Goal: Task Accomplishment & Management: Manage account settings

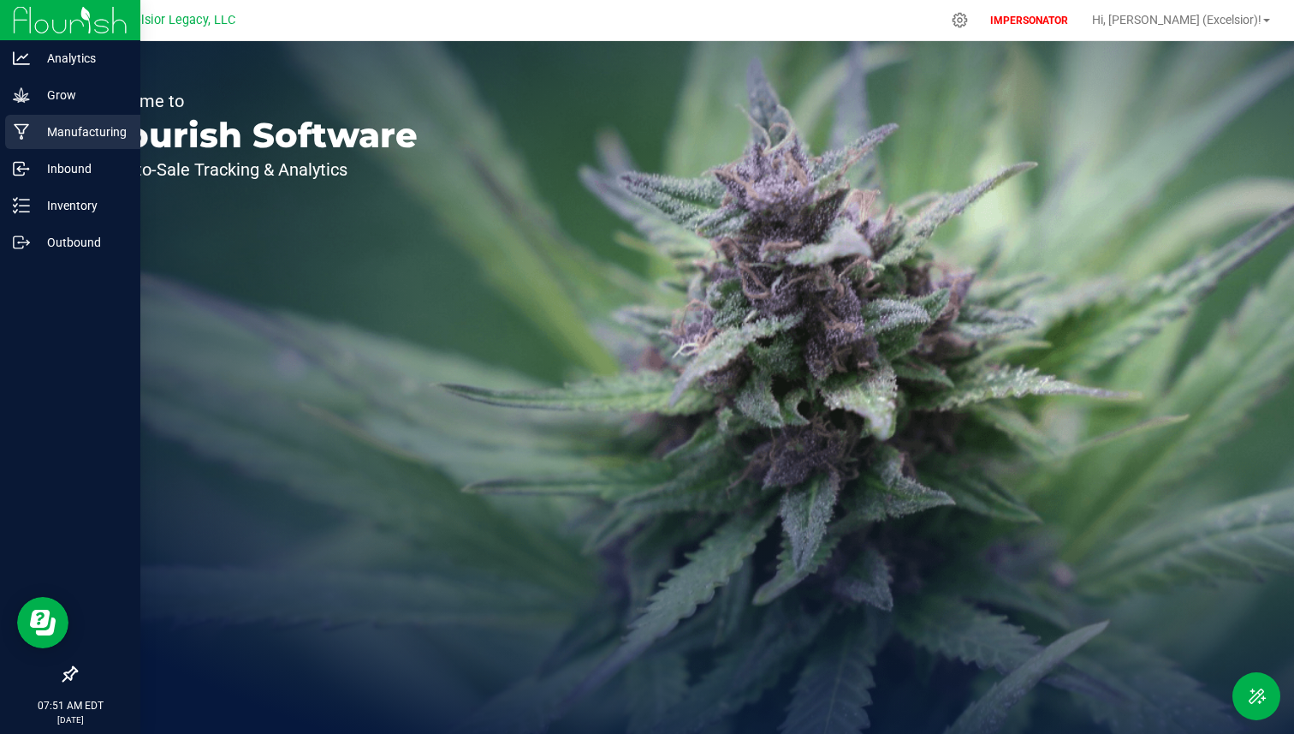
click at [100, 140] on p "Manufacturing" at bounding box center [81, 132] width 103 height 21
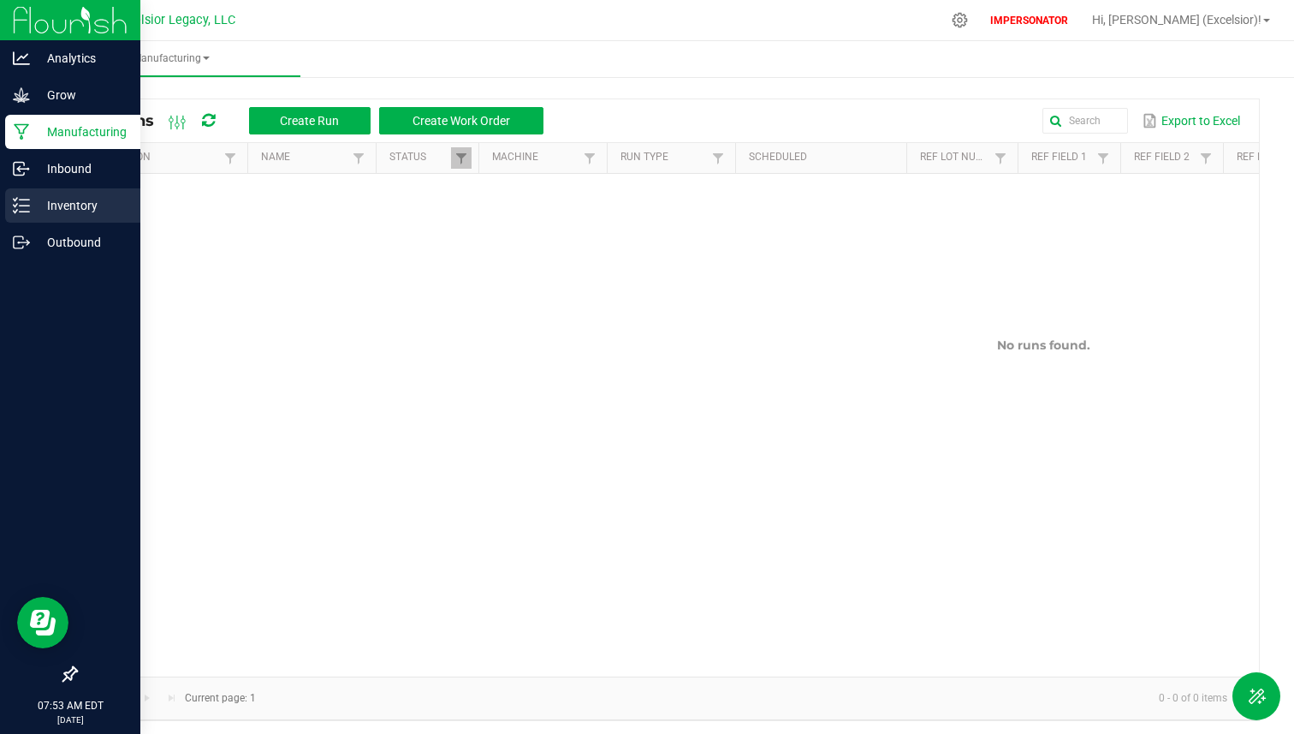
click at [24, 210] on icon at bounding box center [21, 205] width 17 height 17
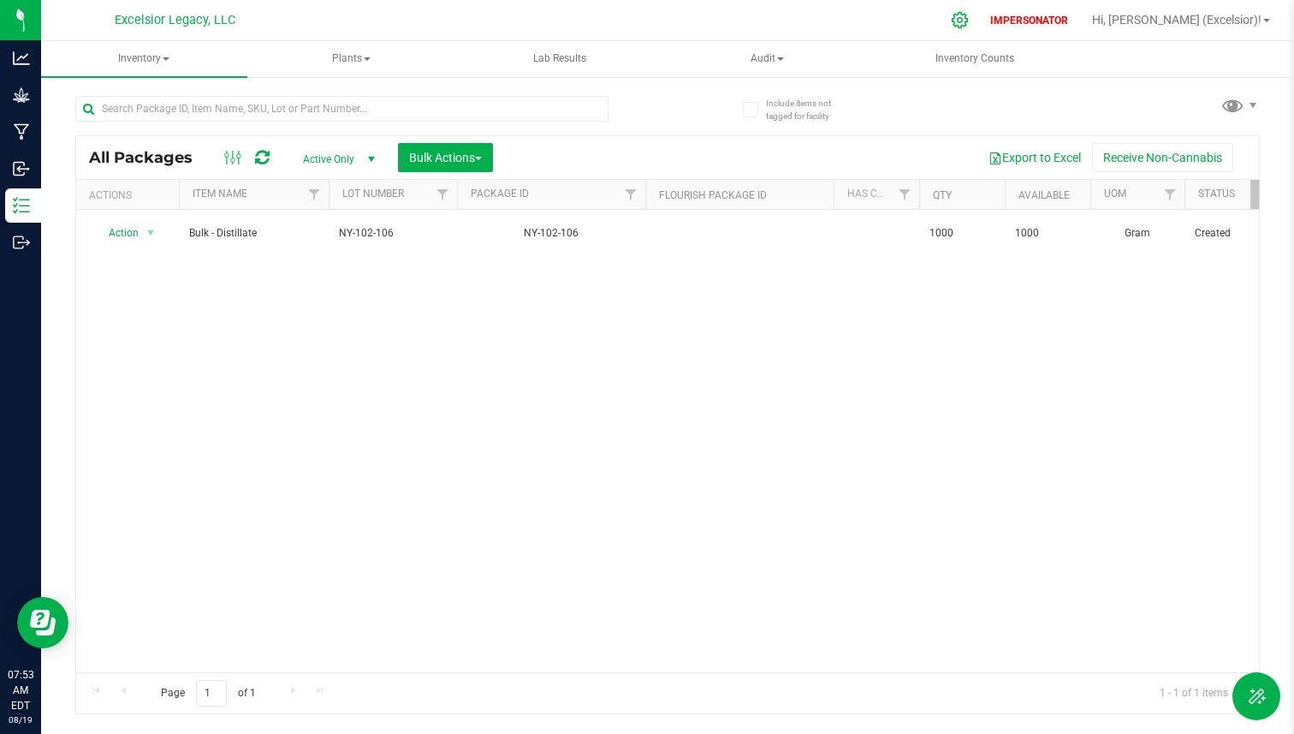
click at [968, 25] on icon at bounding box center [960, 20] width 16 height 16
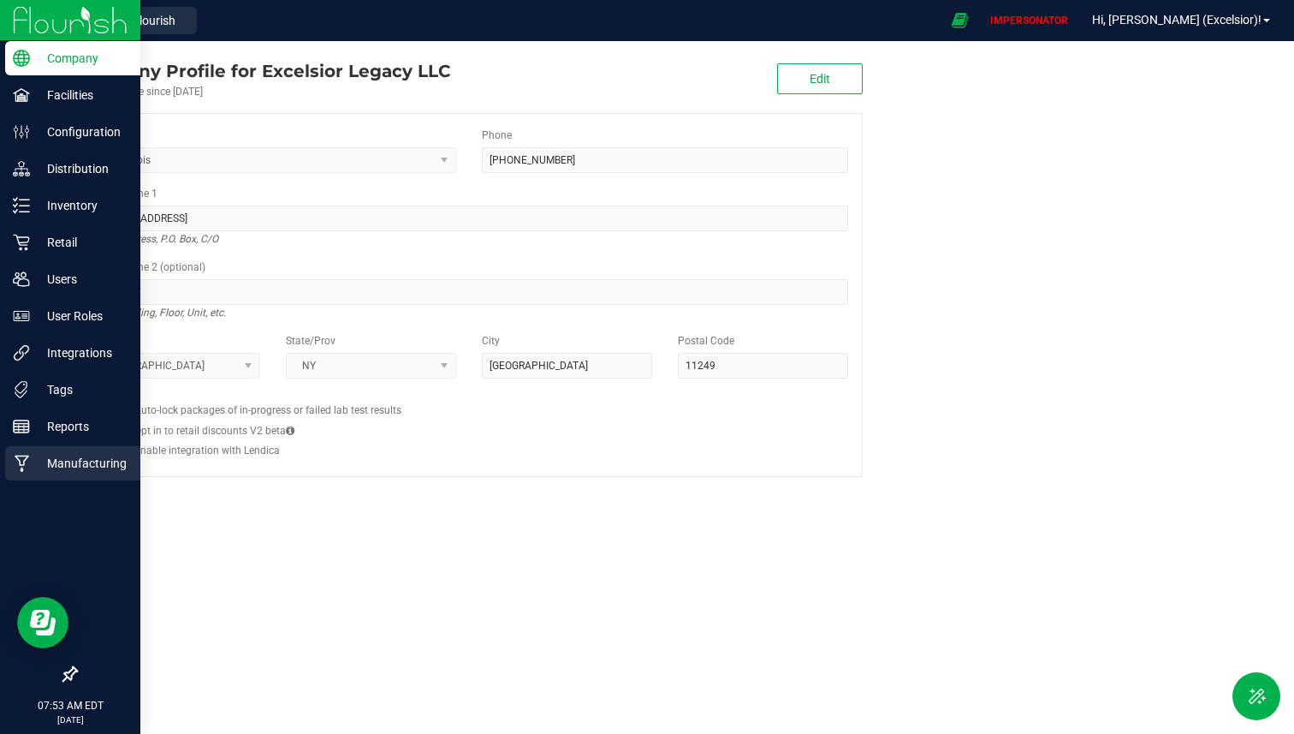
click at [86, 450] on div "Manufacturing" at bounding box center [72, 463] width 135 height 34
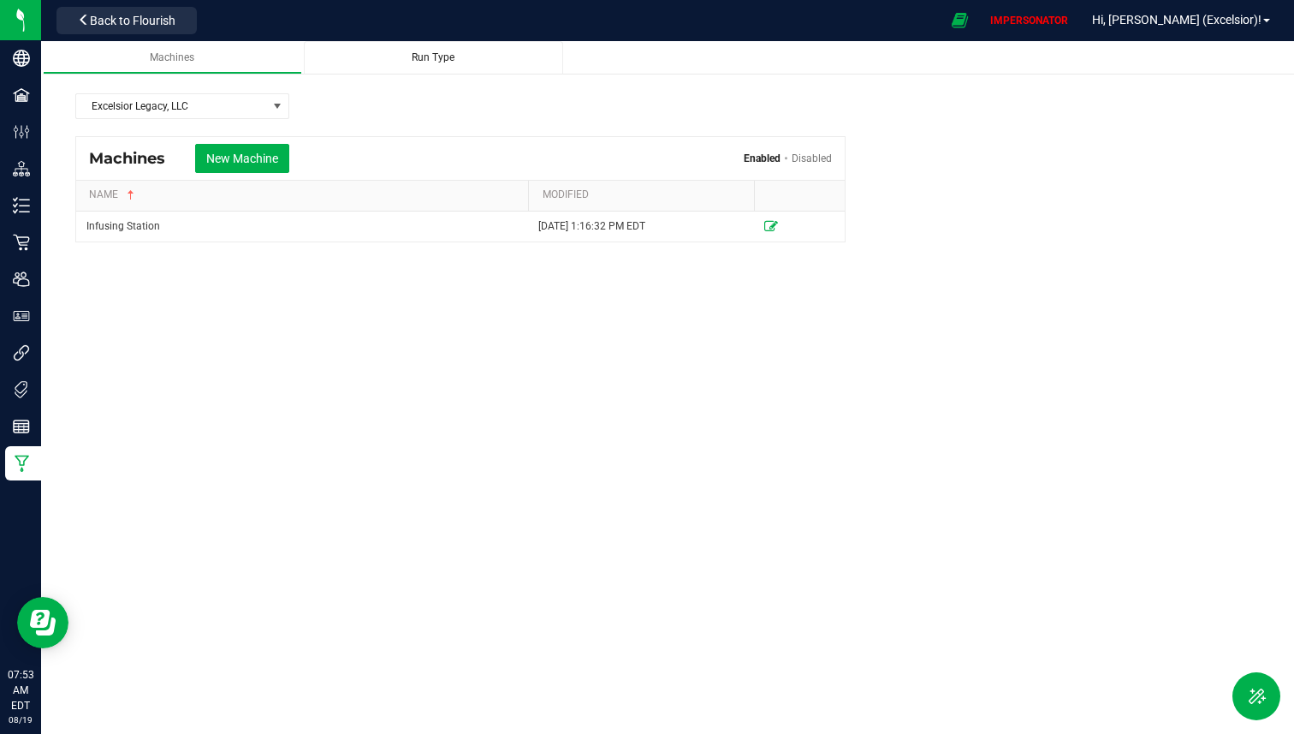
click at [417, 62] on span "Run Type" at bounding box center [433, 57] width 43 height 12
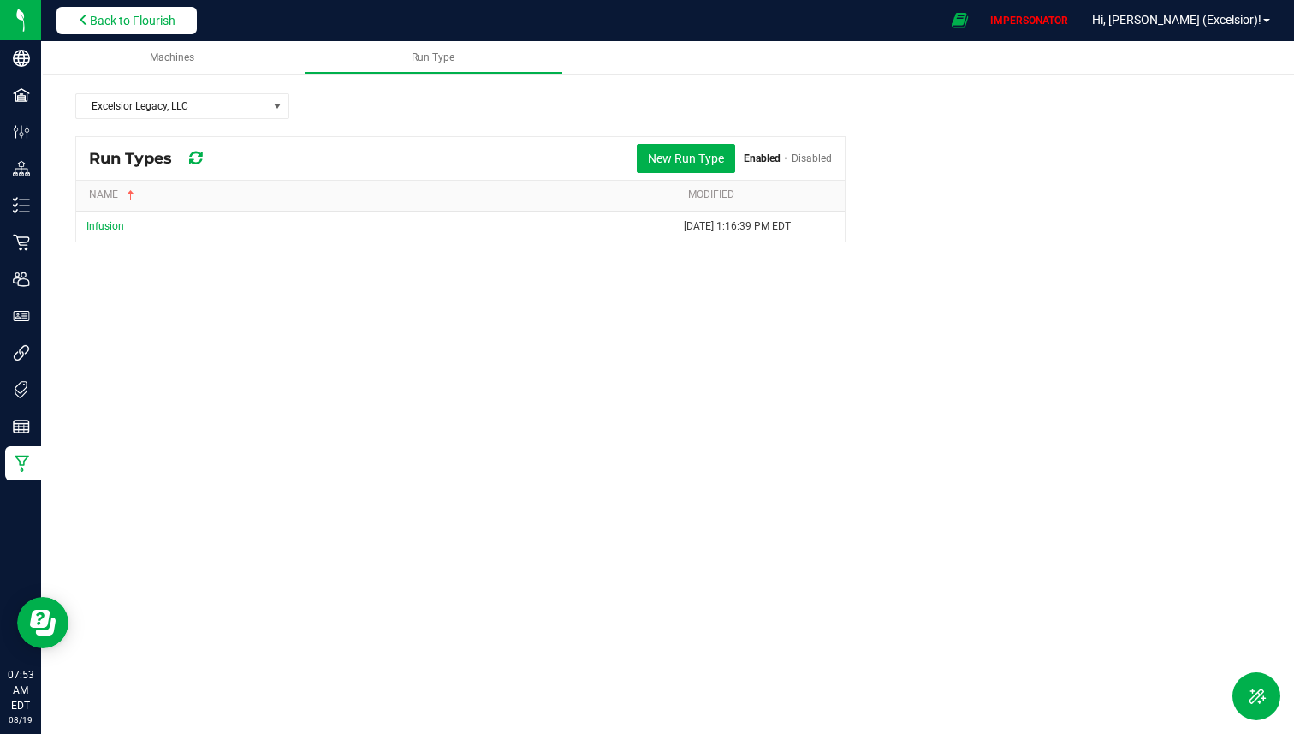
click at [175, 22] on span "Back to Flourish" at bounding box center [133, 21] width 86 height 14
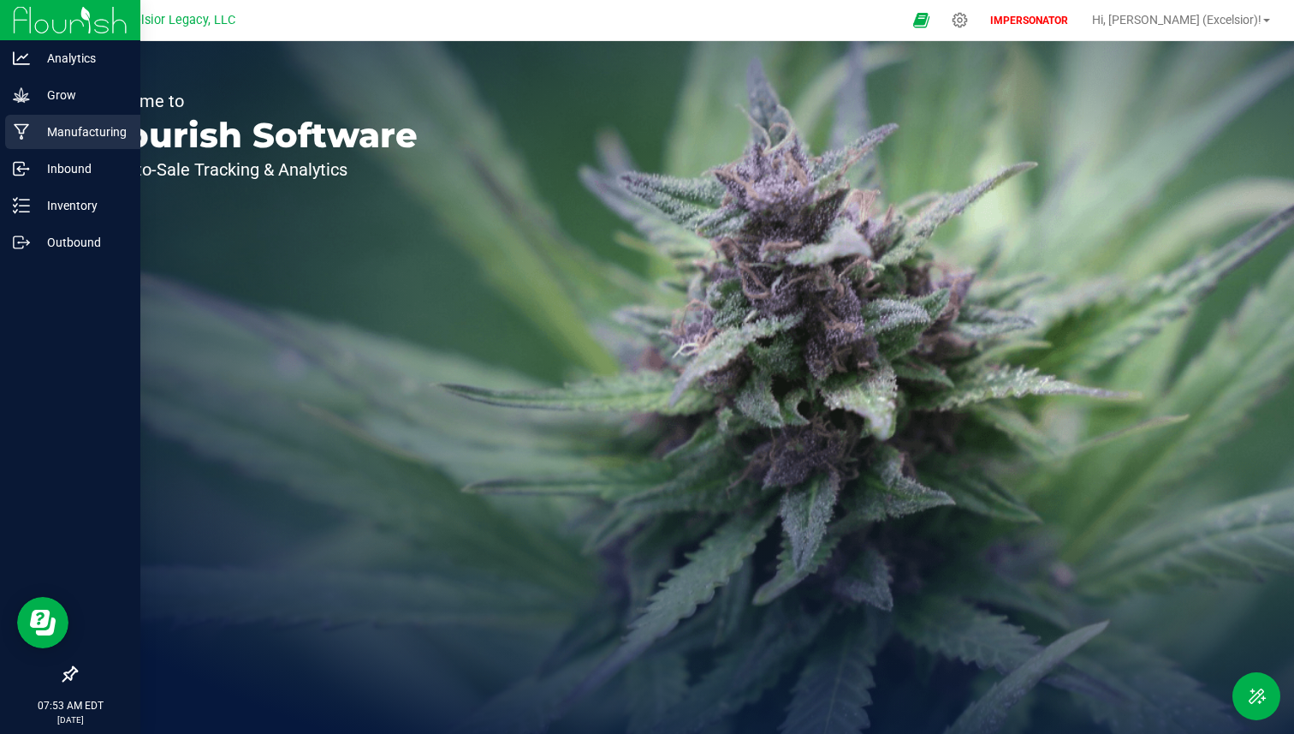
click at [110, 122] on p "Manufacturing" at bounding box center [81, 132] width 103 height 21
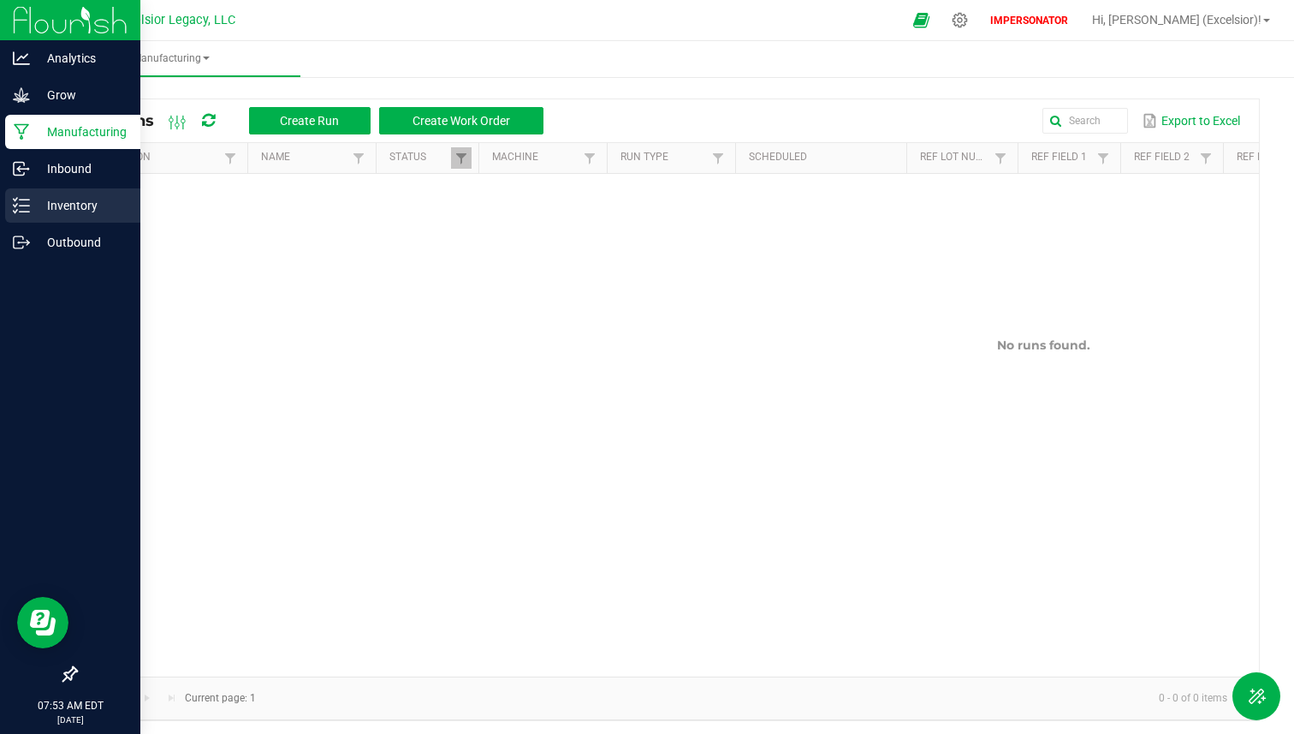
click at [24, 209] on icon at bounding box center [21, 205] width 17 height 17
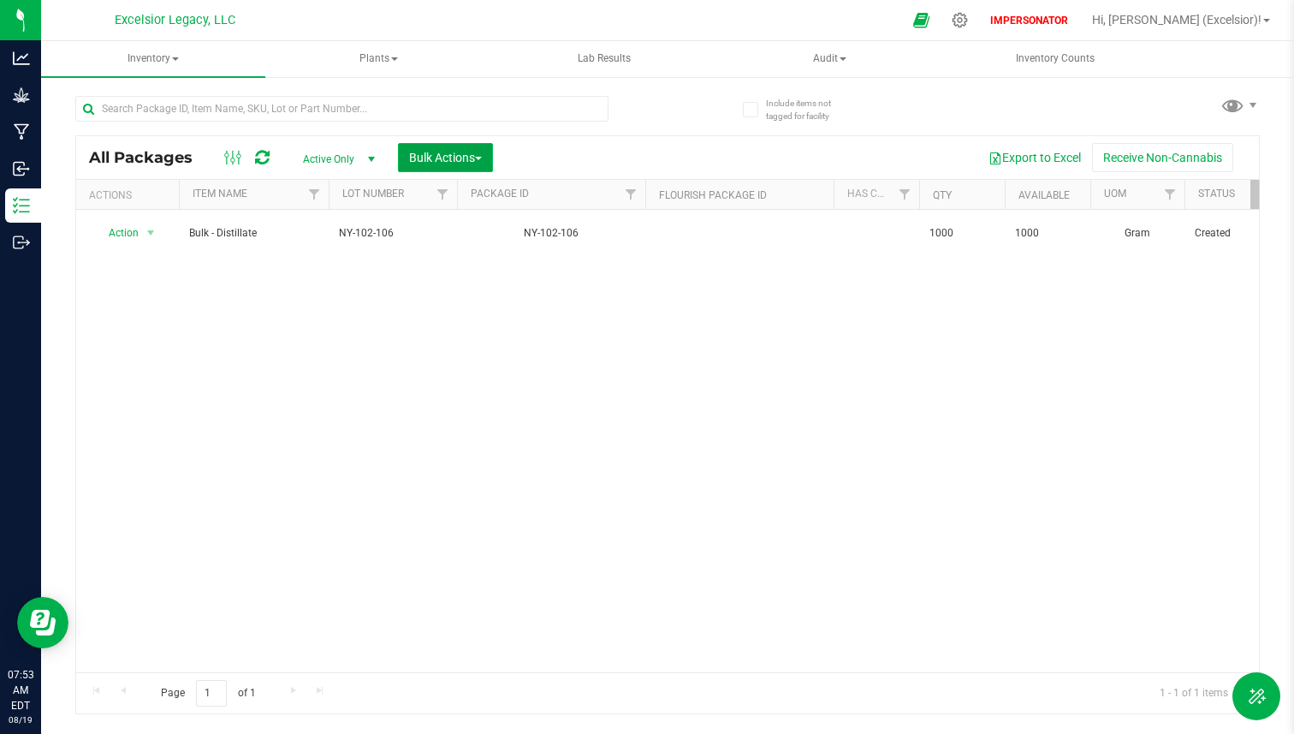
click at [493, 163] on button "Bulk Actions" at bounding box center [445, 157] width 95 height 29
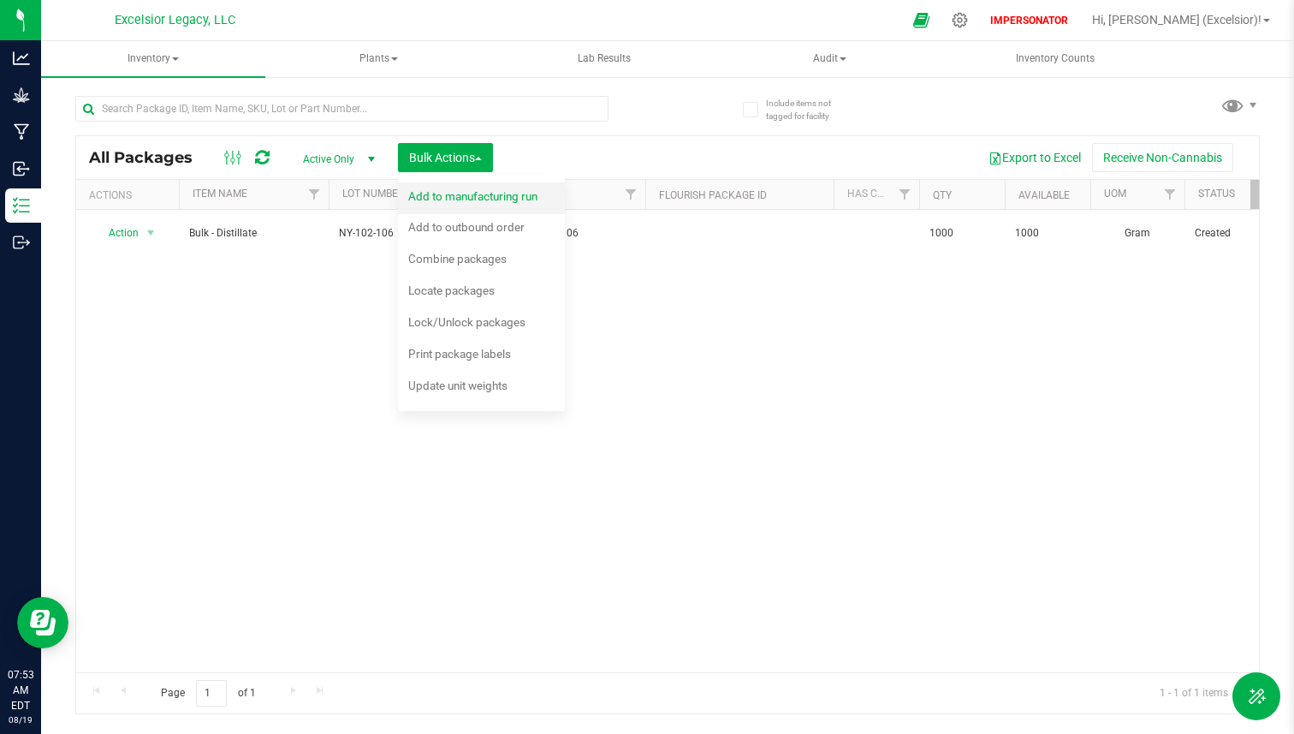
click at [501, 209] on div "Add to manufacturing run" at bounding box center [484, 198] width 152 height 27
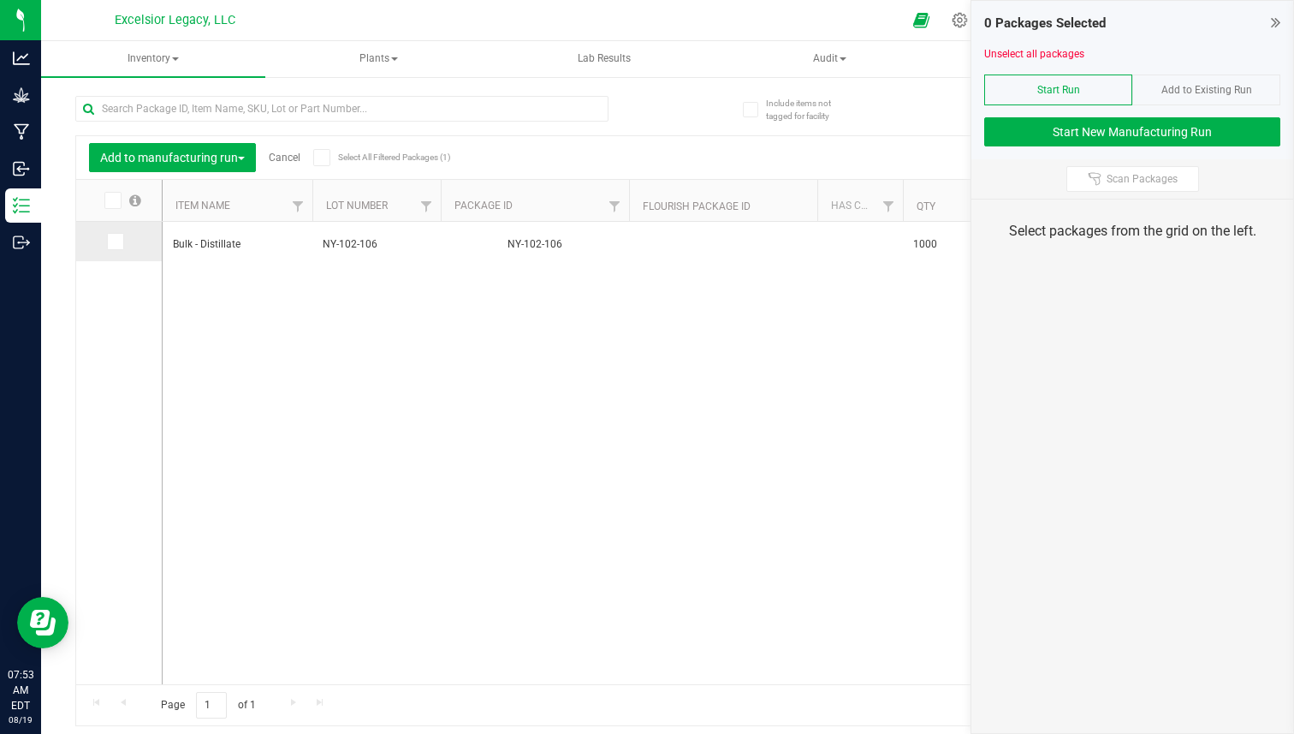
click at [113, 252] on td at bounding box center [119, 241] width 86 height 39
click at [114, 241] on icon at bounding box center [114, 241] width 11 height 0
click at [0, 0] on input "checkbox" at bounding box center [0, 0] width 0 height 0
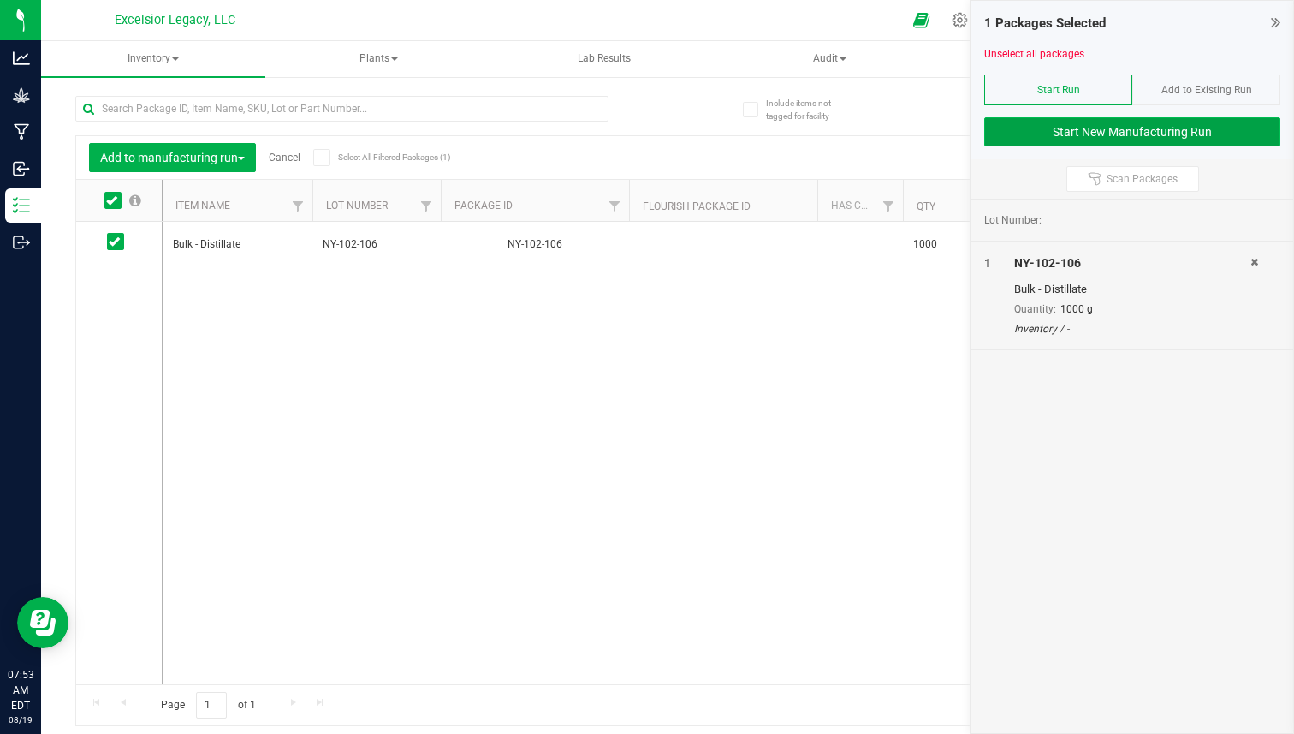
click at [1154, 130] on button "Start New Manufacturing Run" at bounding box center [1132, 131] width 296 height 29
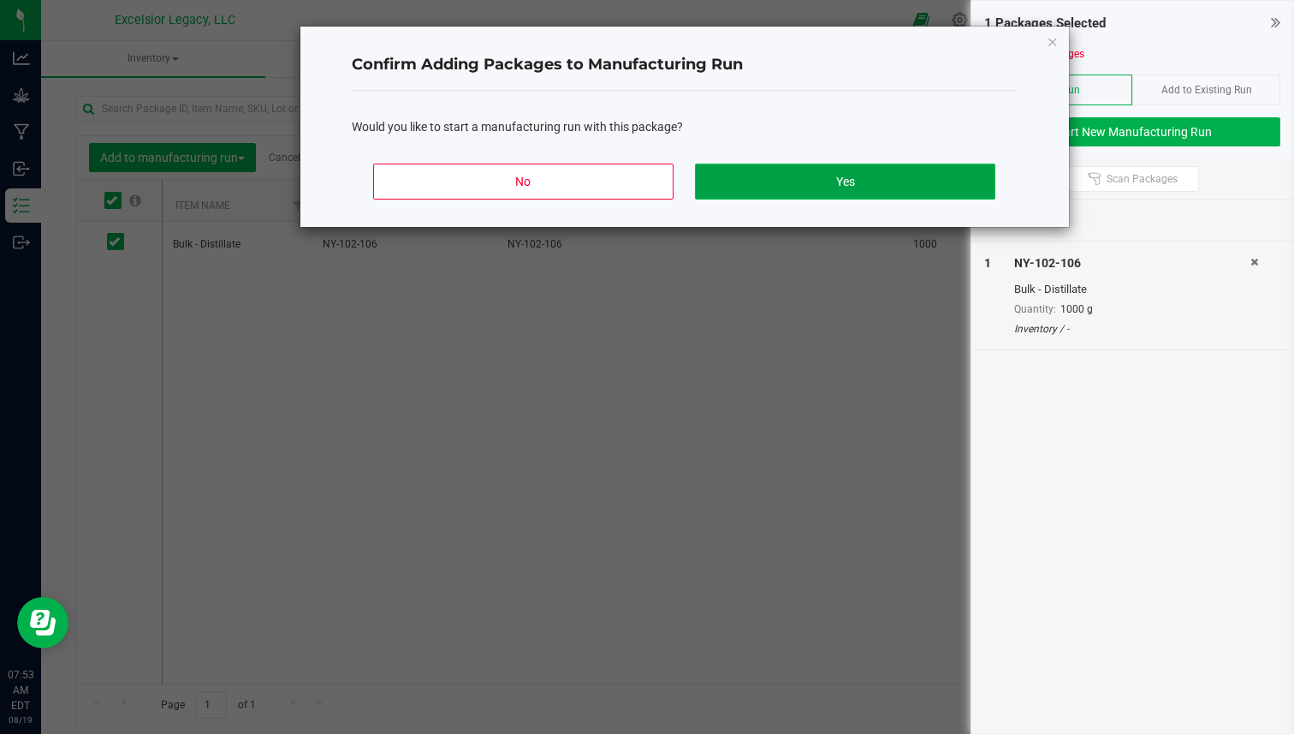
click at [782, 186] on button "Yes" at bounding box center [845, 181] width 300 height 36
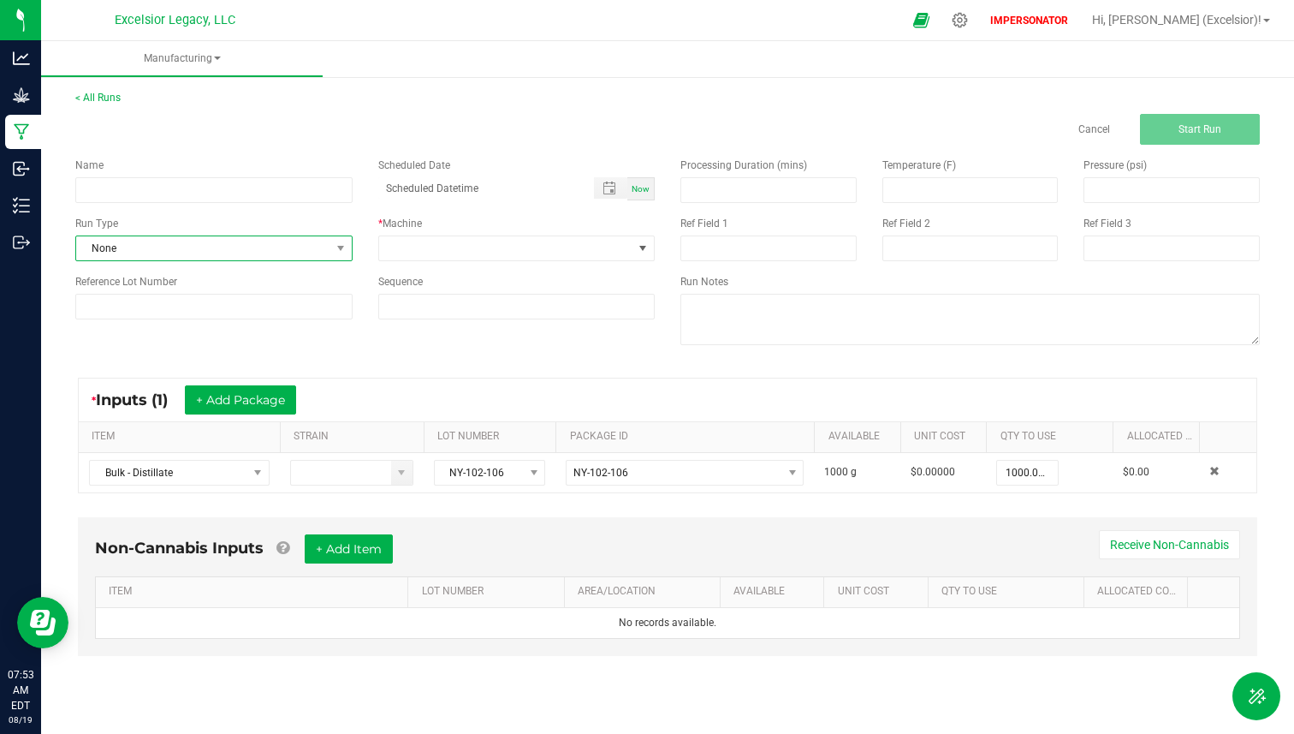
click at [187, 245] on span "None" at bounding box center [203, 248] width 254 height 24
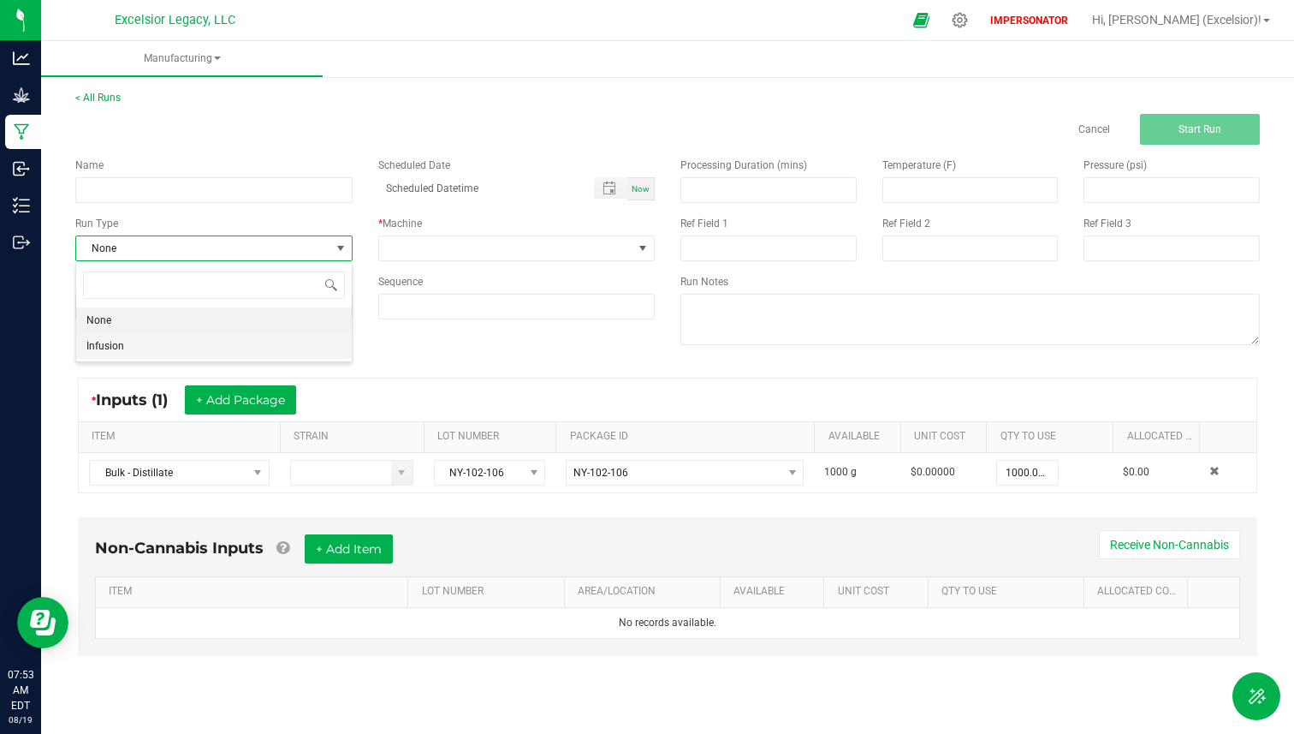
click at [161, 337] on li "Infusion" at bounding box center [214, 346] width 276 height 26
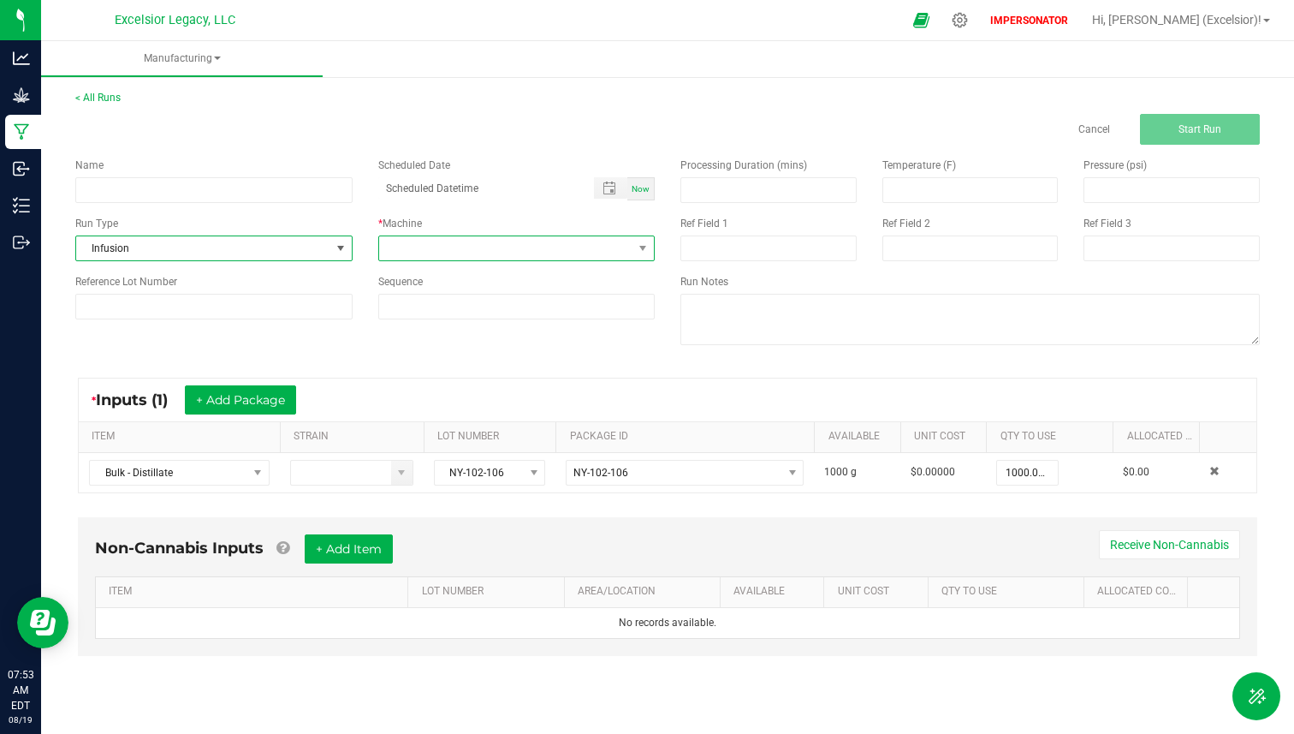
click at [438, 246] on span at bounding box center [506, 248] width 254 height 24
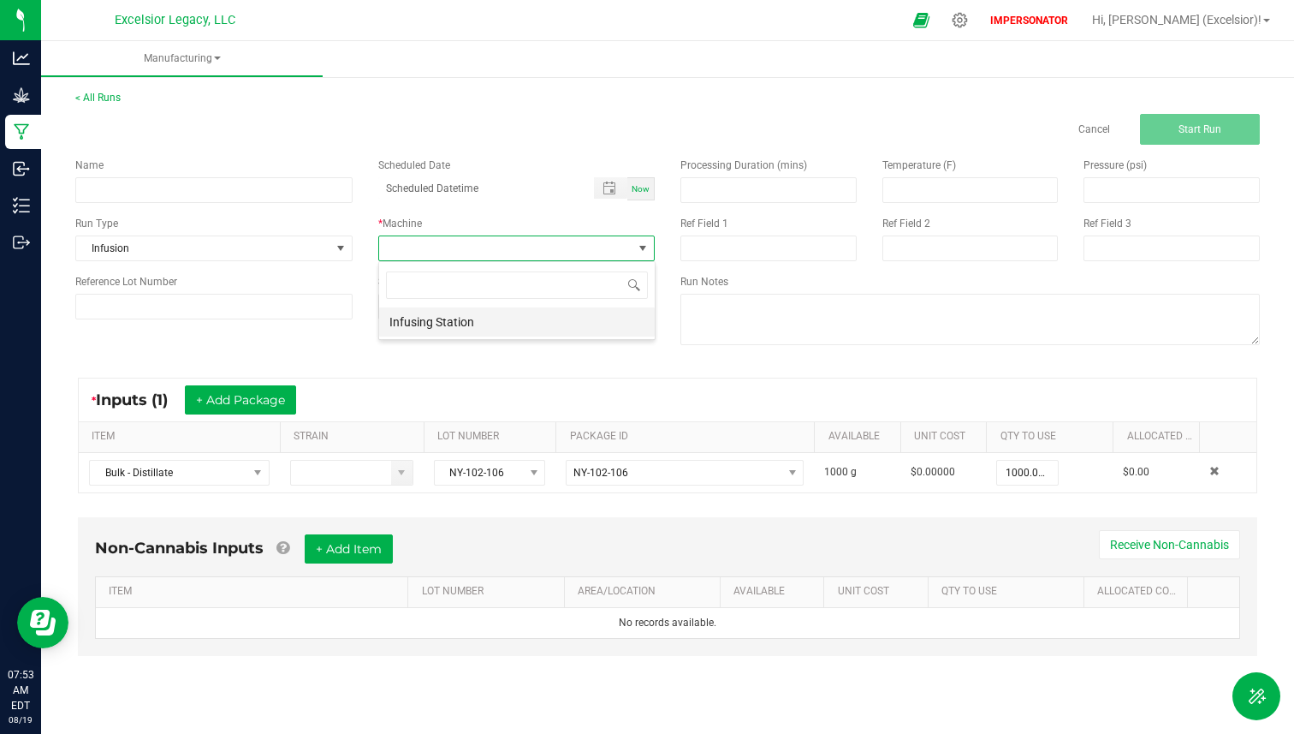
click at [453, 325] on li "Infusing Station" at bounding box center [517, 321] width 276 height 29
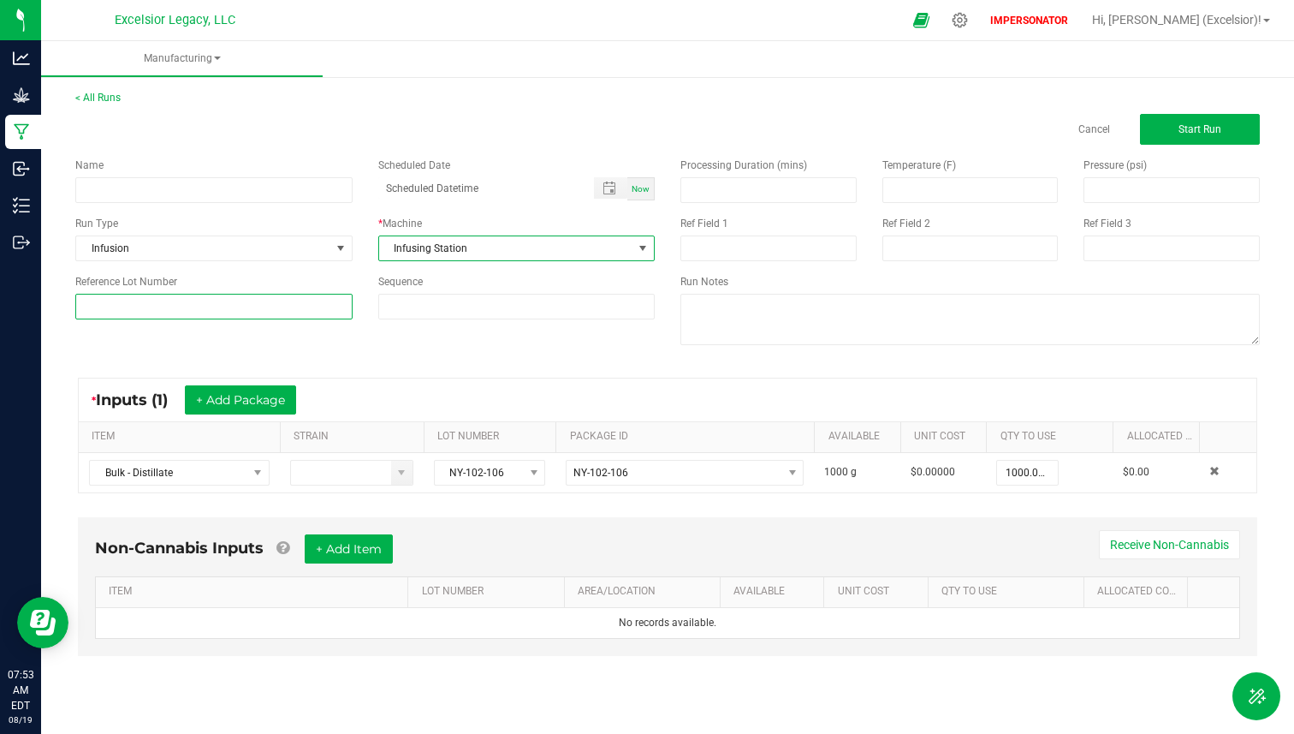
click at [247, 306] on input at bounding box center [213, 307] width 277 height 26
paste input "SP-EX-001"
type input "SP-EX-001"
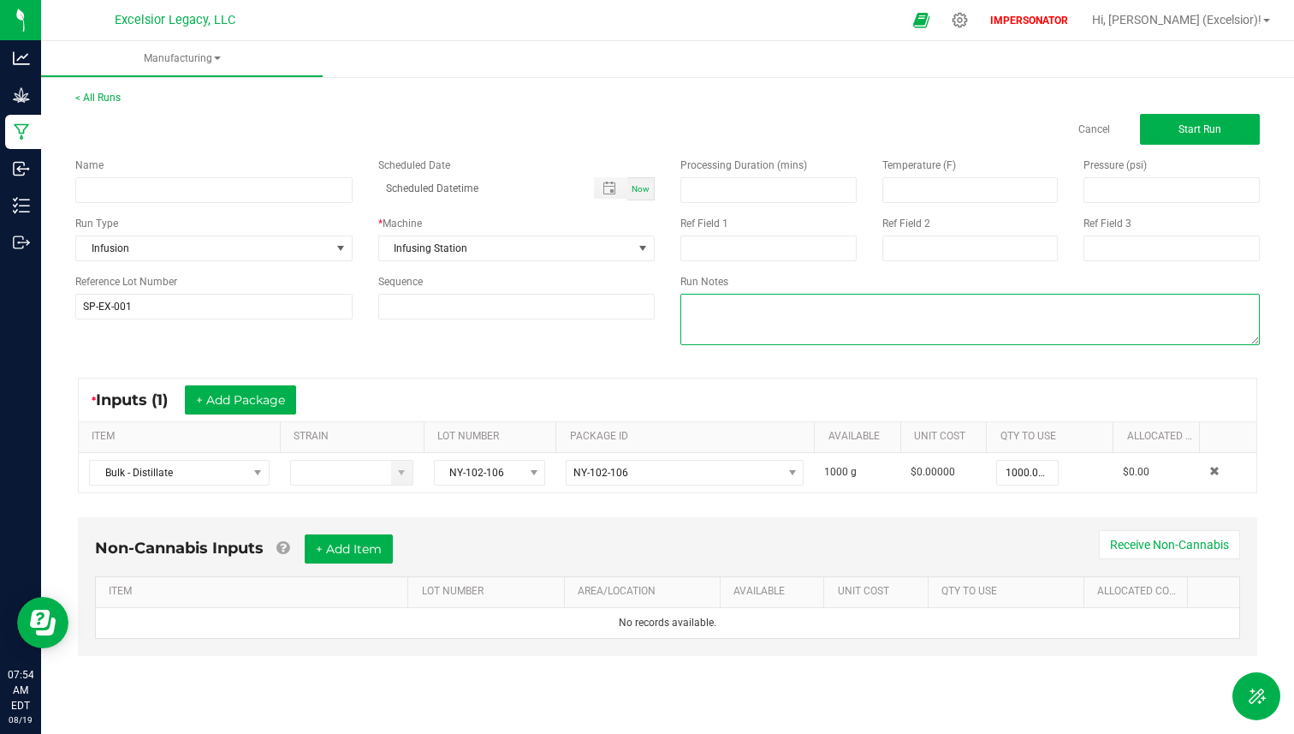
click at [720, 303] on textarea at bounding box center [969, 319] width 579 height 51
paste textarea "Space Popcorn"
type textarea "Space Popcorn"
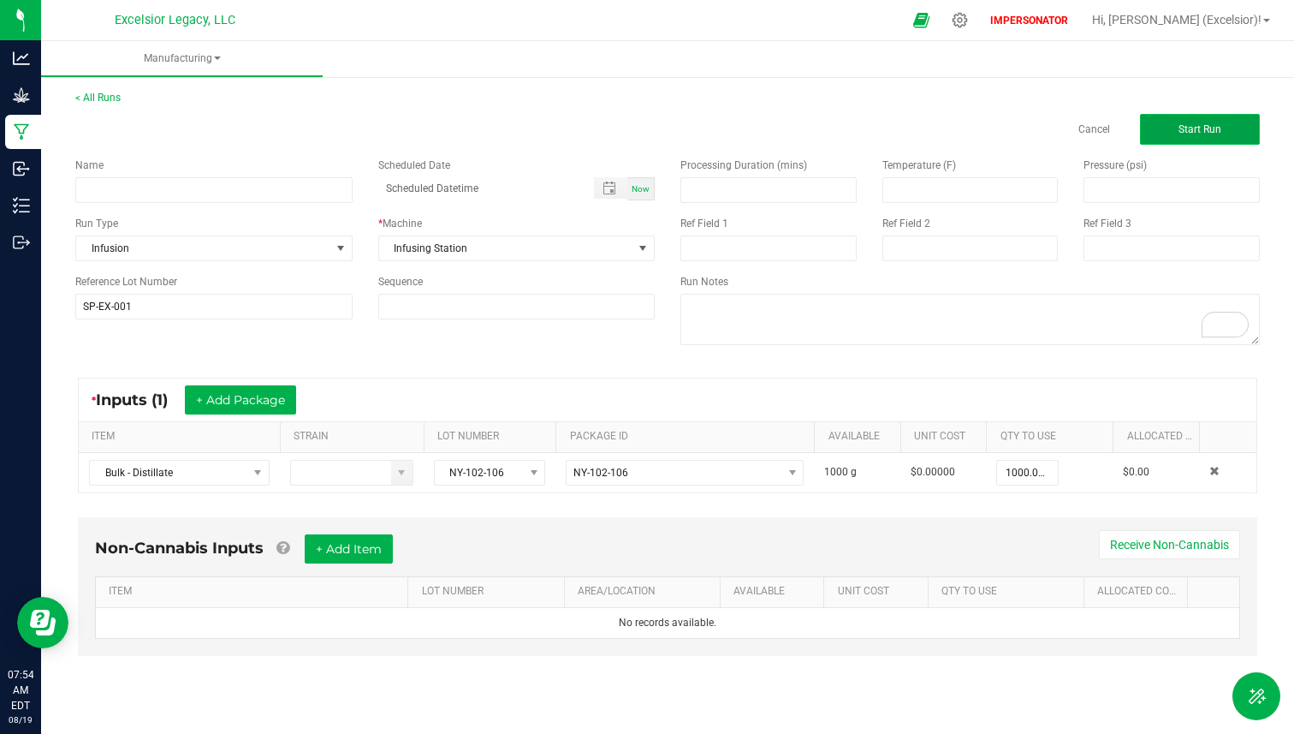
click at [1173, 136] on button "Start Run" at bounding box center [1200, 129] width 120 height 31
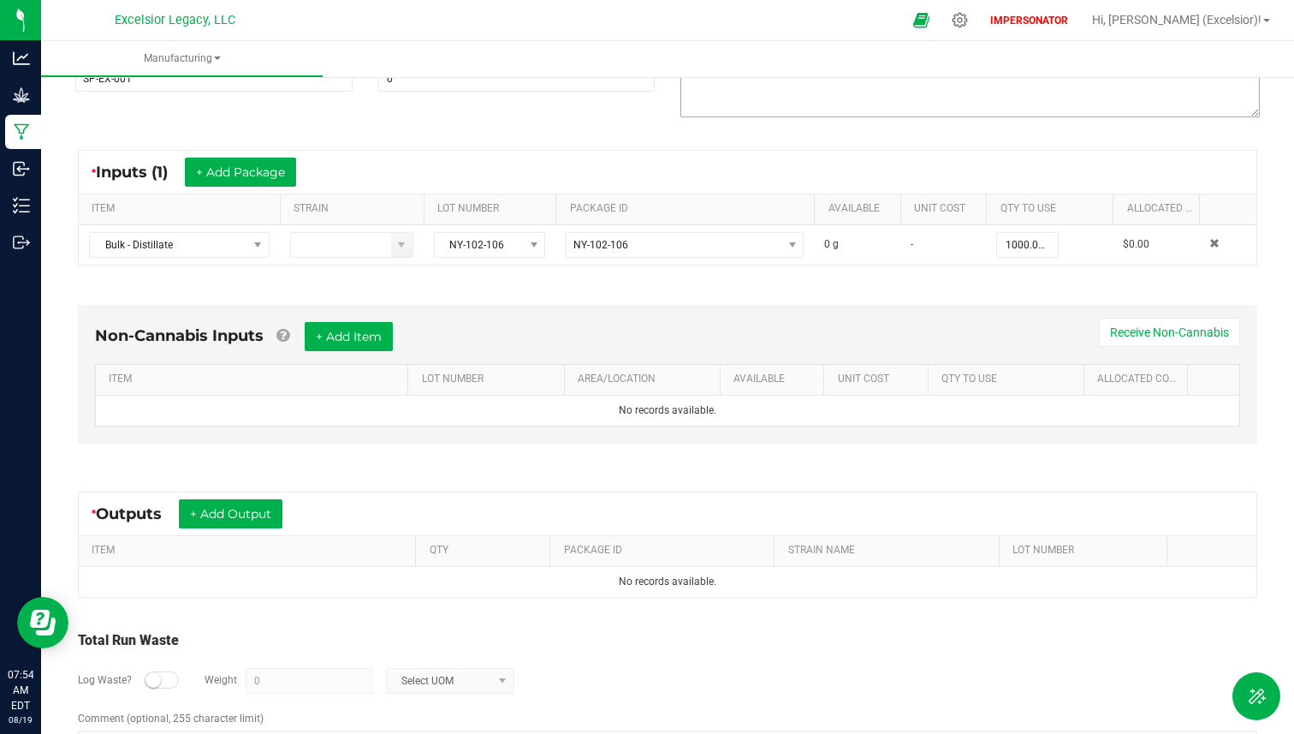
scroll to position [309, 0]
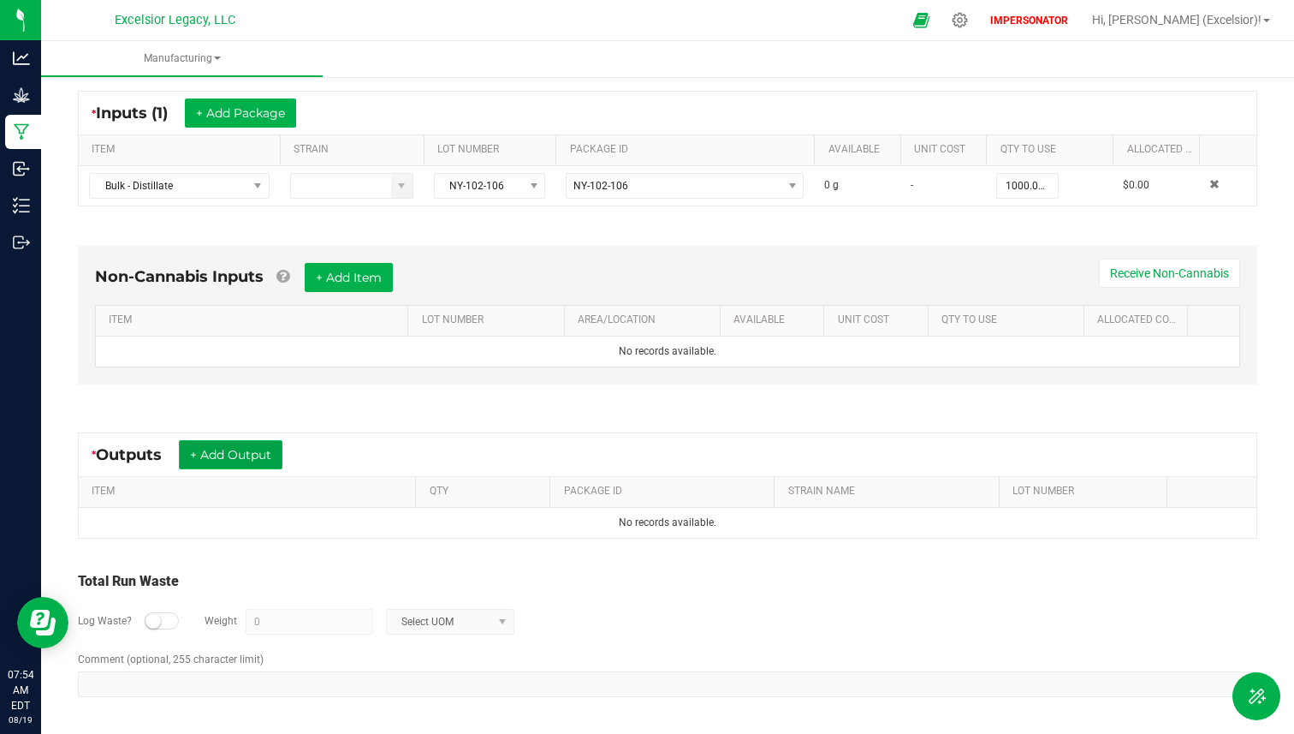
click at [264, 447] on button "+ Add Output" at bounding box center [231, 454] width 104 height 29
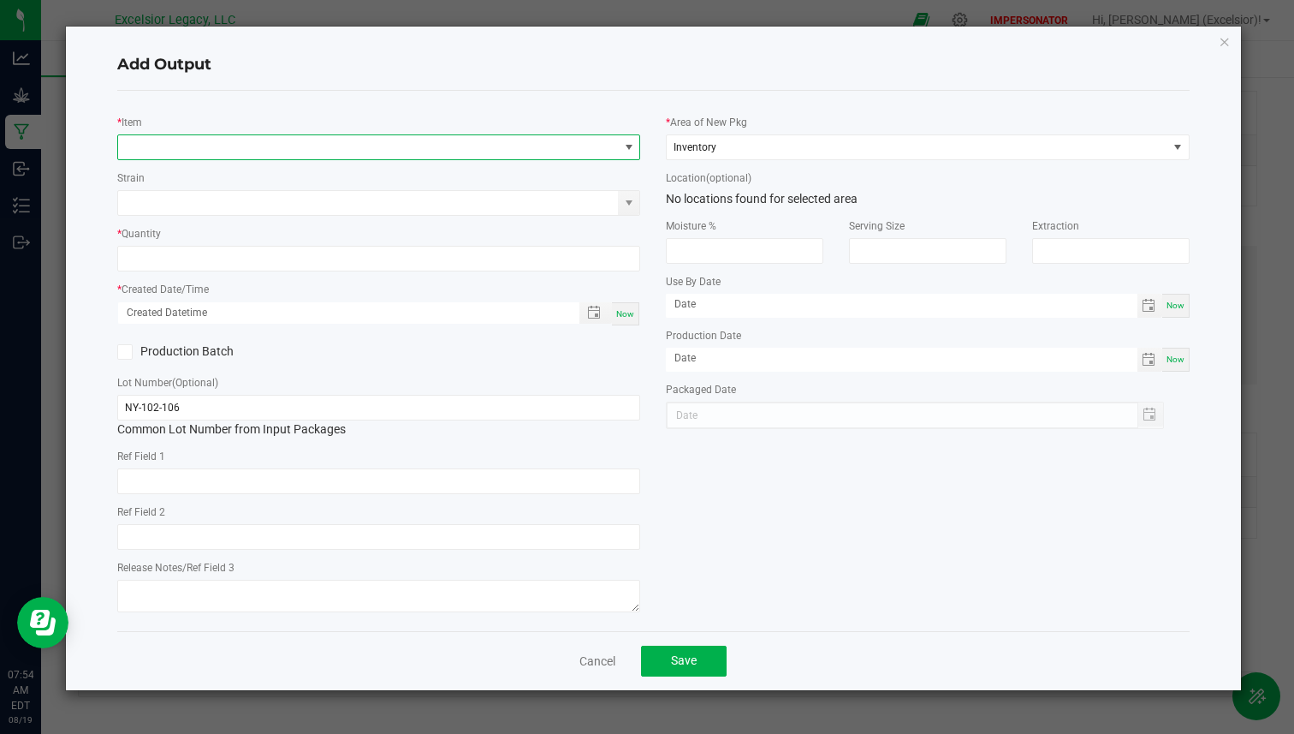
click at [299, 142] on span "NO DATA FOUND" at bounding box center [368, 147] width 500 height 24
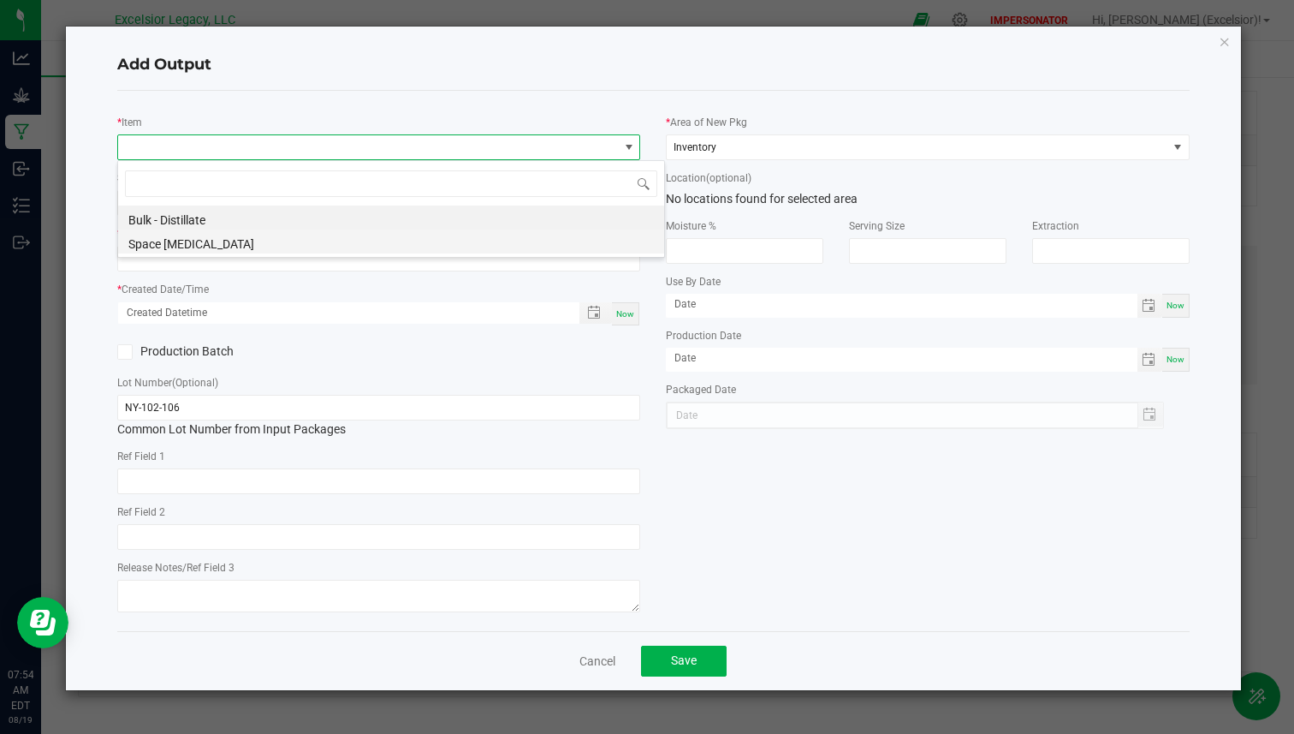
click at [262, 239] on li "Space [MEDICAL_DATA]" at bounding box center [391, 241] width 546 height 24
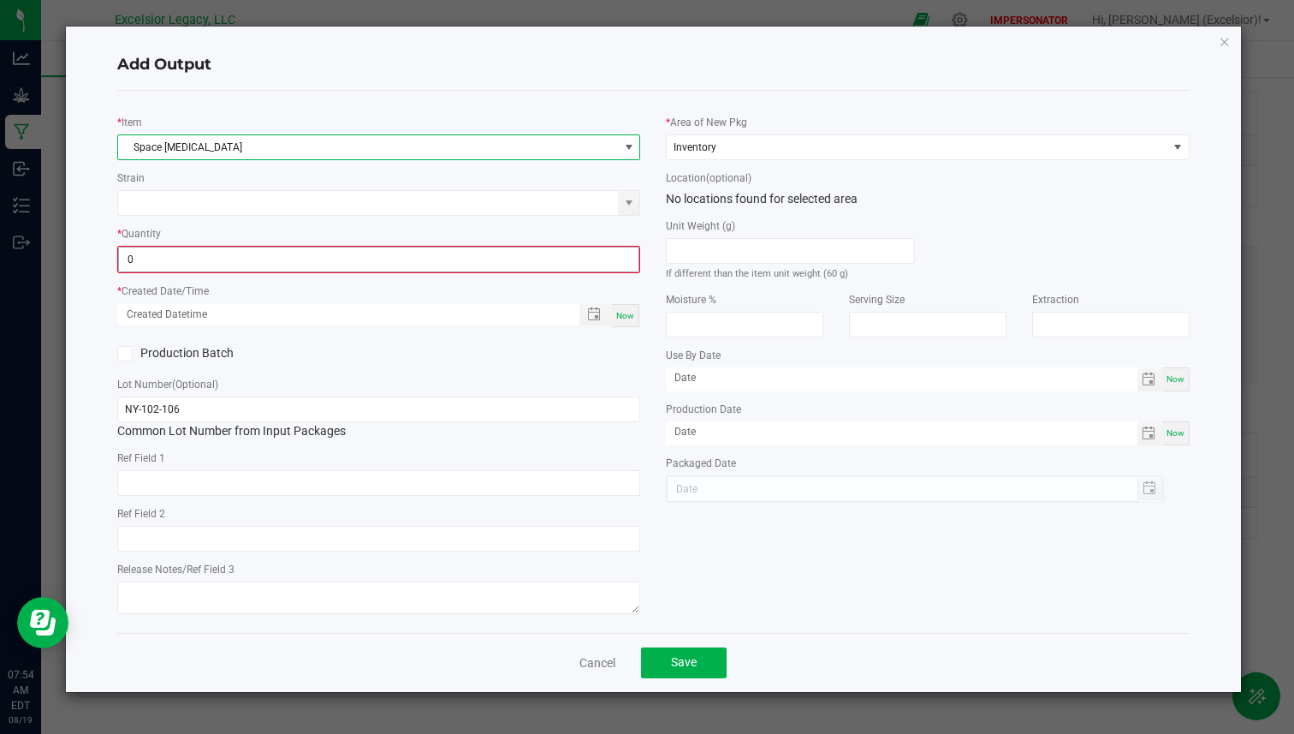
click at [225, 264] on input "0" at bounding box center [379, 259] width 520 height 24
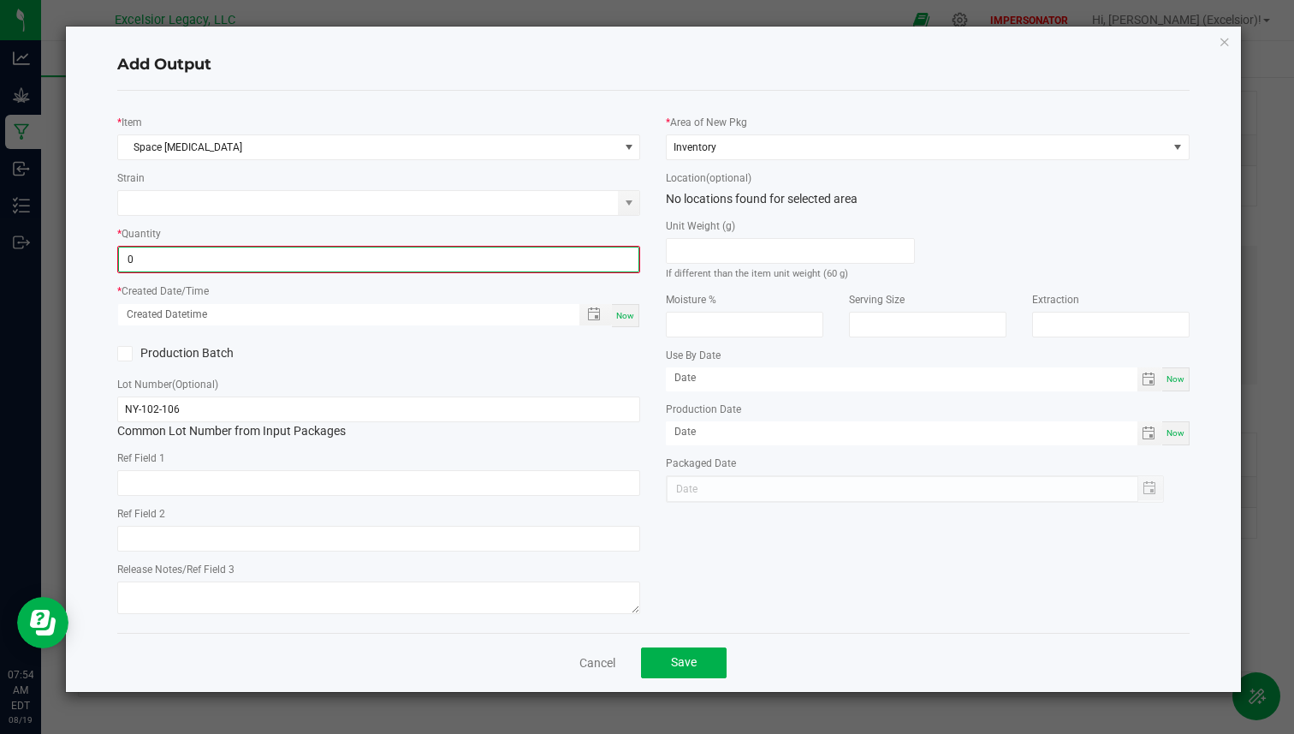
paste input
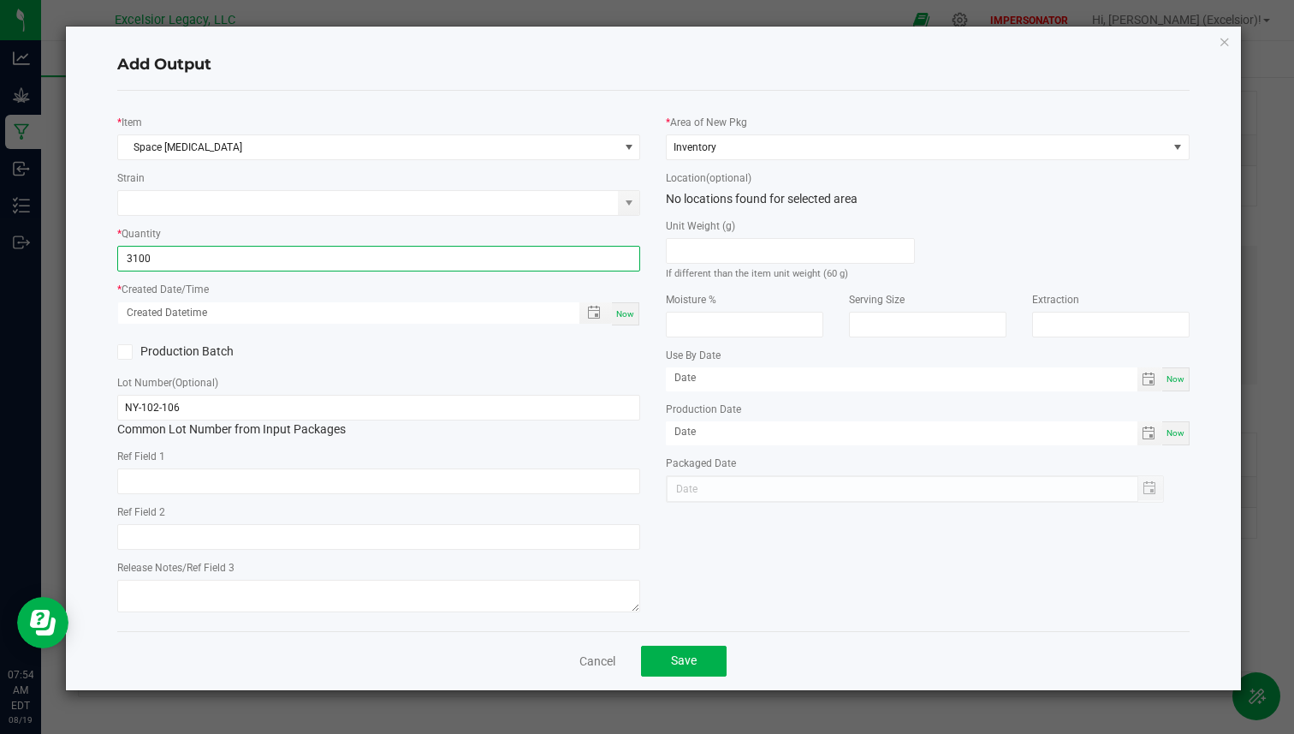
type input "3100 ea"
click at [287, 284] on div "* Created Date/Time Now" at bounding box center [378, 303] width 523 height 46
click at [594, 317] on span "Toggle popup" at bounding box center [594, 313] width 14 height 14
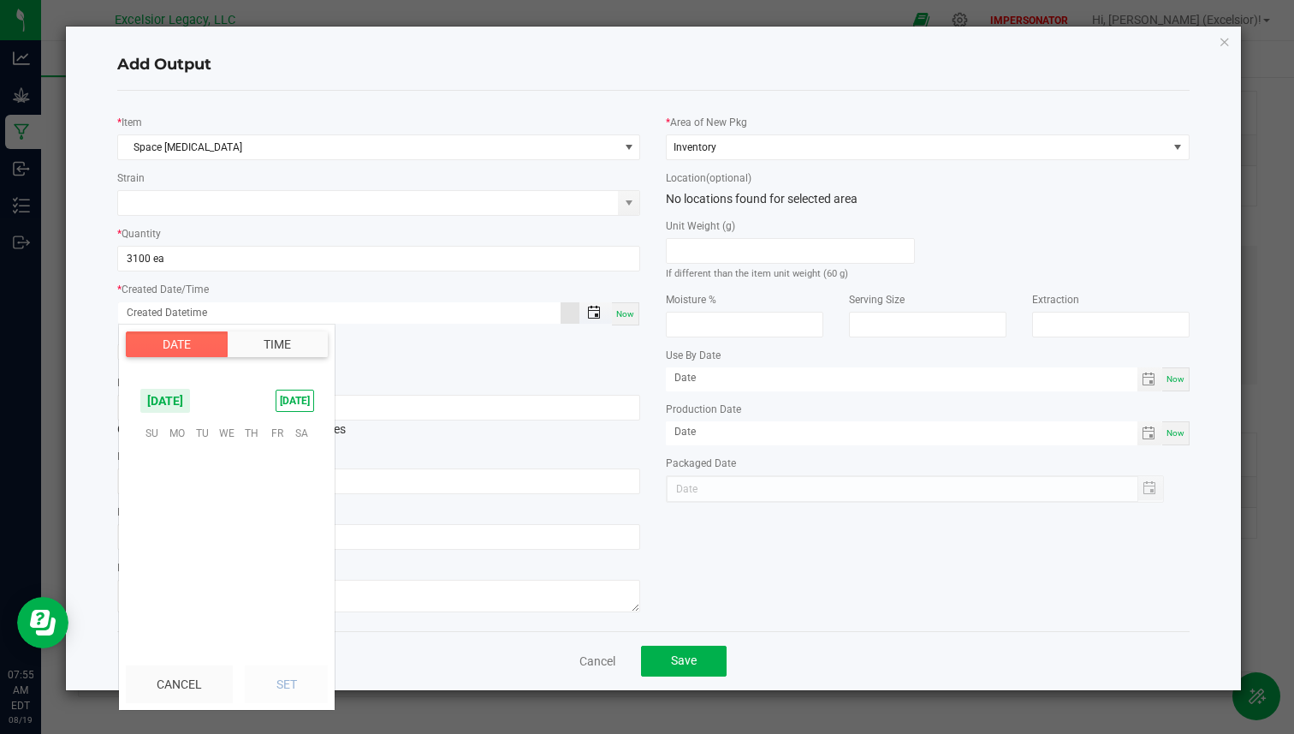
scroll to position [277473, 0]
click at [187, 483] on span "4" at bounding box center [176, 485] width 25 height 27
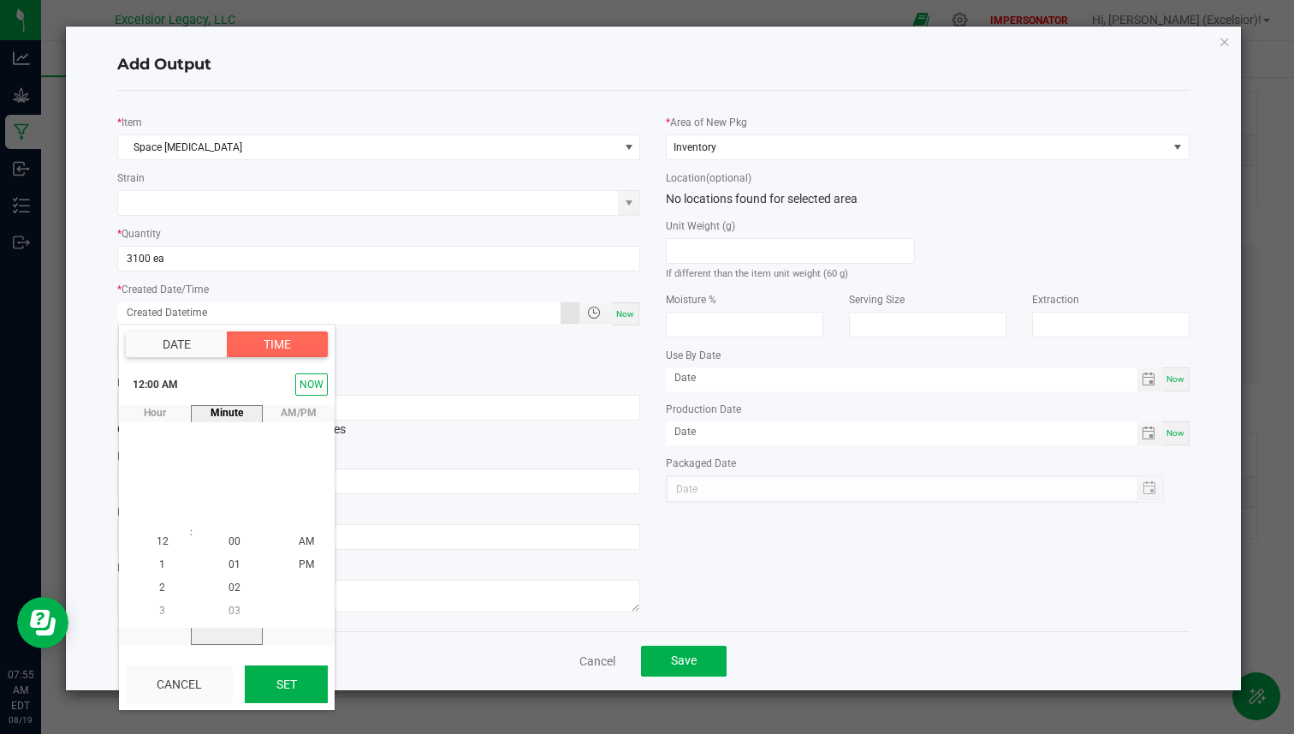
click at [279, 668] on button "Set" at bounding box center [286, 684] width 83 height 38
type input "[DATE] 12:00 AM"
type input "08/04/2025"
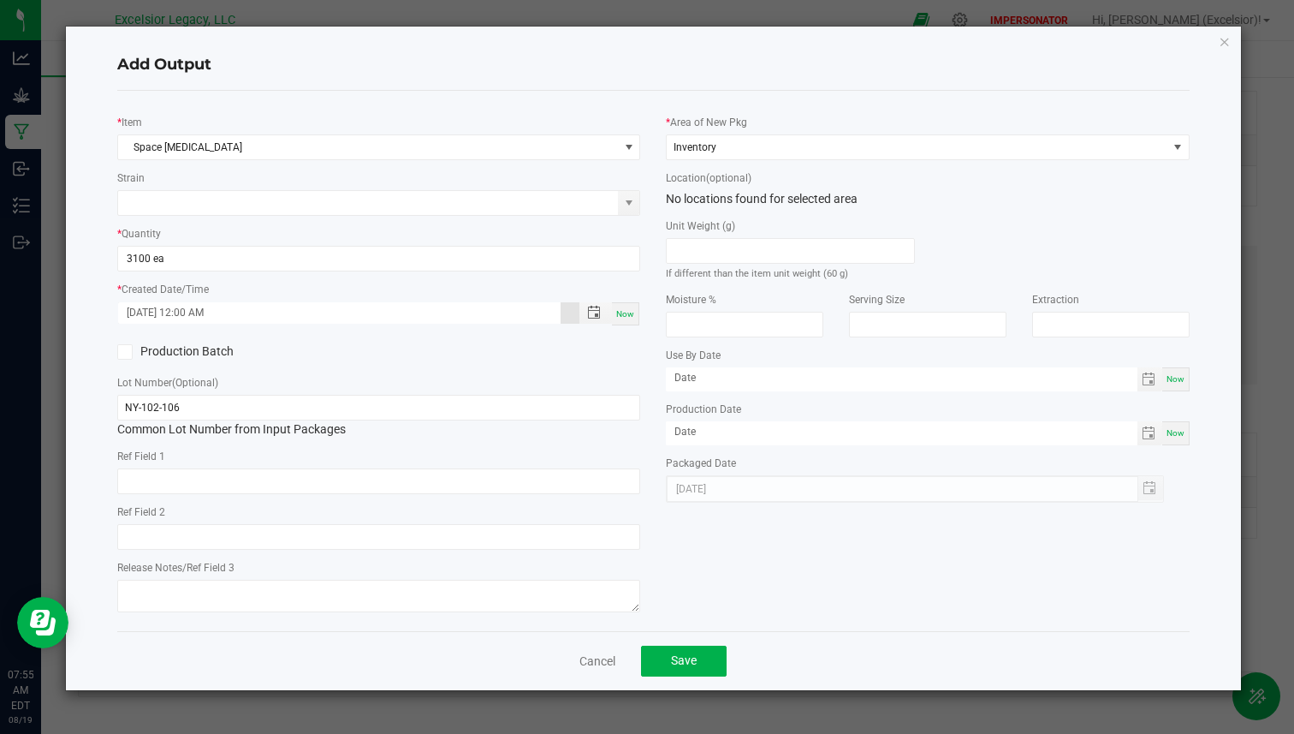
click at [190, 331] on div "* Item Space Poppers Strain * Quantity 3100 ea * Created Date/Time 08/04/2025 1…" at bounding box center [378, 360] width 549 height 513
click at [682, 662] on span "Save" at bounding box center [684, 660] width 26 height 14
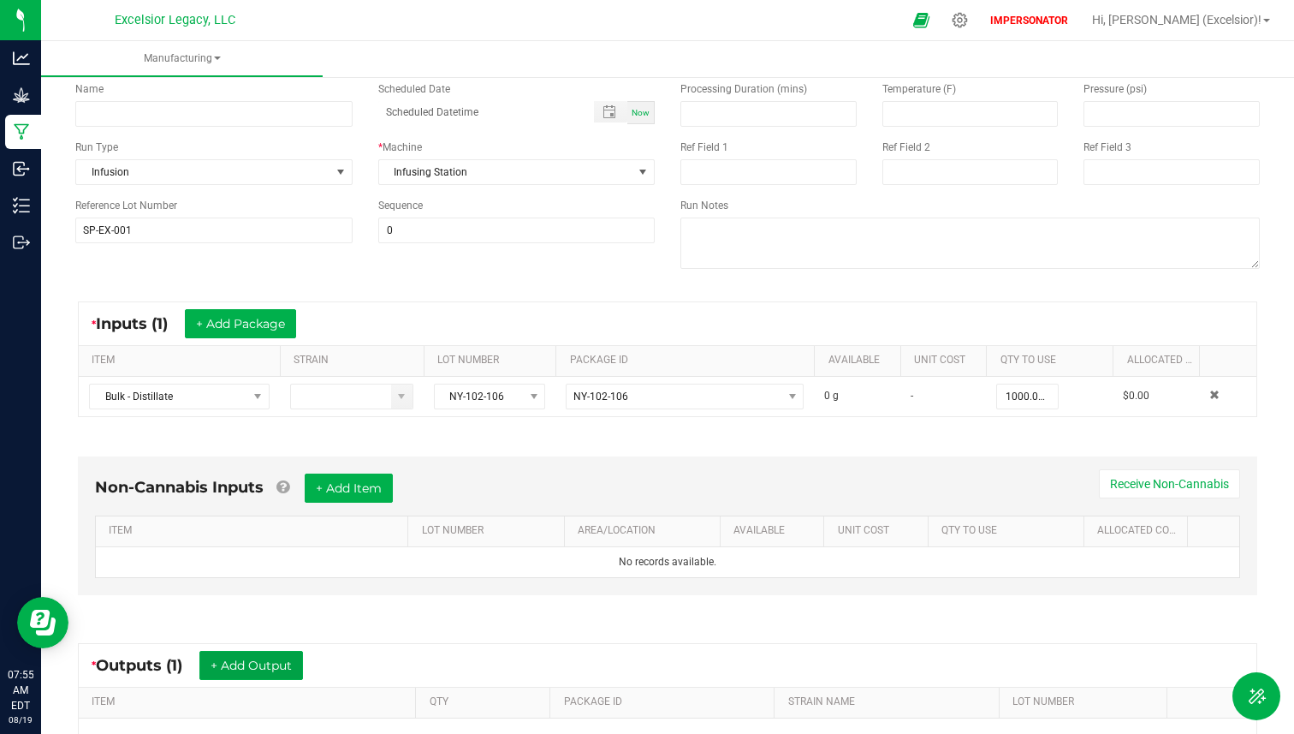
scroll to position [0, 0]
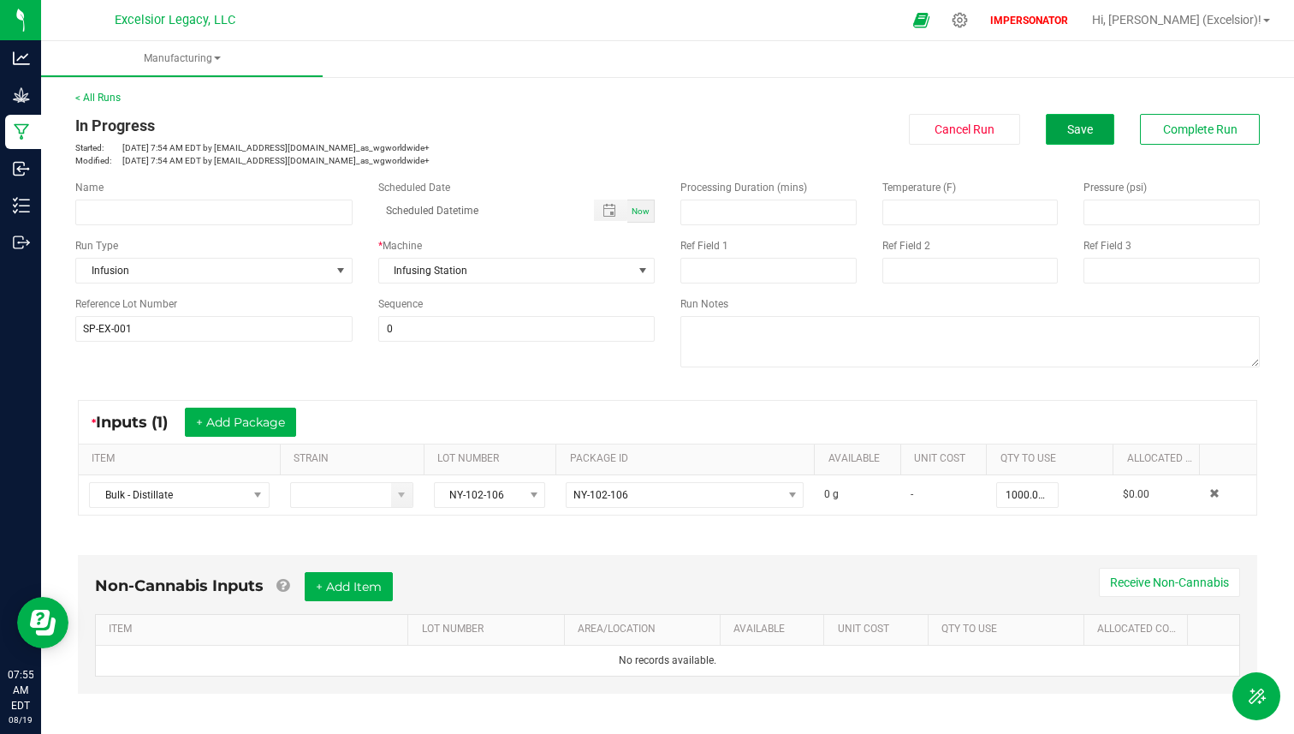
click at [1096, 134] on button "Save" at bounding box center [1080, 129] width 68 height 31
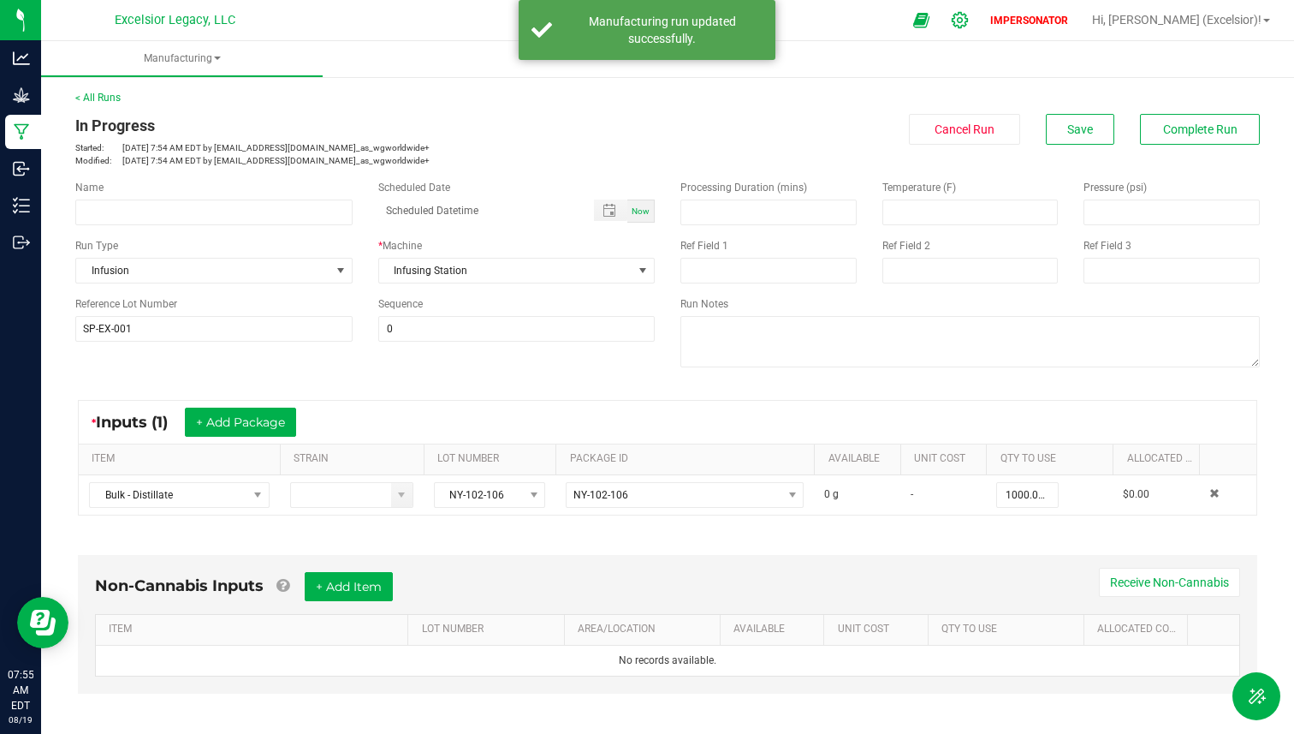
click at [982, 29] on div at bounding box center [960, 20] width 43 height 37
click at [969, 23] on icon at bounding box center [960, 20] width 18 height 18
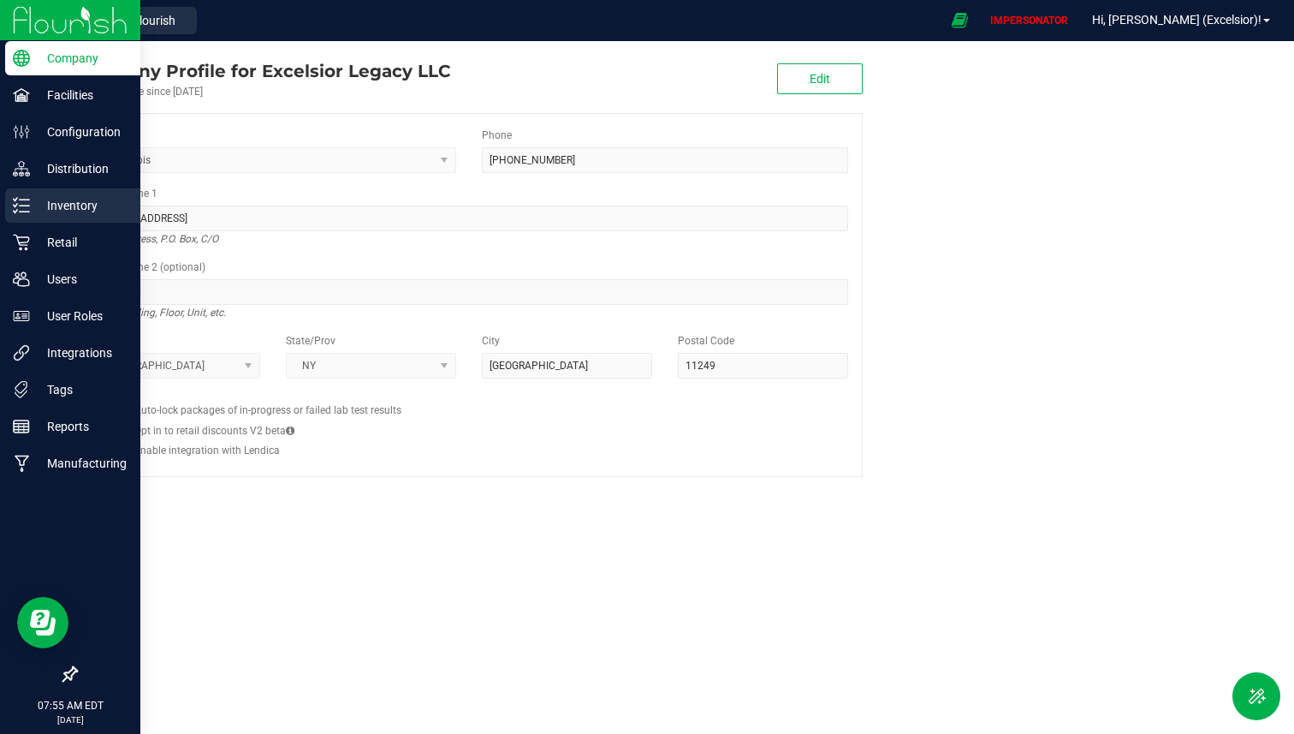
click at [38, 216] on div "Inventory" at bounding box center [72, 205] width 135 height 34
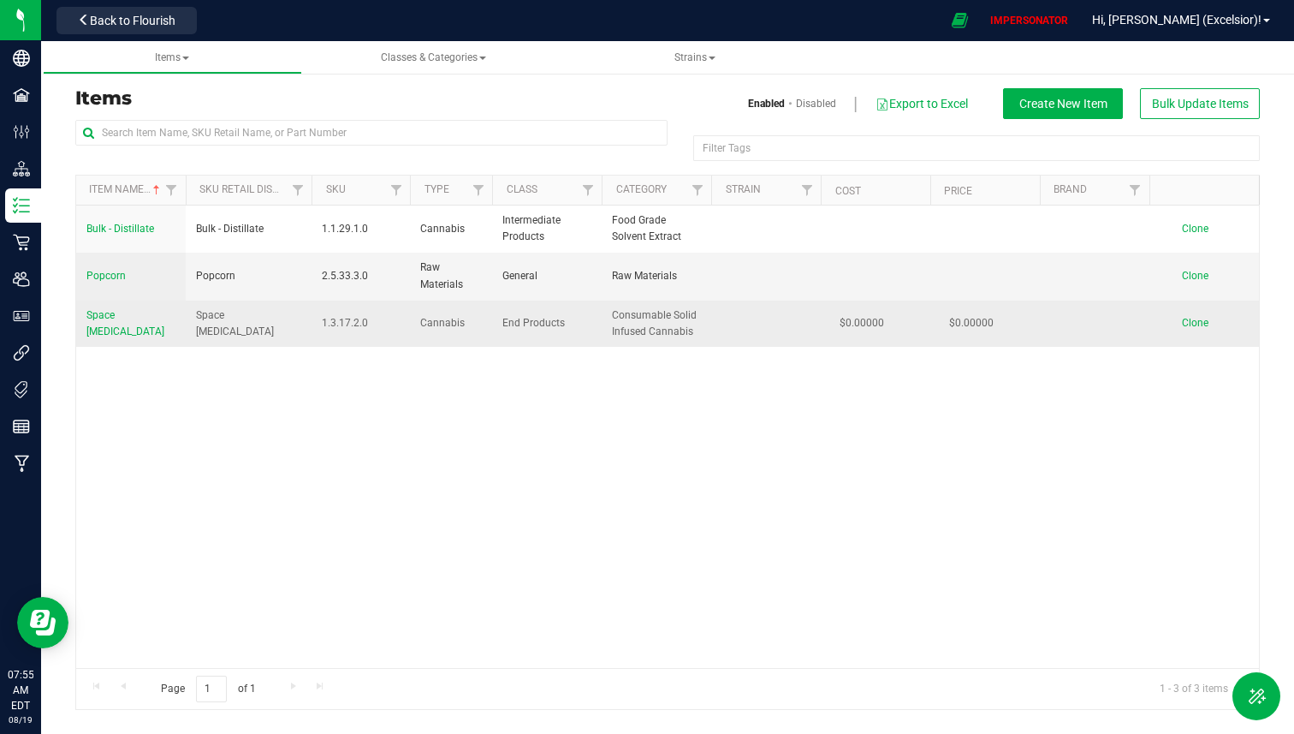
click at [140, 324] on span "Space [MEDICAL_DATA]" at bounding box center [125, 323] width 78 height 28
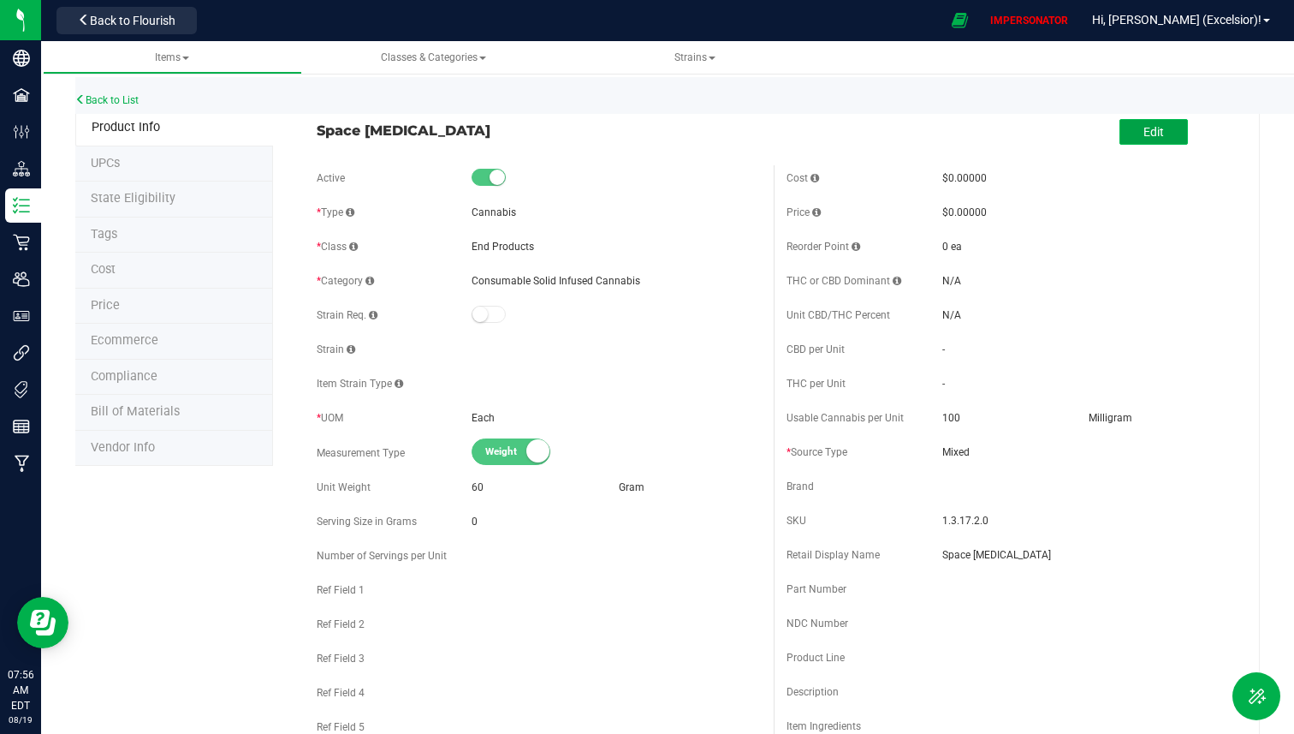
click at [1155, 132] on span "Edit" at bounding box center [1154, 132] width 21 height 14
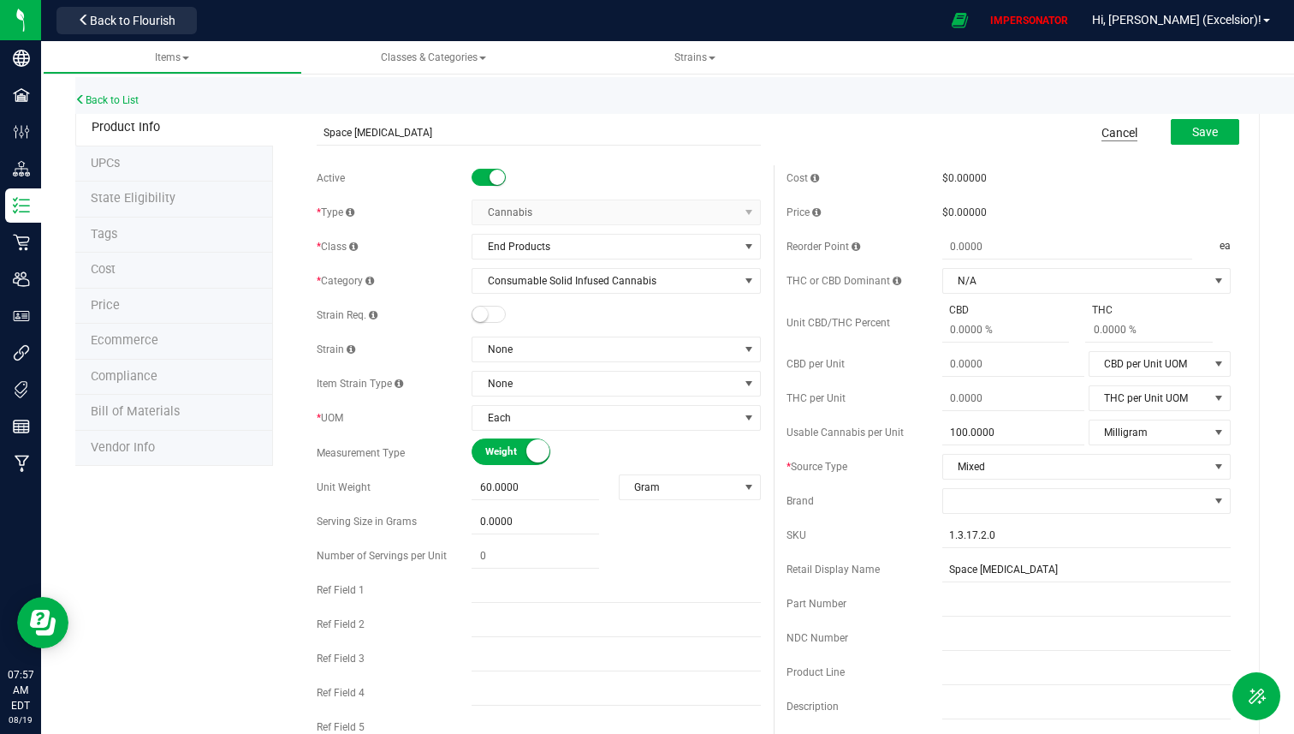
click at [1112, 137] on link "Cancel" at bounding box center [1120, 132] width 36 height 17
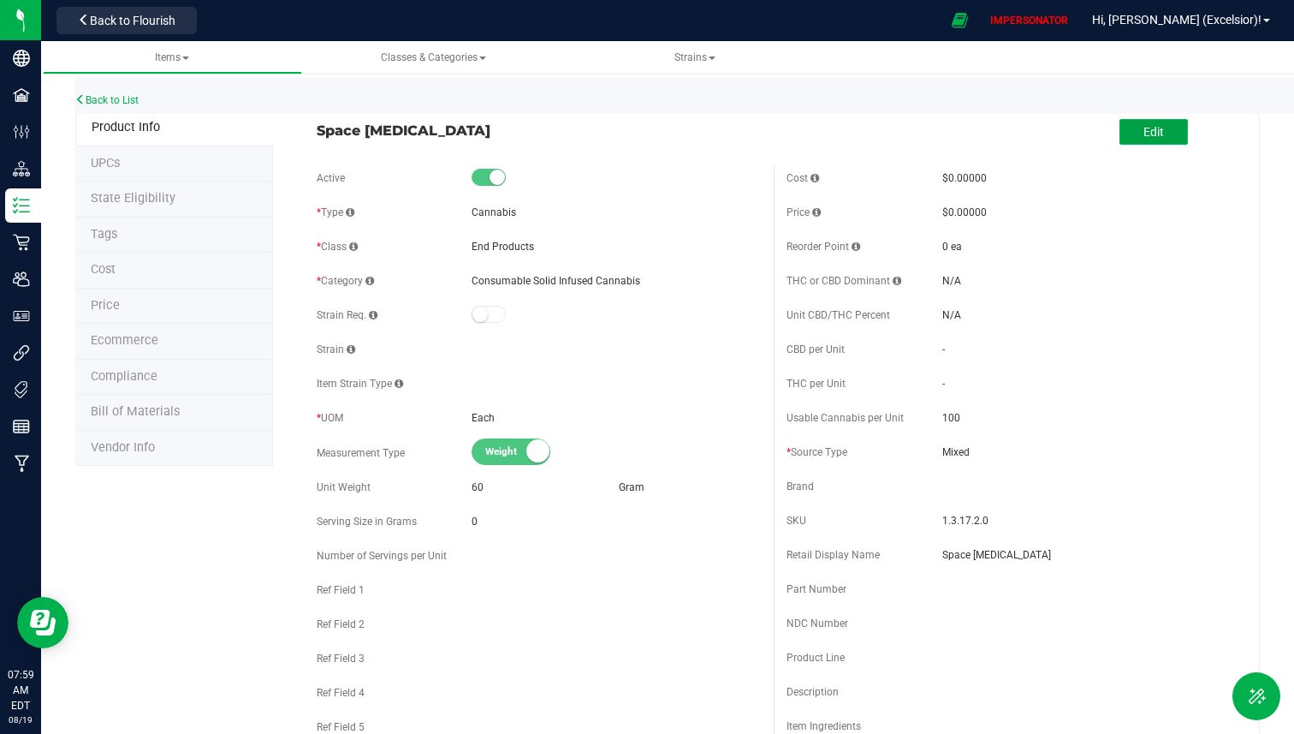
click at [1154, 121] on button "Edit" at bounding box center [1154, 132] width 68 height 26
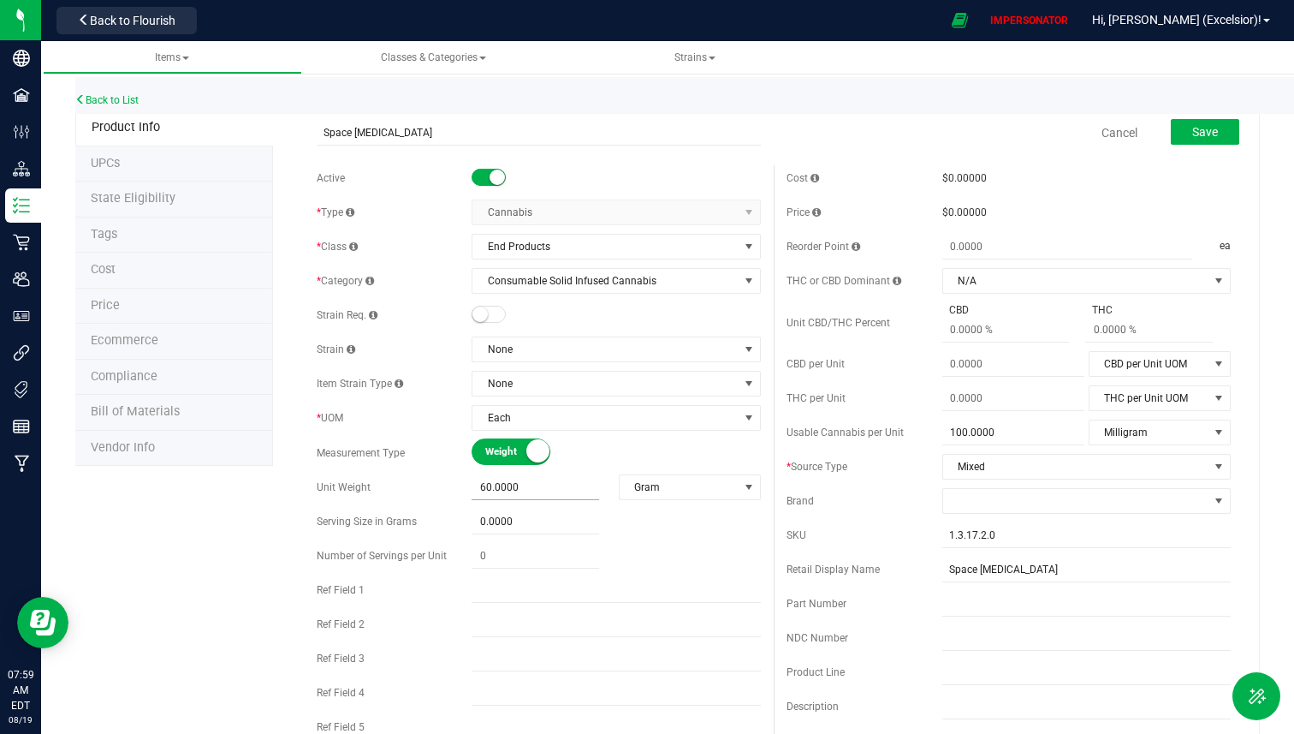
click at [590, 486] on span "60.0000 60" at bounding box center [536, 487] width 128 height 25
click at [590, 486] on input "60" at bounding box center [536, 487] width 128 height 24
type input "100"
type input "100.0000"
click at [734, 498] on span "Gram" at bounding box center [679, 487] width 119 height 24
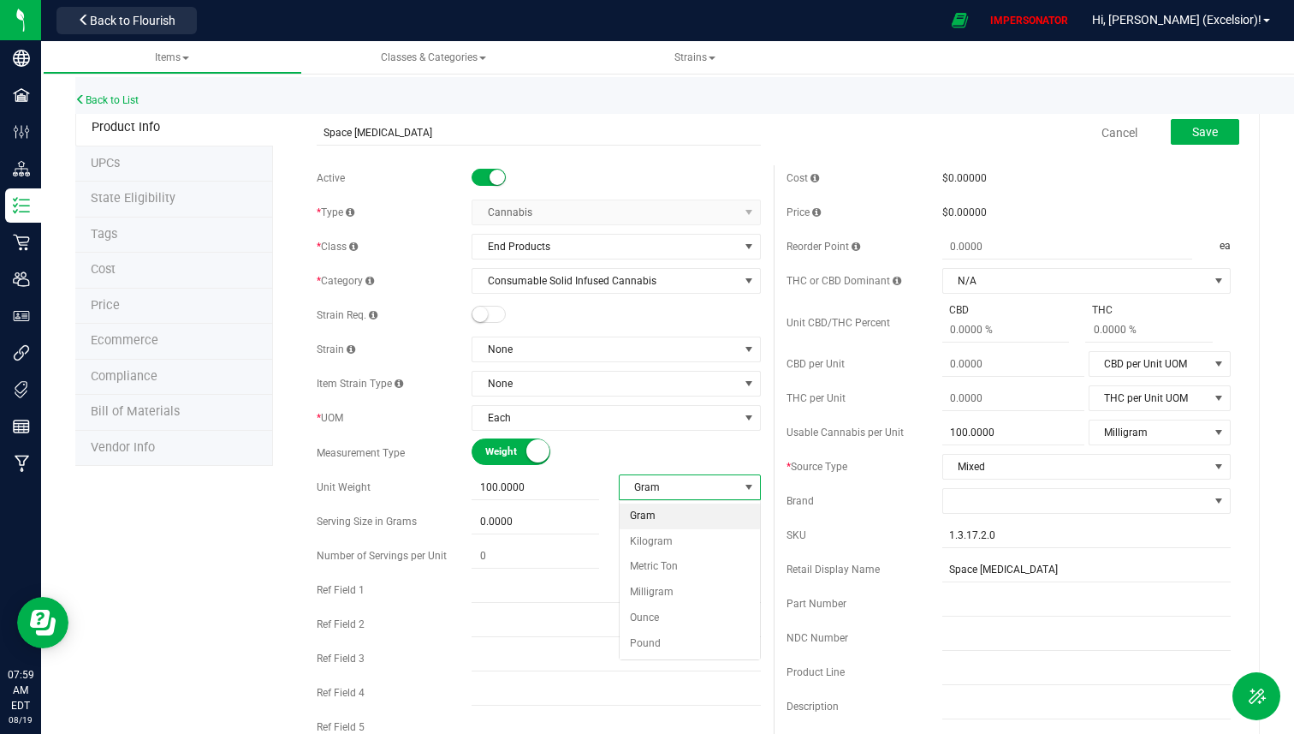
click at [734, 496] on span "Gram" at bounding box center [679, 487] width 119 height 24
click at [698, 591] on li "Milligram" at bounding box center [690, 592] width 140 height 26
click at [1218, 135] on span "Save" at bounding box center [1205, 132] width 26 height 14
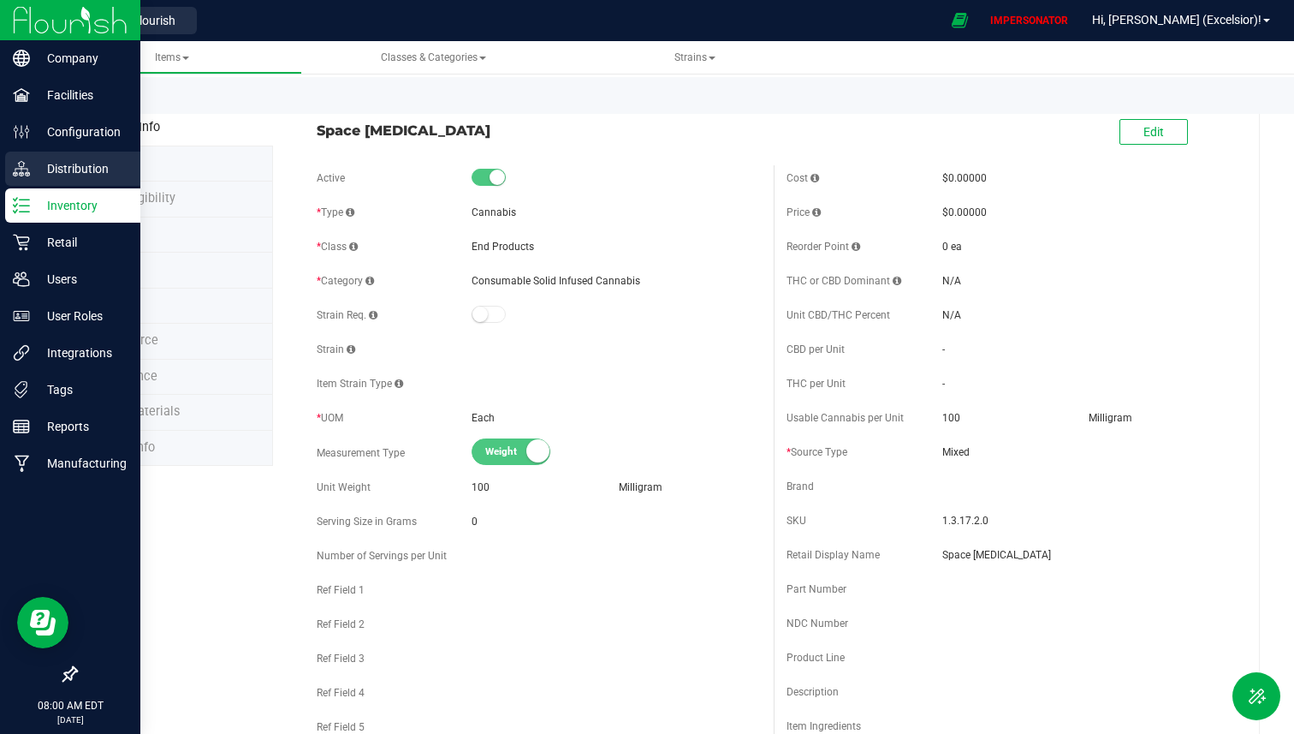
click at [86, 164] on p "Distribution" at bounding box center [81, 168] width 103 height 21
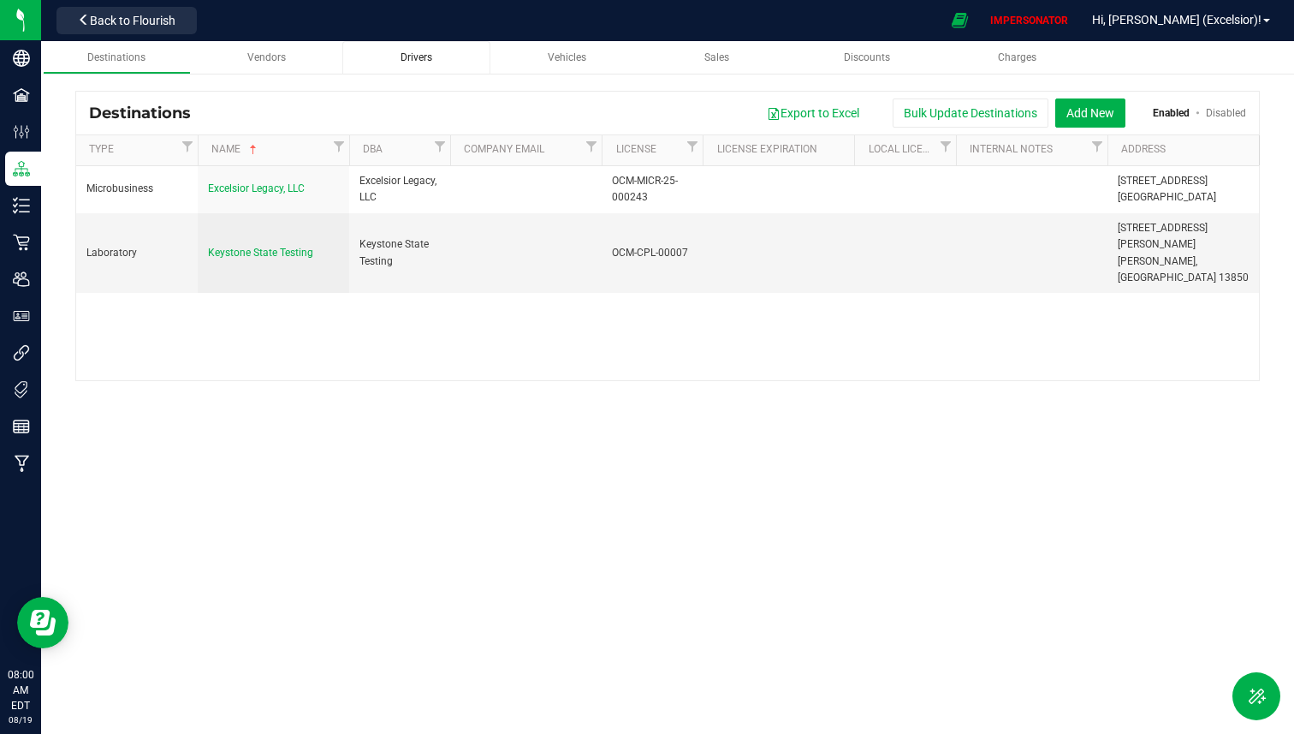
click at [383, 49] on link "Drivers" at bounding box center [416, 57] width 148 height 33
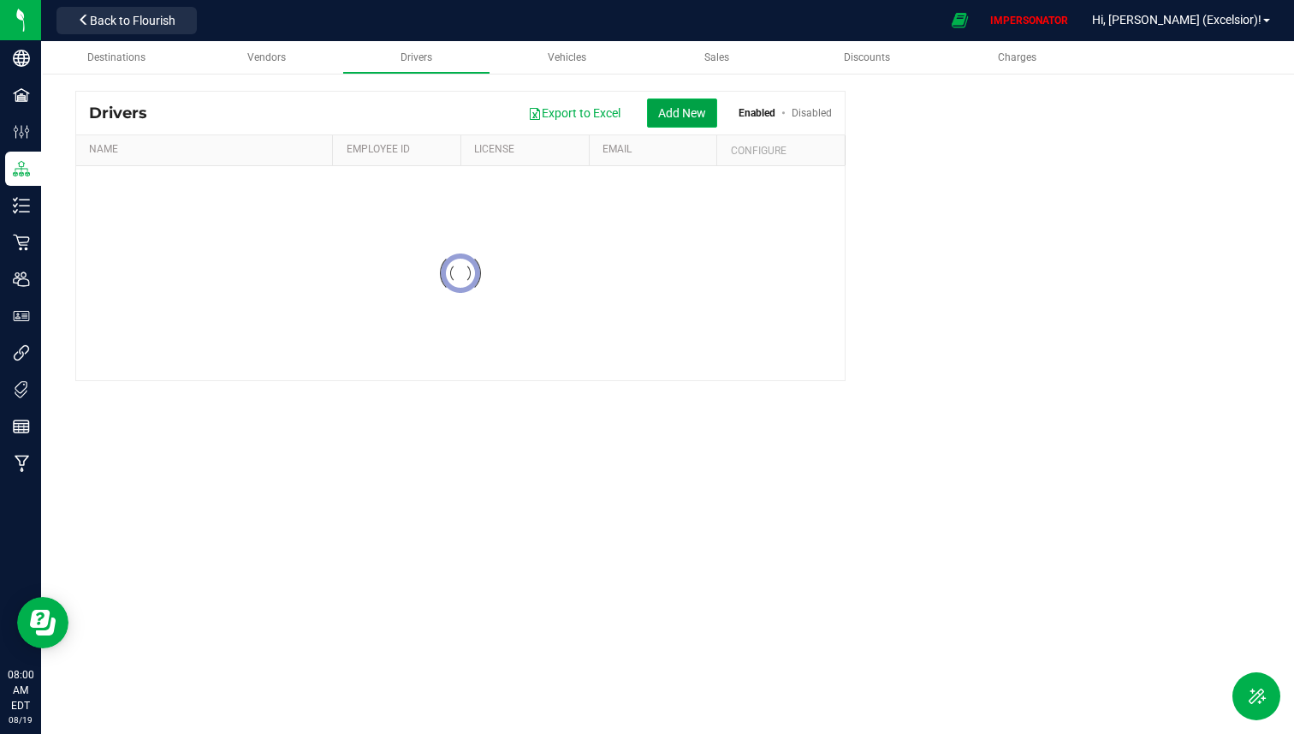
click at [682, 112] on button "Add New" at bounding box center [682, 112] width 70 height 29
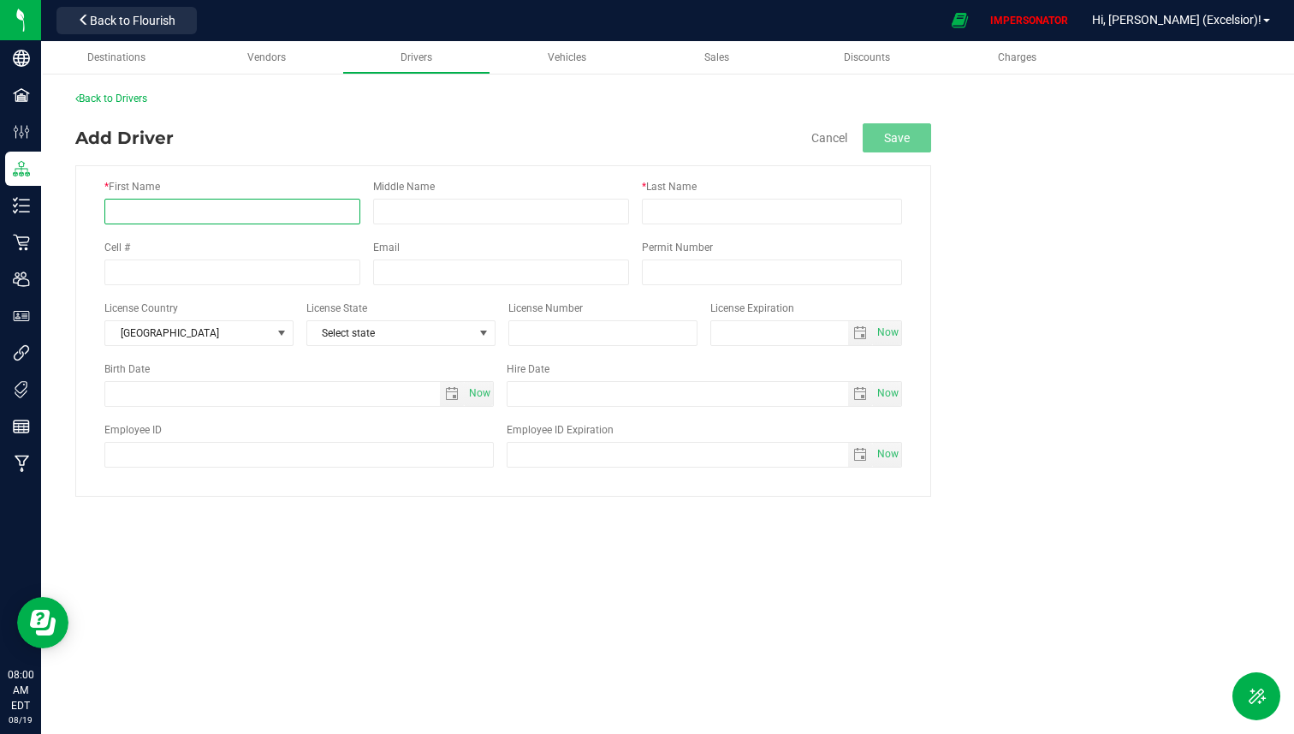
click at [248, 203] on input "* First Name" at bounding box center [232, 212] width 256 height 26
type input "Lab"
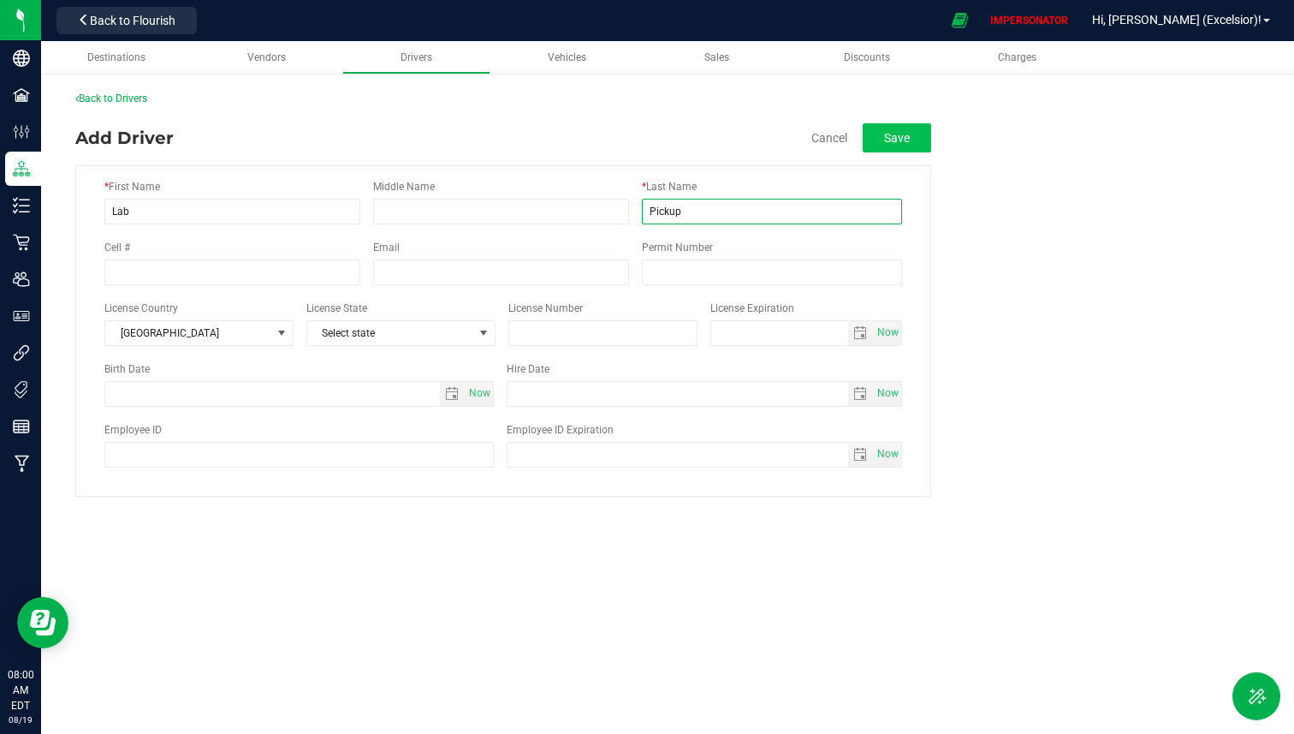
type input "Pickup"
click at [912, 140] on button "Save" at bounding box center [897, 137] width 68 height 29
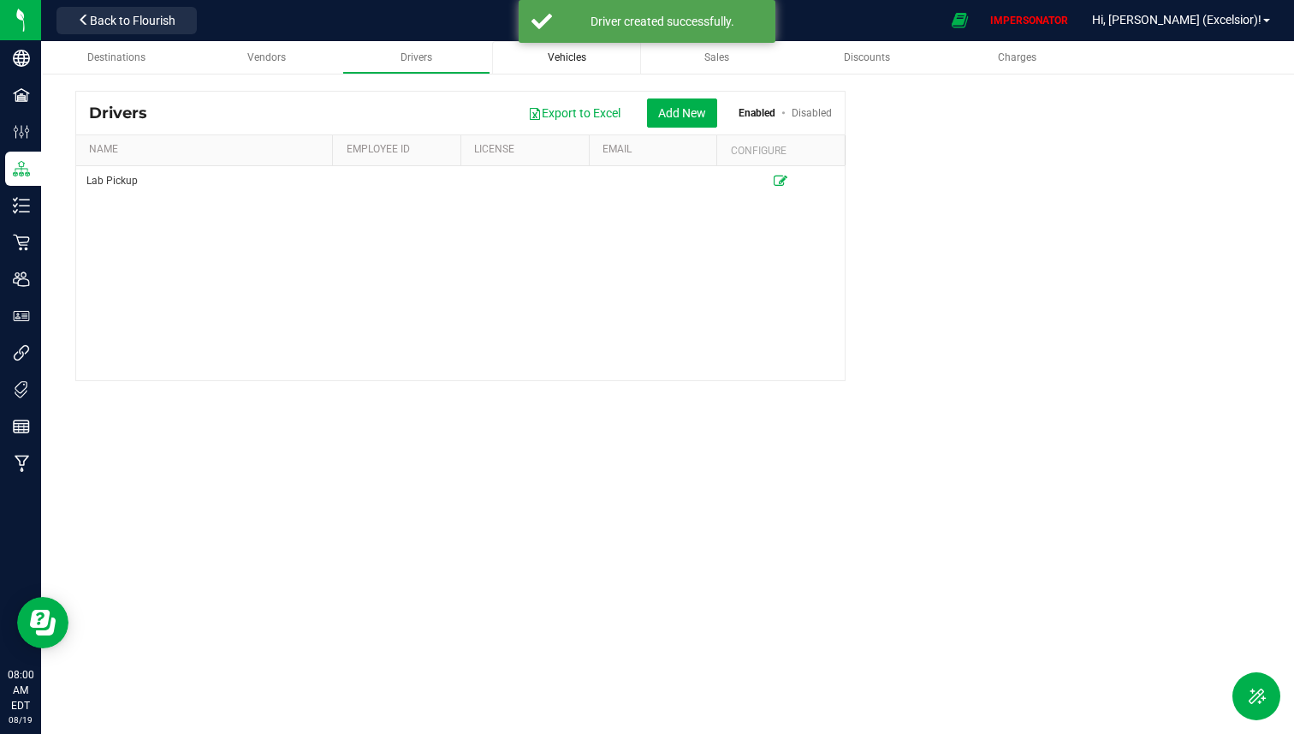
click at [567, 65] on link "Vehicles" at bounding box center [566, 57] width 148 height 33
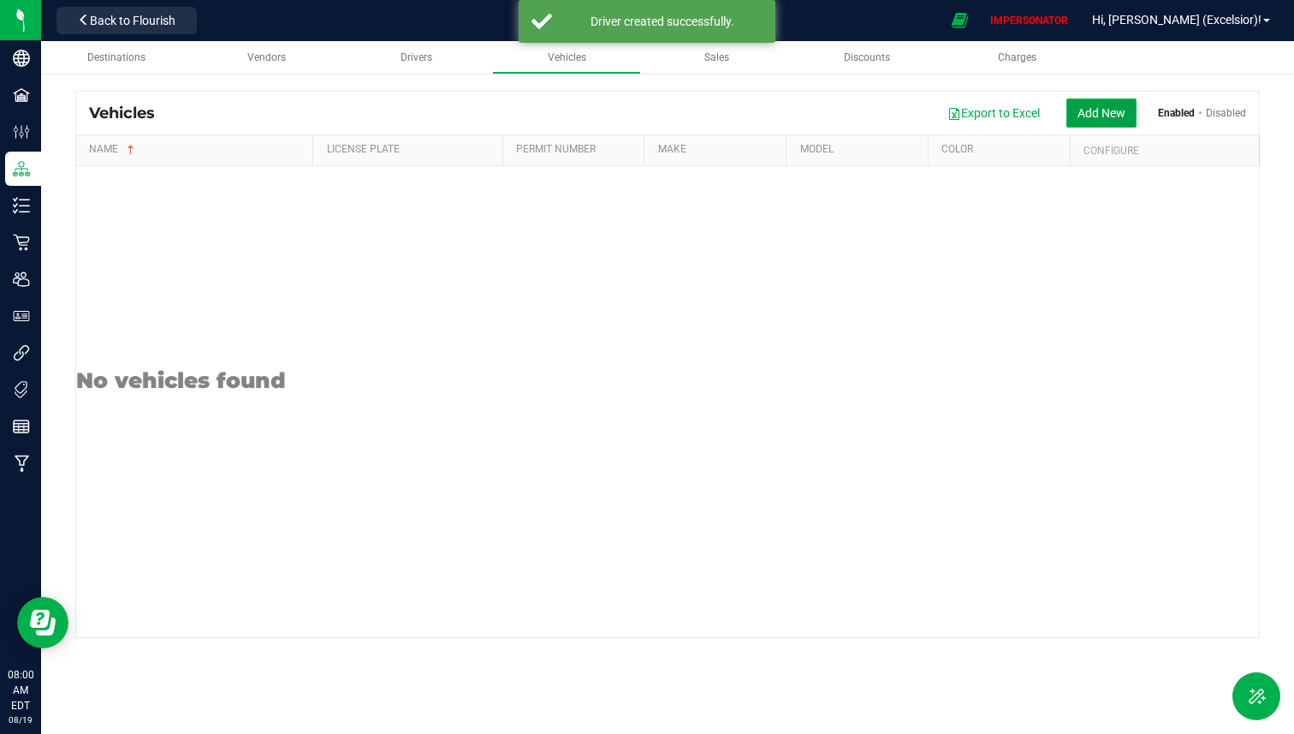
click at [1091, 122] on button "Add New" at bounding box center [1102, 112] width 70 height 29
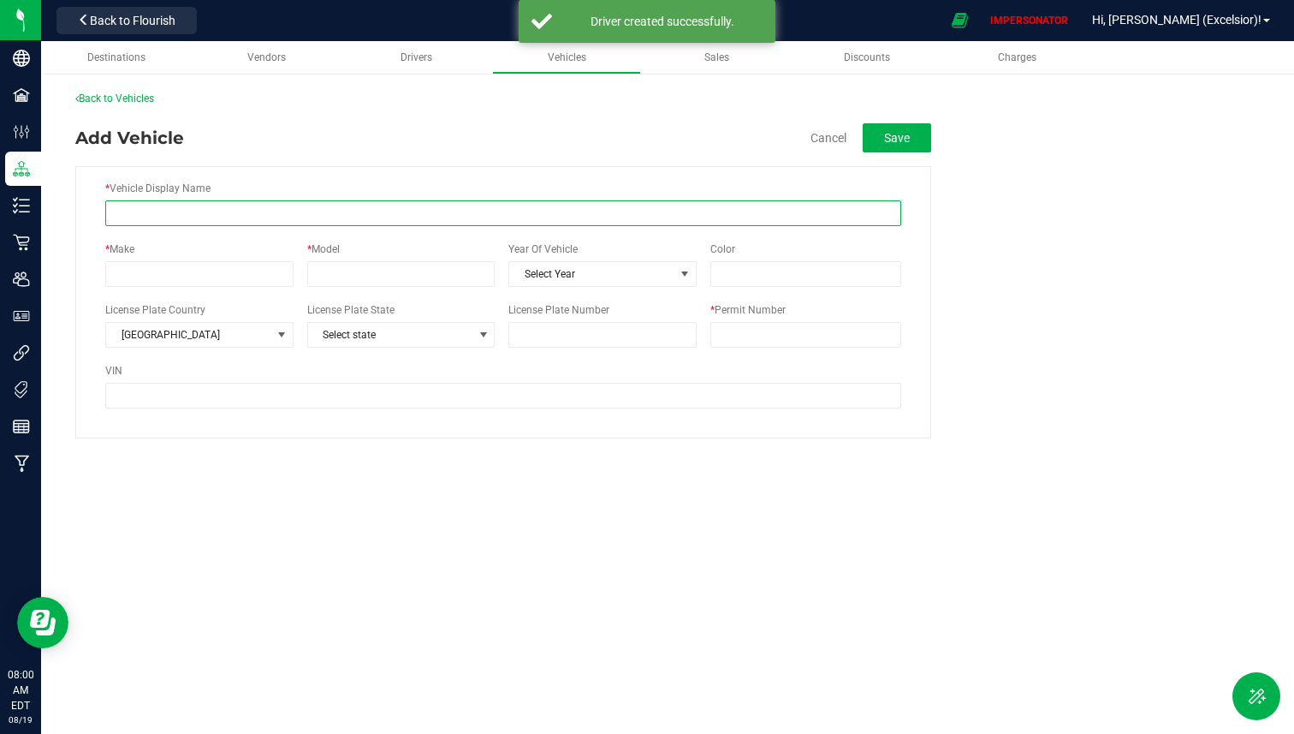
click at [502, 209] on input "* Vehicle Display Name" at bounding box center [503, 213] width 796 height 26
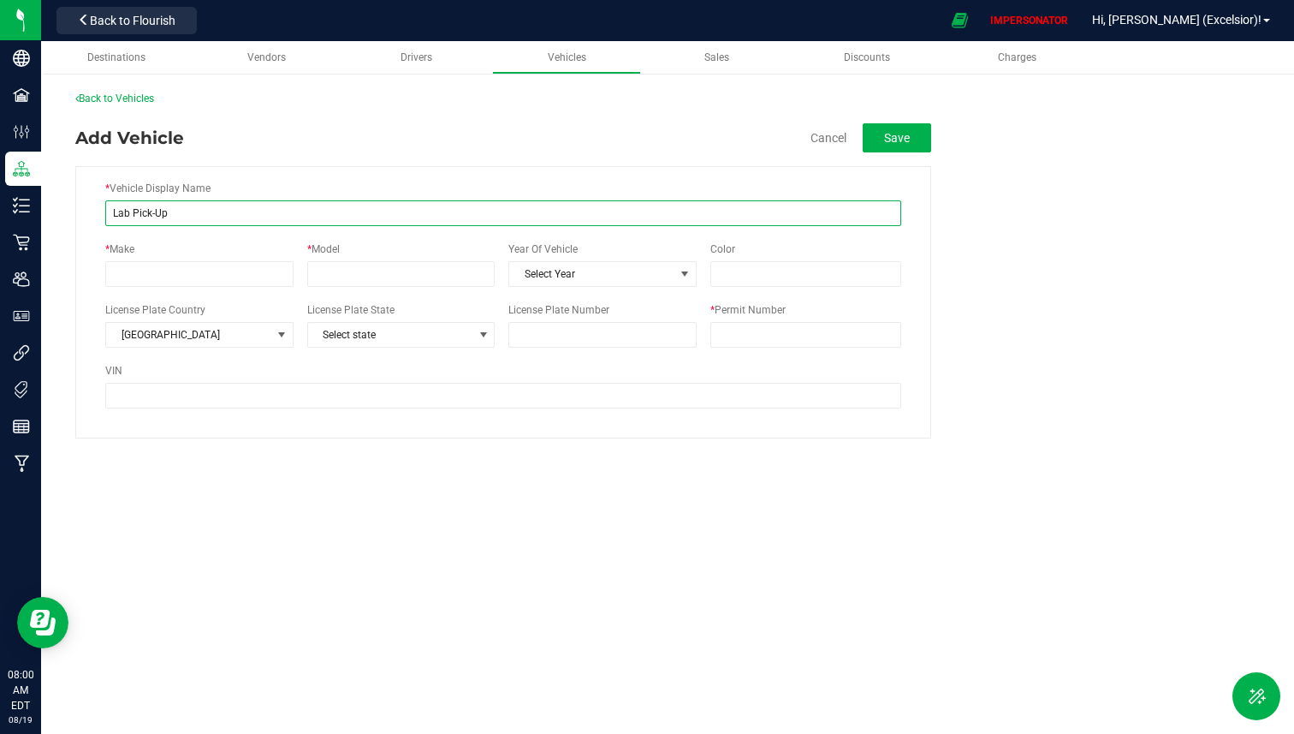
type input "Lab Pick-Up"
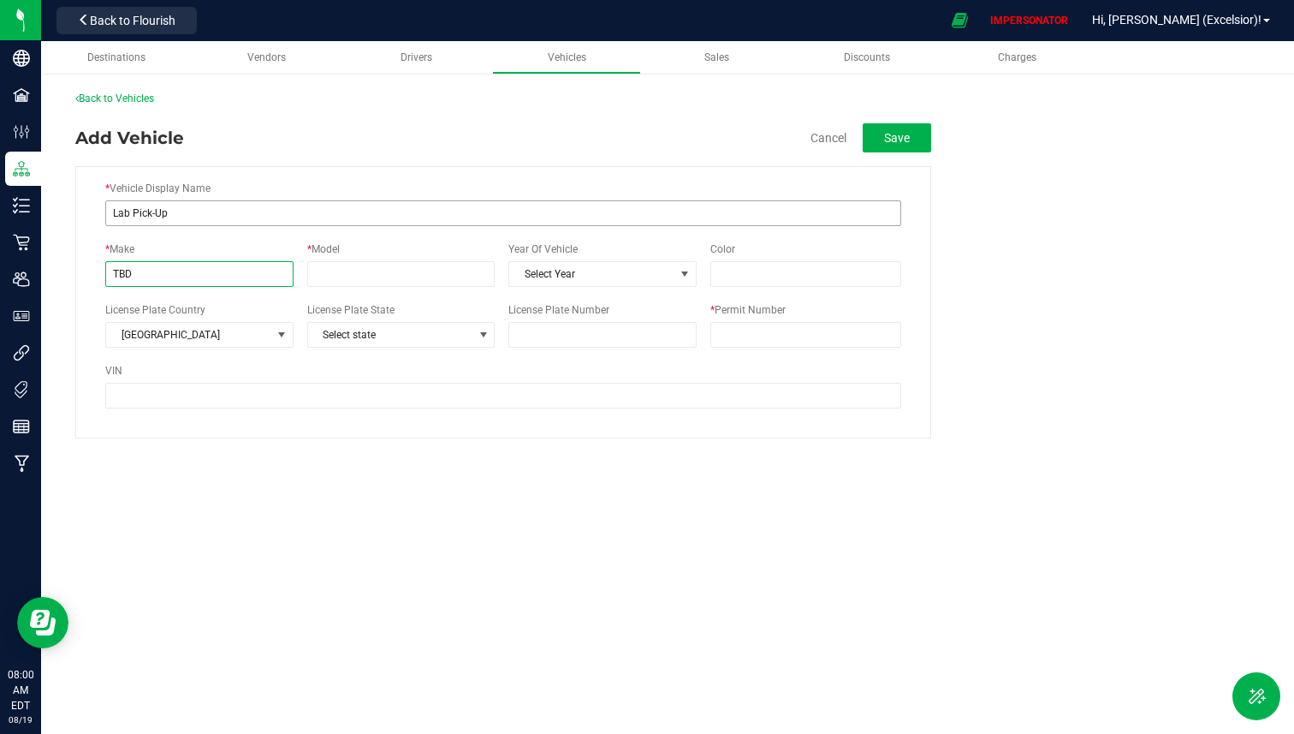
type input "TBD"
click at [752, 340] on input "* Permit Number" at bounding box center [805, 335] width 191 height 26
type input "TBD"
click at [904, 146] on button "Save" at bounding box center [897, 137] width 68 height 29
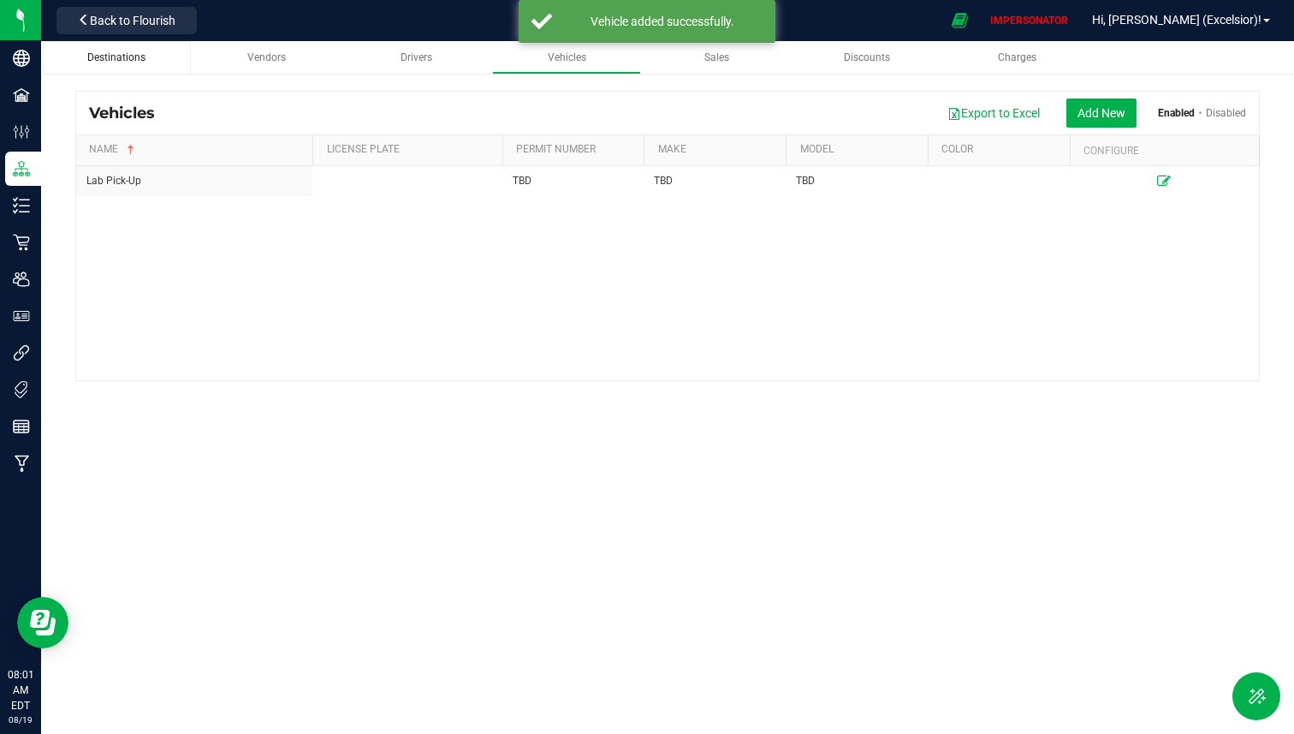
click at [145, 70] on link "Destinations" at bounding box center [117, 57] width 148 height 33
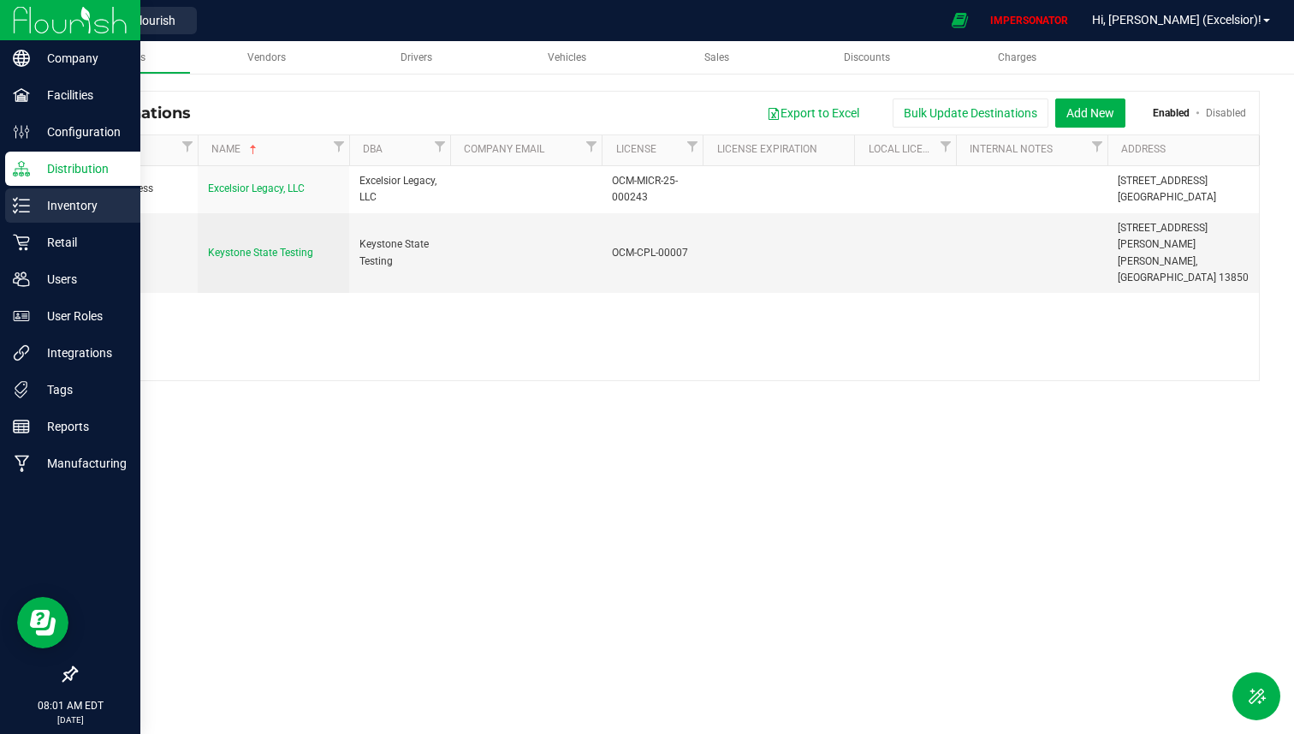
click at [59, 204] on p "Inventory" at bounding box center [81, 205] width 103 height 21
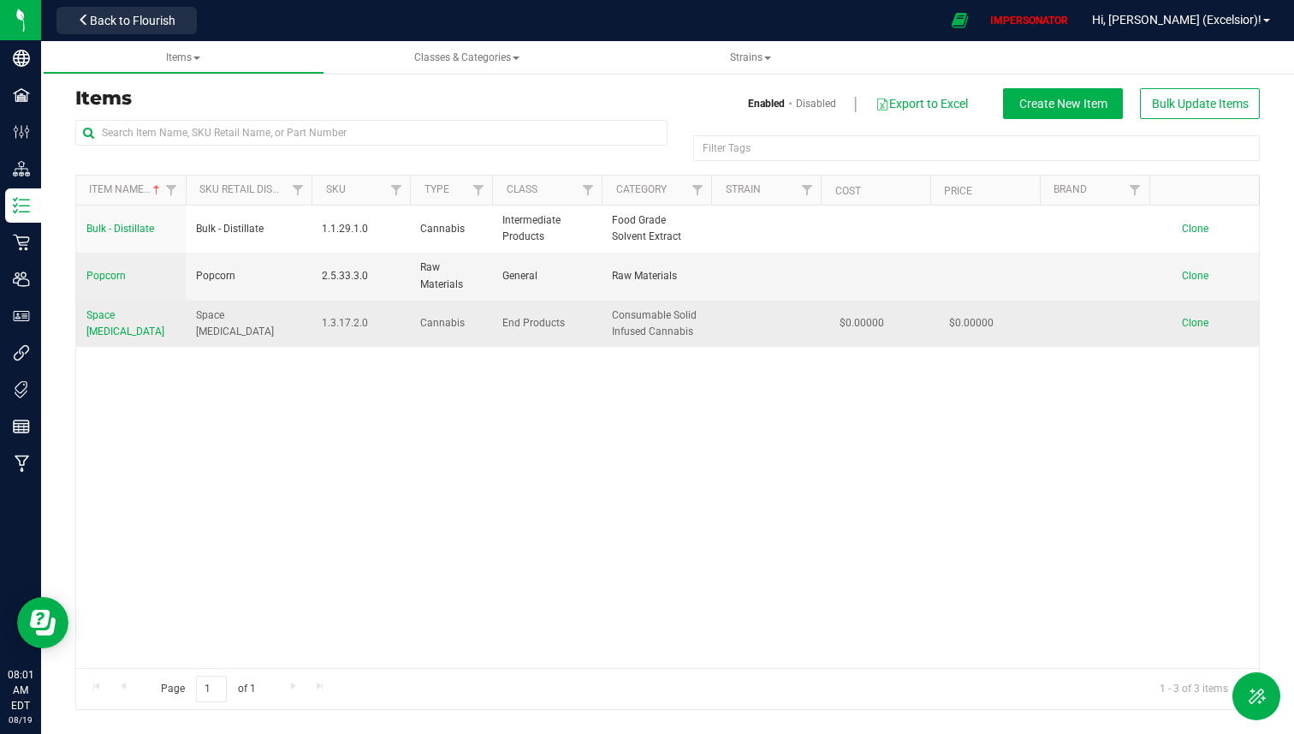
click at [140, 331] on link "Space [MEDICAL_DATA]" at bounding box center [130, 323] width 89 height 33
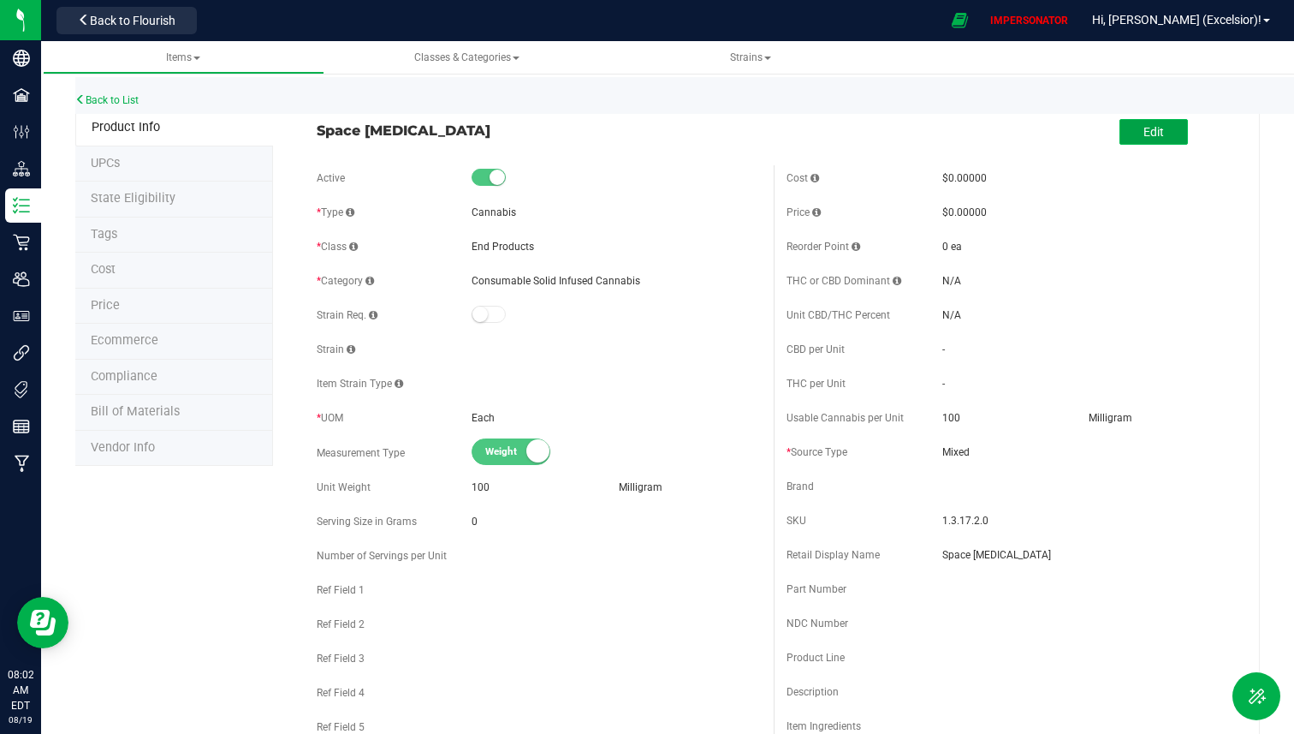
click at [1158, 138] on span "Edit" at bounding box center [1154, 132] width 21 height 14
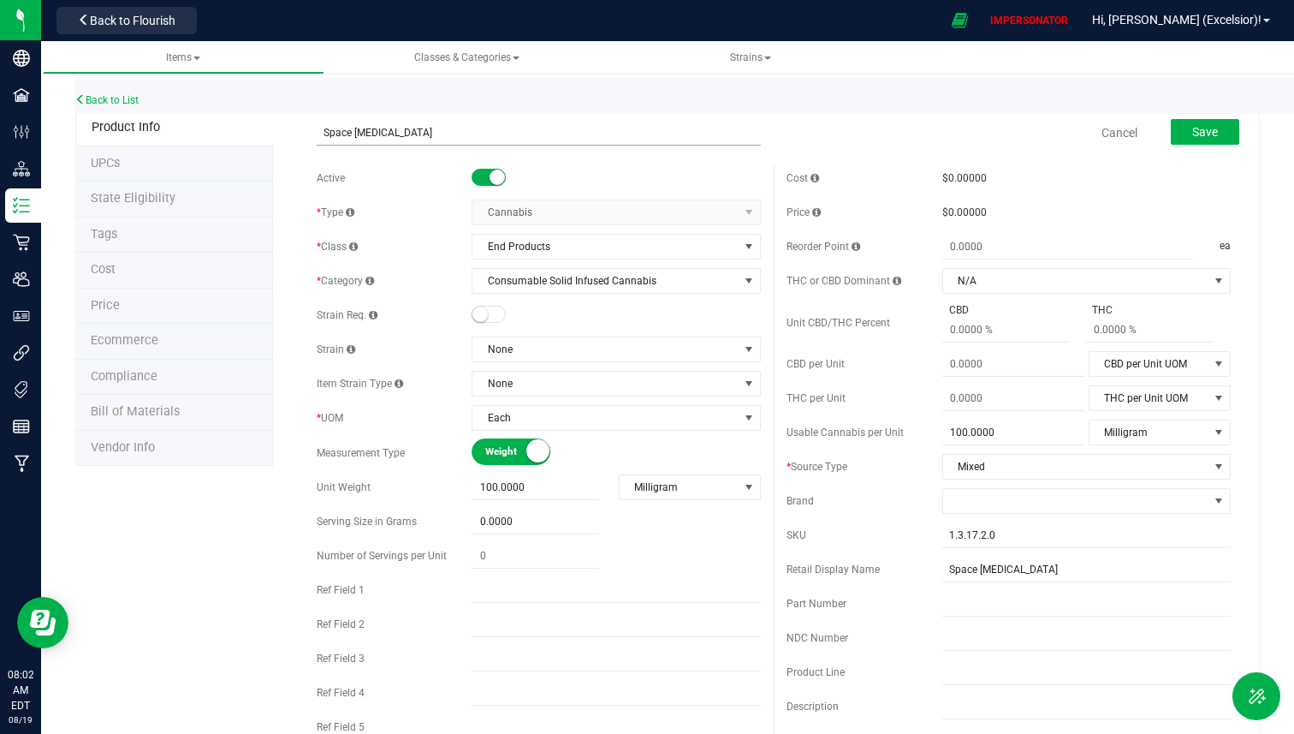
click at [379, 140] on input "Space [MEDICAL_DATA]" at bounding box center [539, 133] width 444 height 26
type input "Space Popcorn"
click at [1211, 132] on span "Save" at bounding box center [1205, 132] width 26 height 14
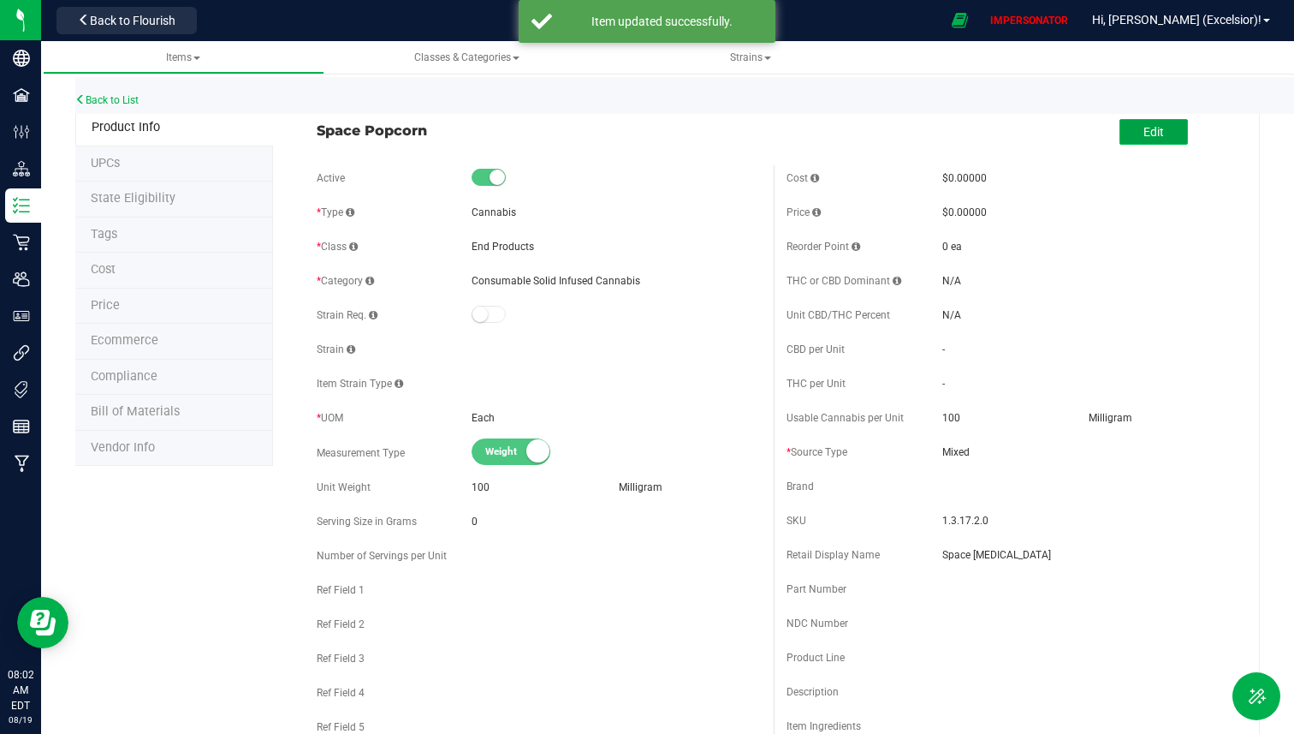
click at [1144, 126] on span "Edit" at bounding box center [1154, 132] width 21 height 14
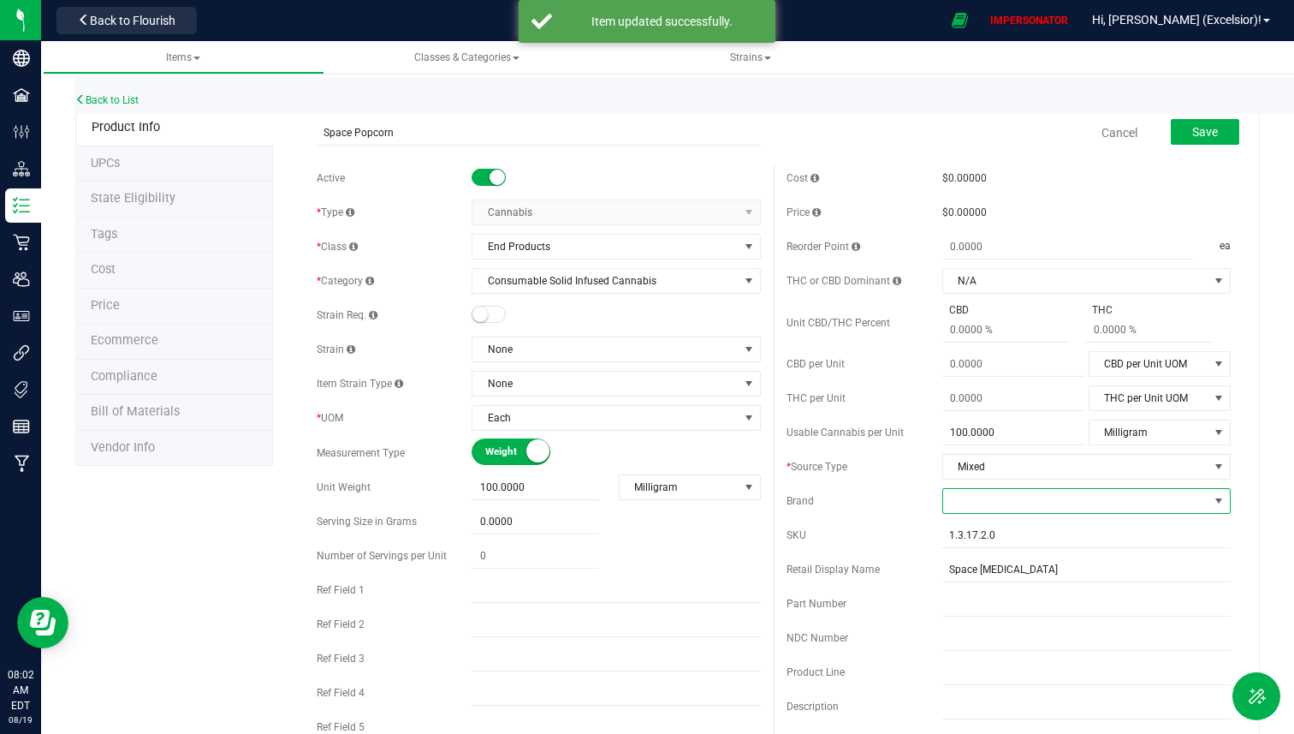
click at [1067, 500] on span at bounding box center [1075, 501] width 265 height 24
type input "Space Popper"
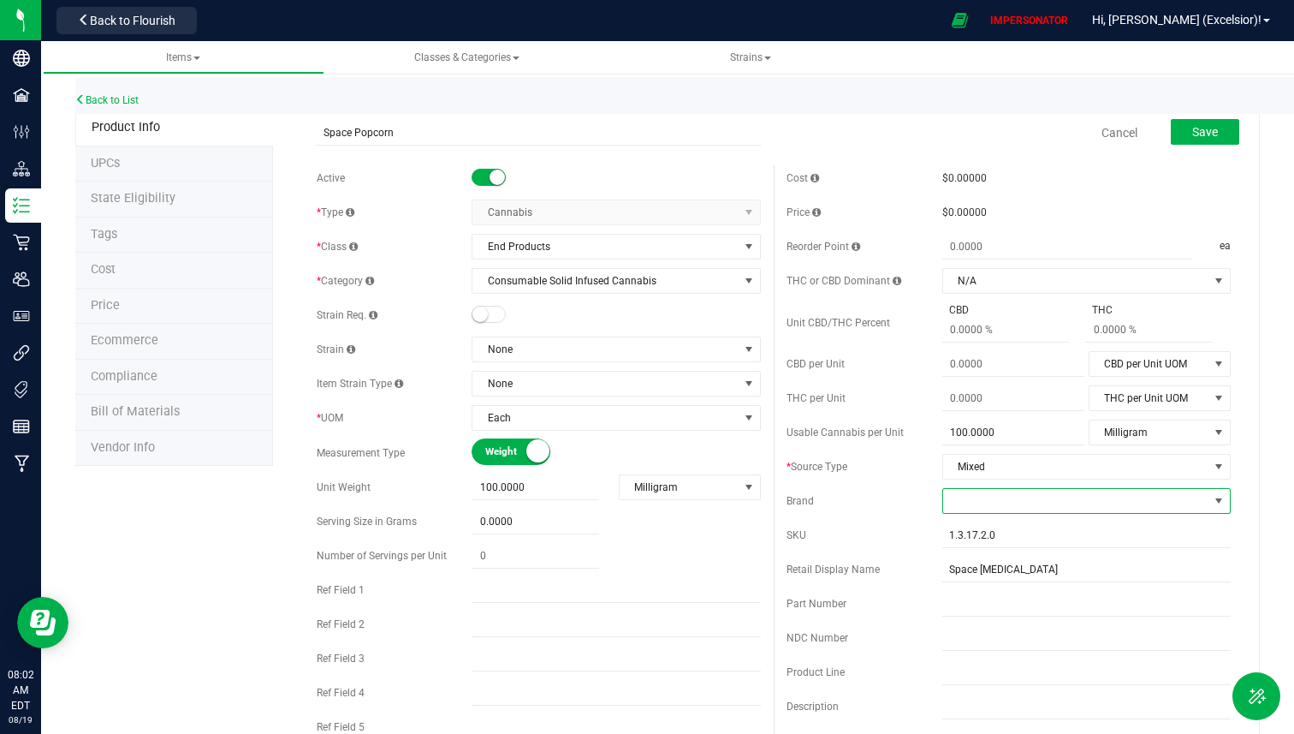
click at [1046, 510] on span at bounding box center [1075, 501] width 265 height 24
type input "Space Popper"
click at [1025, 567] on input "Space [MEDICAL_DATA]" at bounding box center [1086, 569] width 288 height 26
click at [1023, 508] on span at bounding box center [1075, 501] width 265 height 24
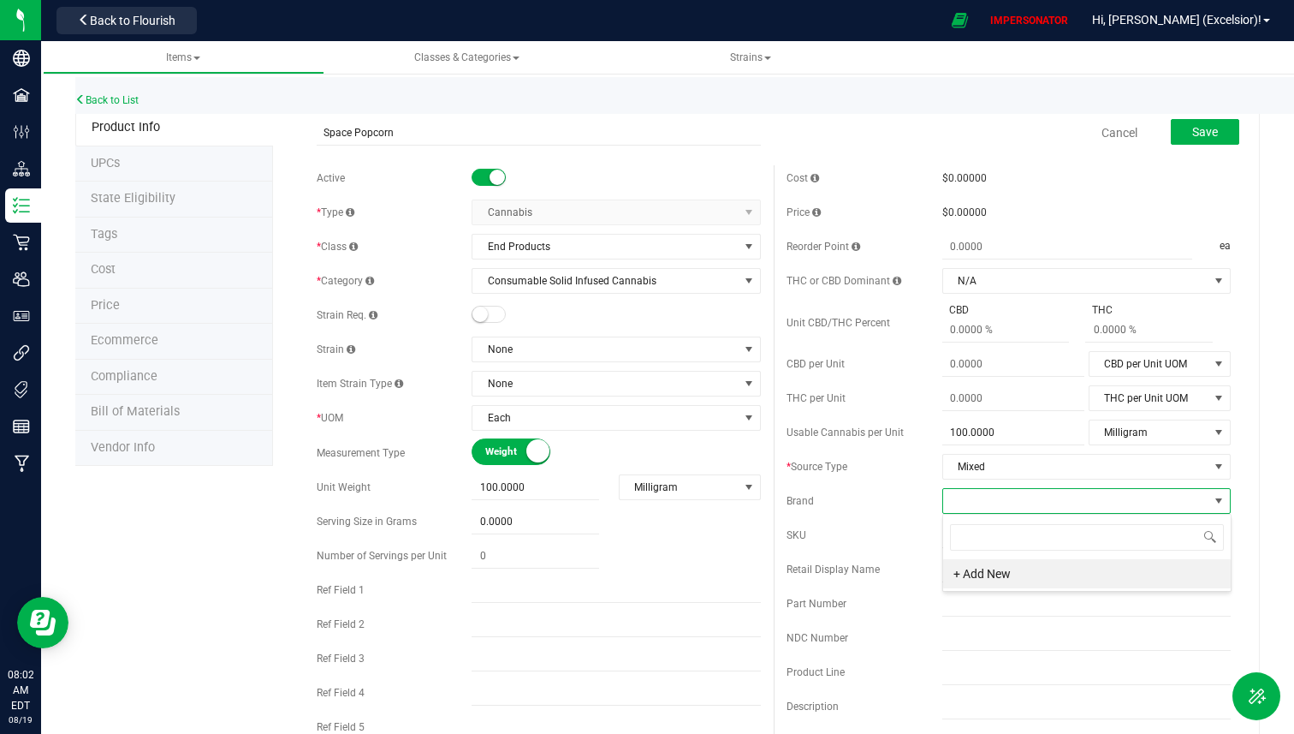
type input "Space [MEDICAL_DATA]"
click at [1010, 570] on li "+ Add New" at bounding box center [1087, 573] width 288 height 29
click at [1035, 567] on input "Space [MEDICAL_DATA]" at bounding box center [1086, 569] width 288 height 26
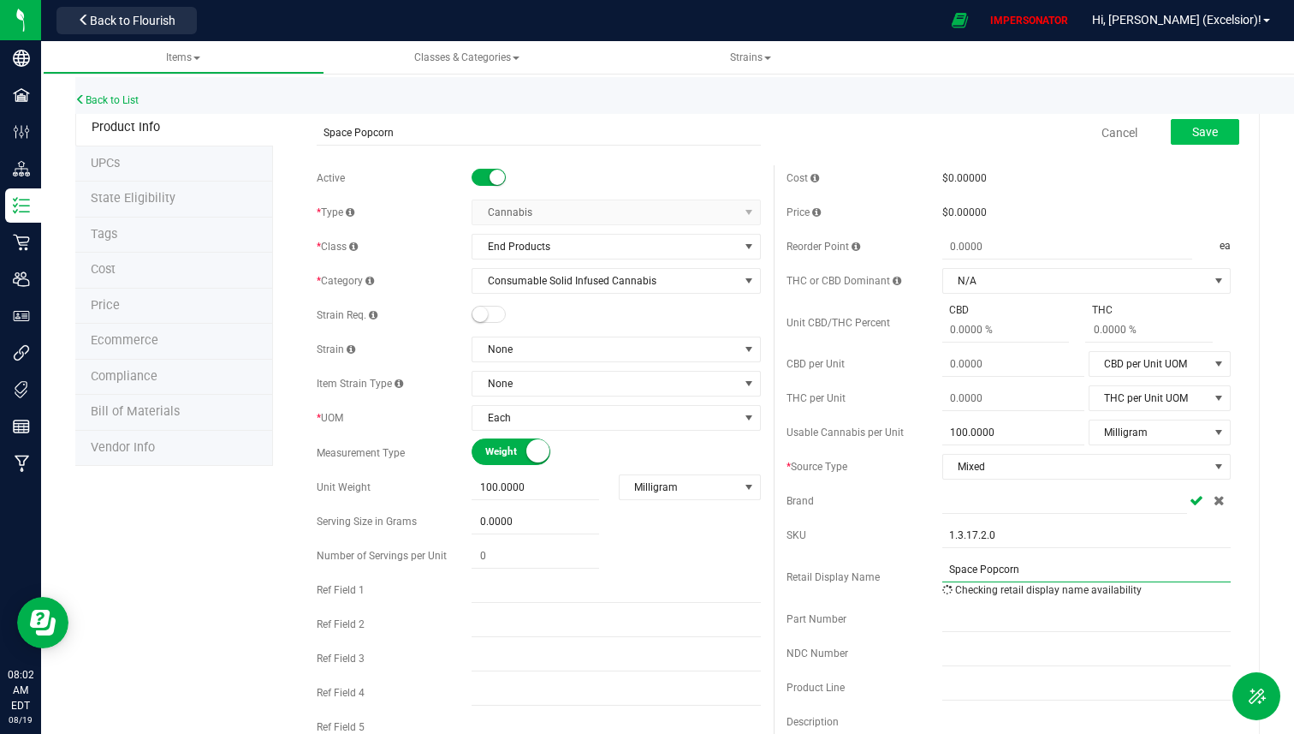
type input "Space Popcorn"
click at [1212, 122] on button "Save" at bounding box center [1205, 132] width 68 height 26
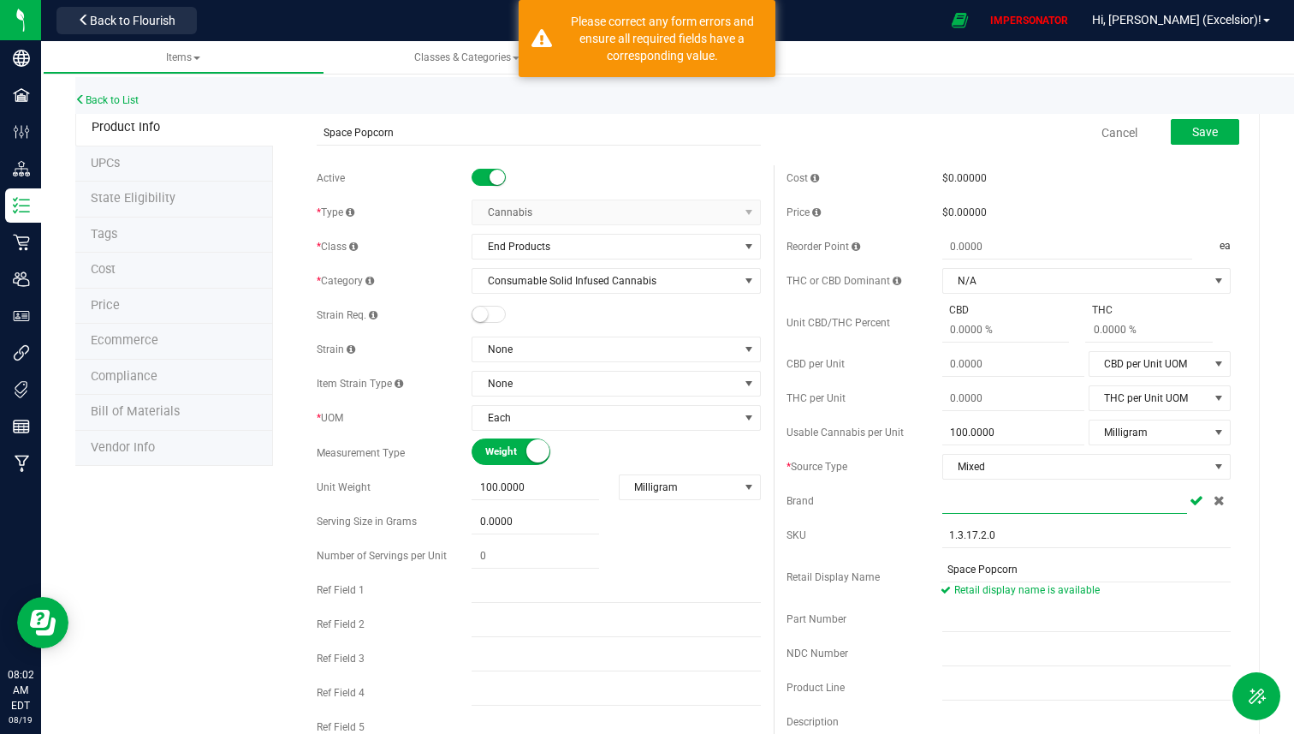
click at [1158, 505] on input "text" at bounding box center [1065, 501] width 246 height 26
paste input "Space [MEDICAL_DATA]"
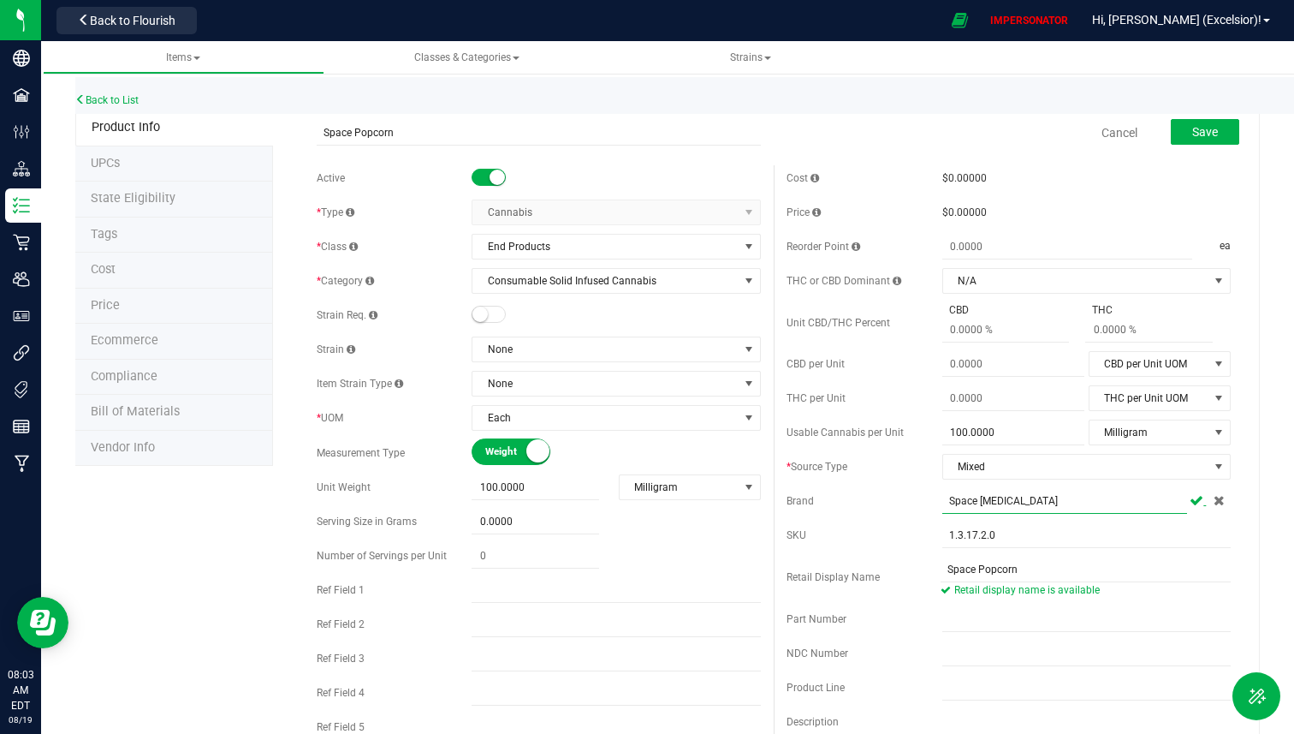
type input "Space [MEDICAL_DATA]"
click at [1204, 504] on span at bounding box center [1198, 501] width 16 height 12
click at [1215, 131] on span "Save" at bounding box center [1205, 132] width 26 height 14
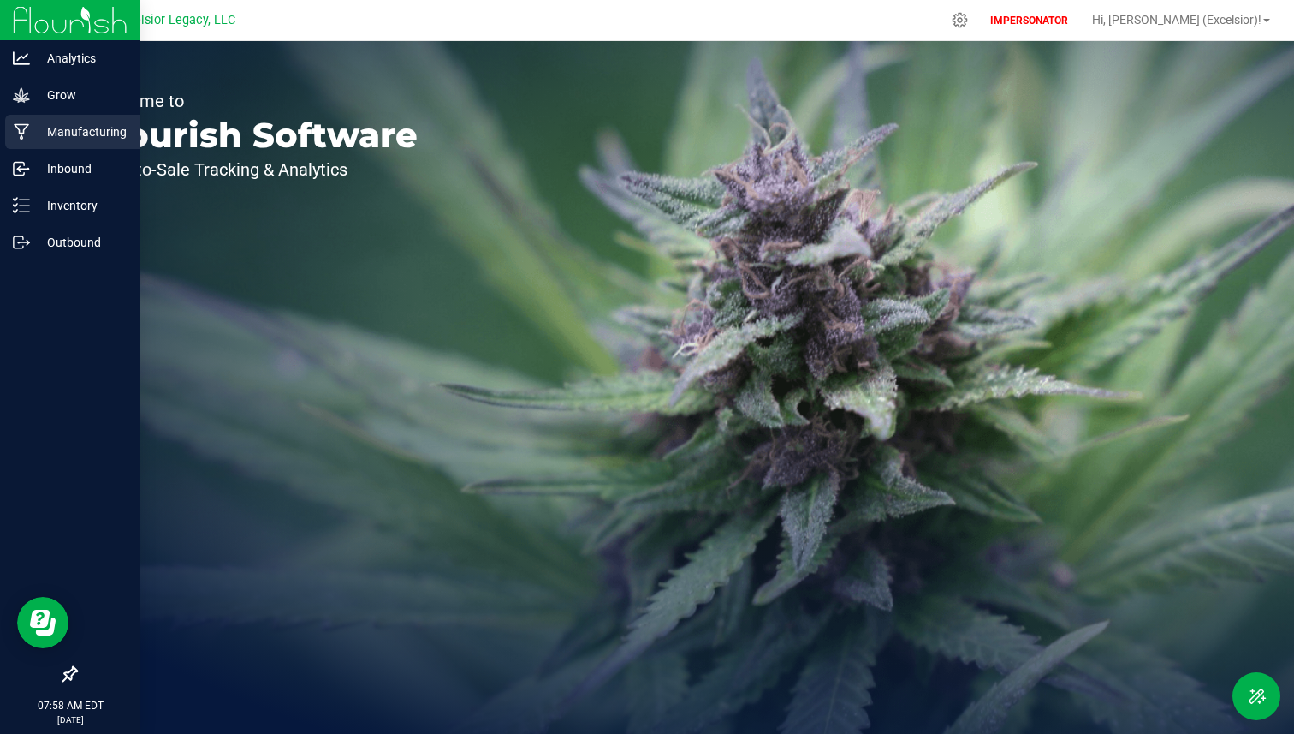
click at [62, 147] on div "Manufacturing" at bounding box center [72, 132] width 135 height 34
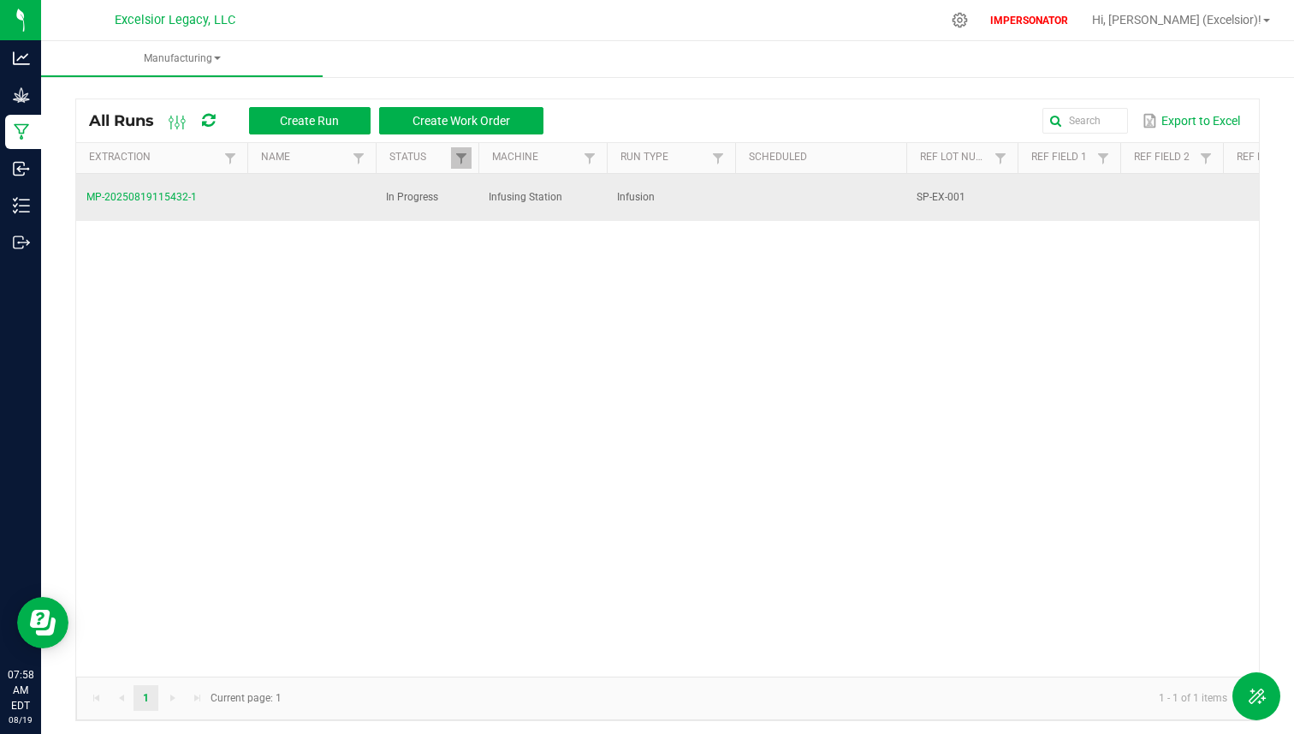
click at [119, 191] on span "MP-20250819115432-1" at bounding box center [141, 197] width 110 height 12
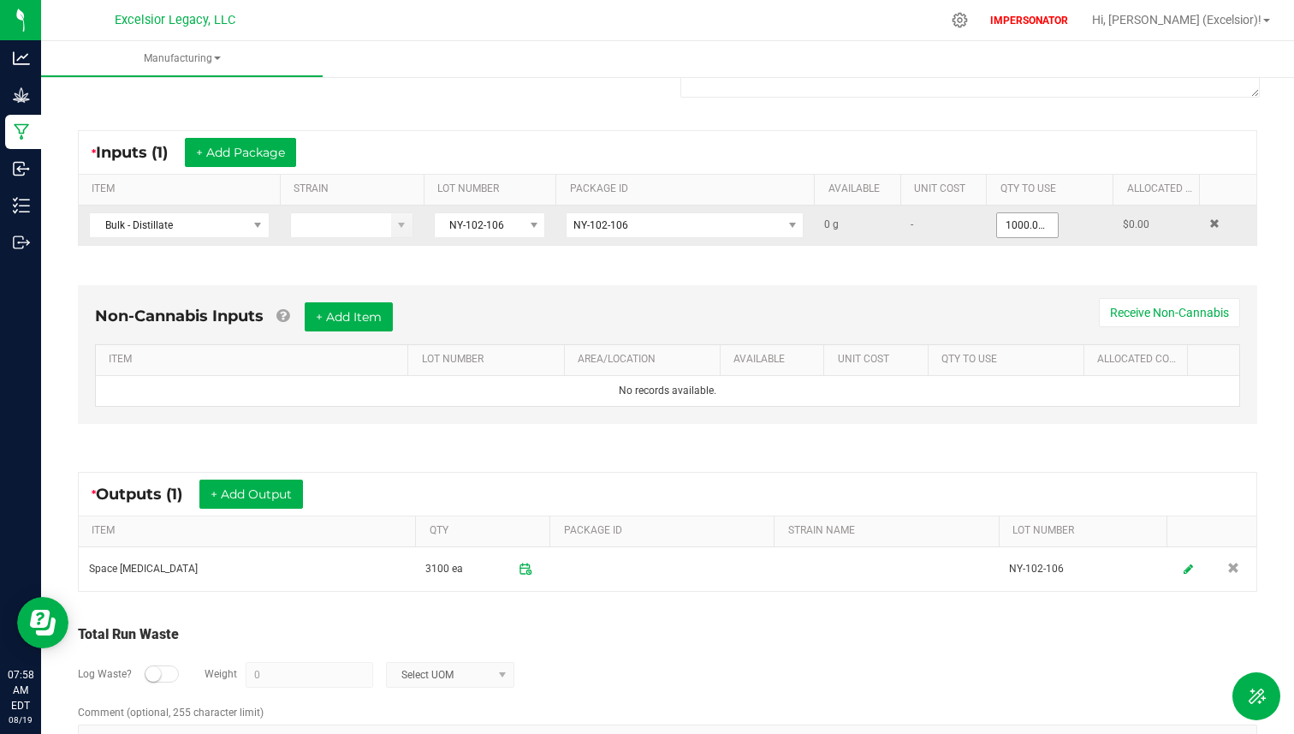
scroll to position [272, 0]
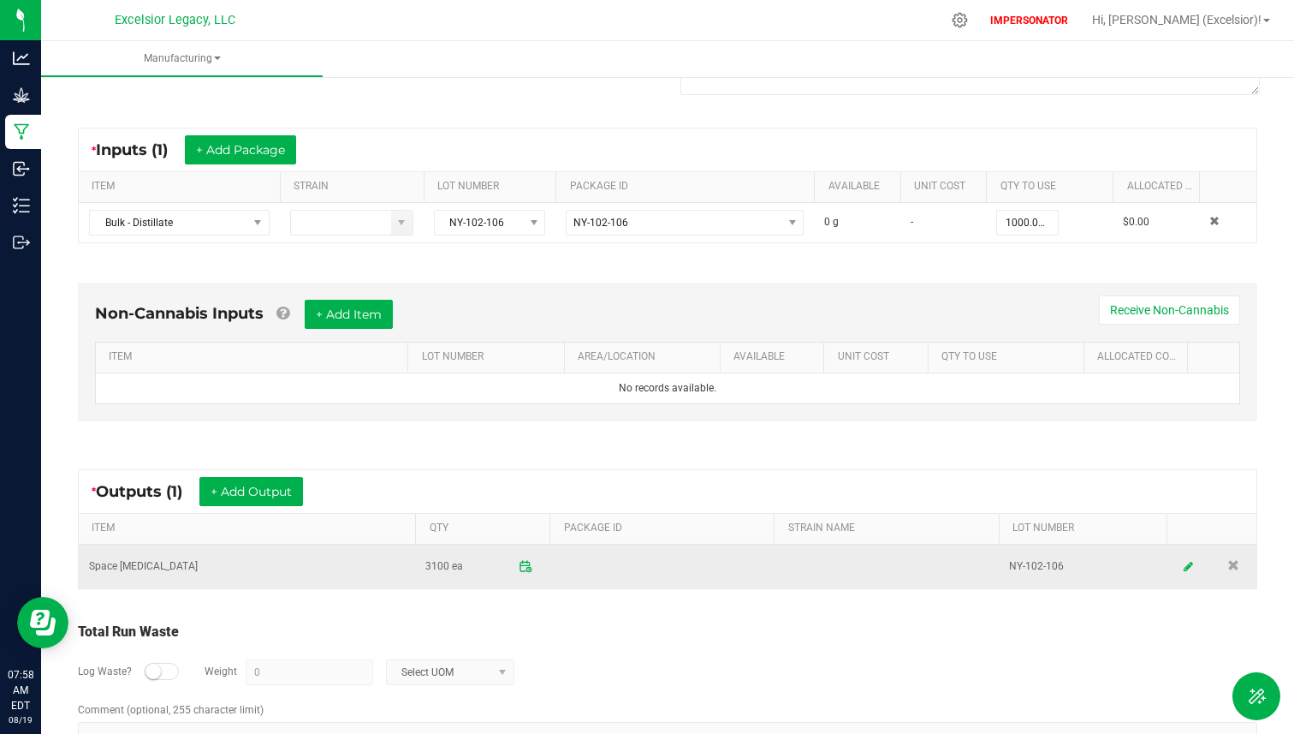
click at [439, 567] on span "3100 ea" at bounding box center [444, 565] width 38 height 27
copy span "3100"
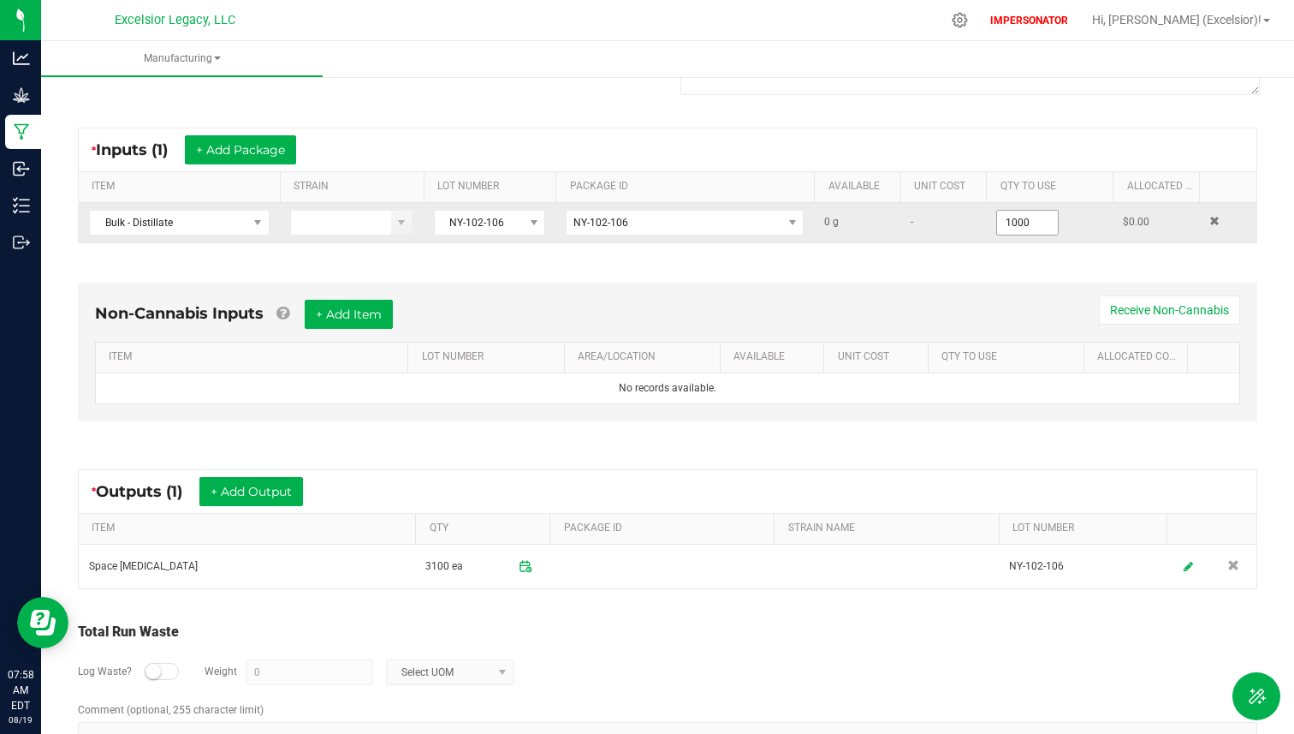
click at [1032, 226] on input "1000" at bounding box center [1027, 223] width 60 height 24
paste input "31"
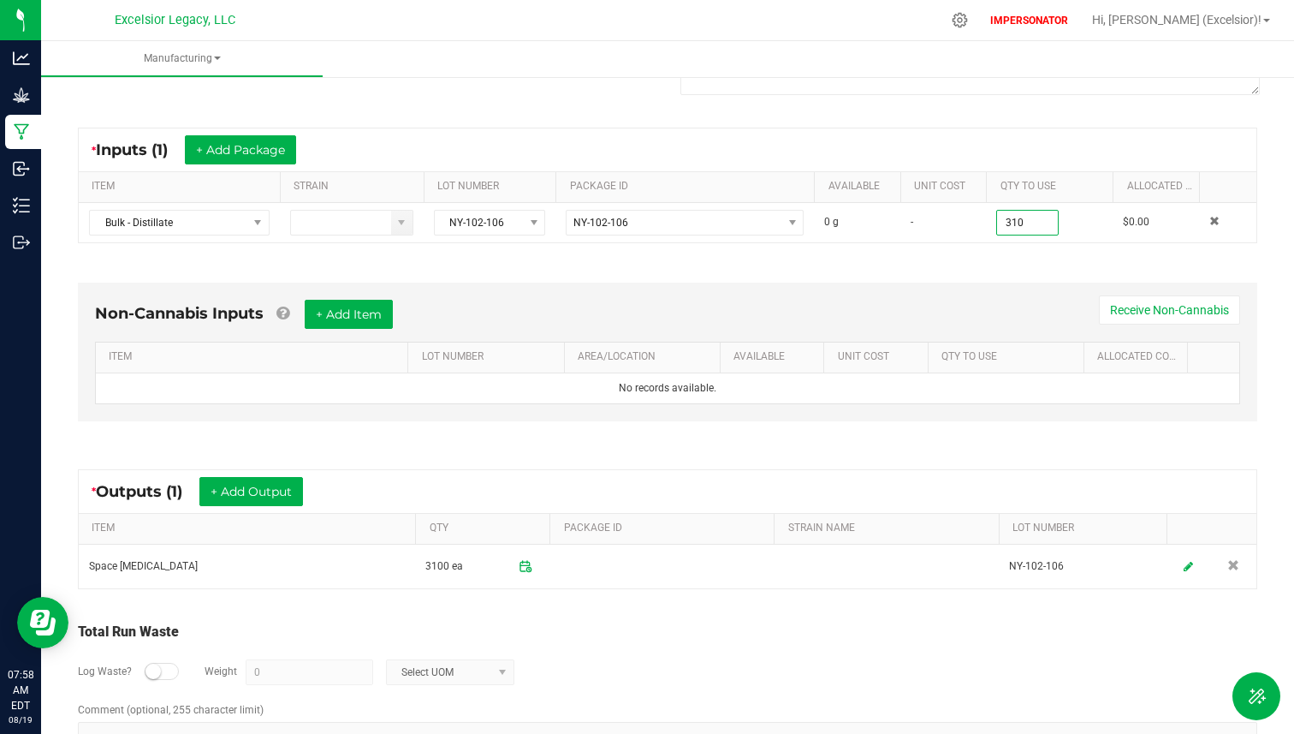
type input "310.0000 g"
click at [1020, 255] on div "* Inputs (1) + Add Package ITEM STRAIN LOT NUMBER PACKAGE ID AVAILABLE Unit Cos…" at bounding box center [667, 185] width 1210 height 146
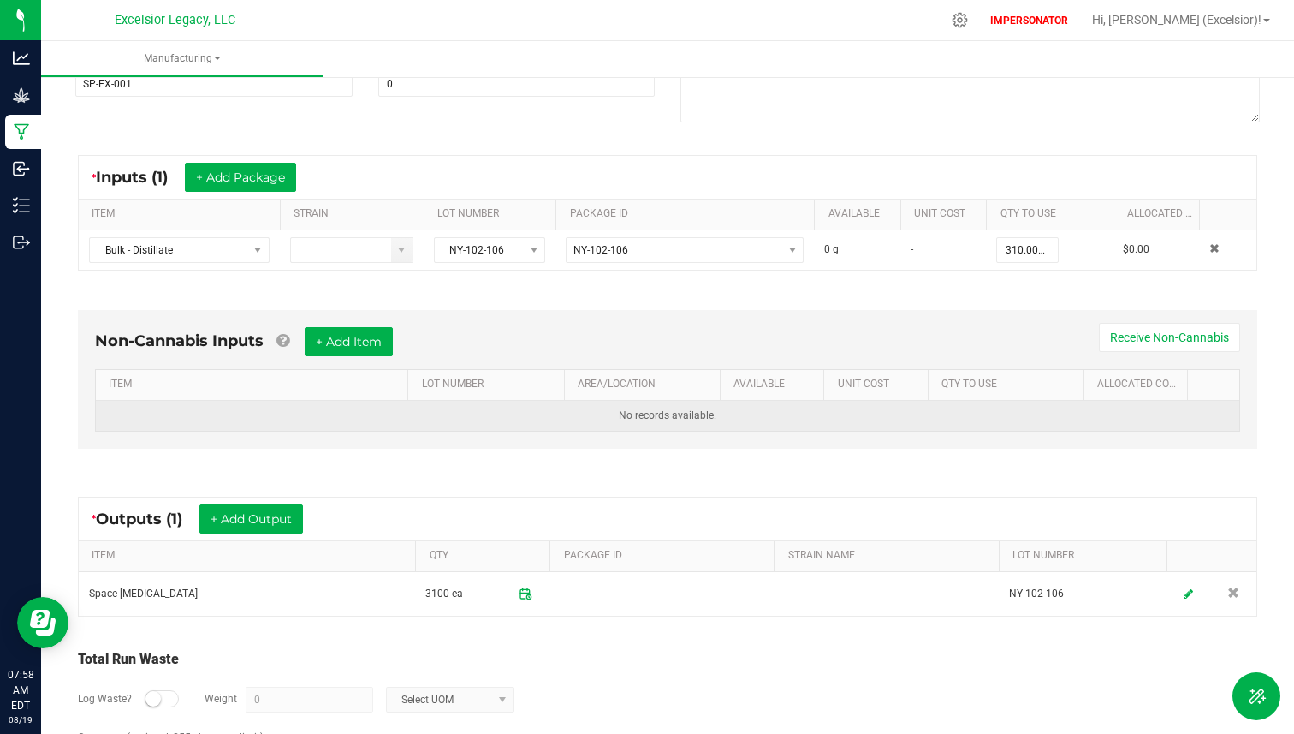
scroll to position [240, 0]
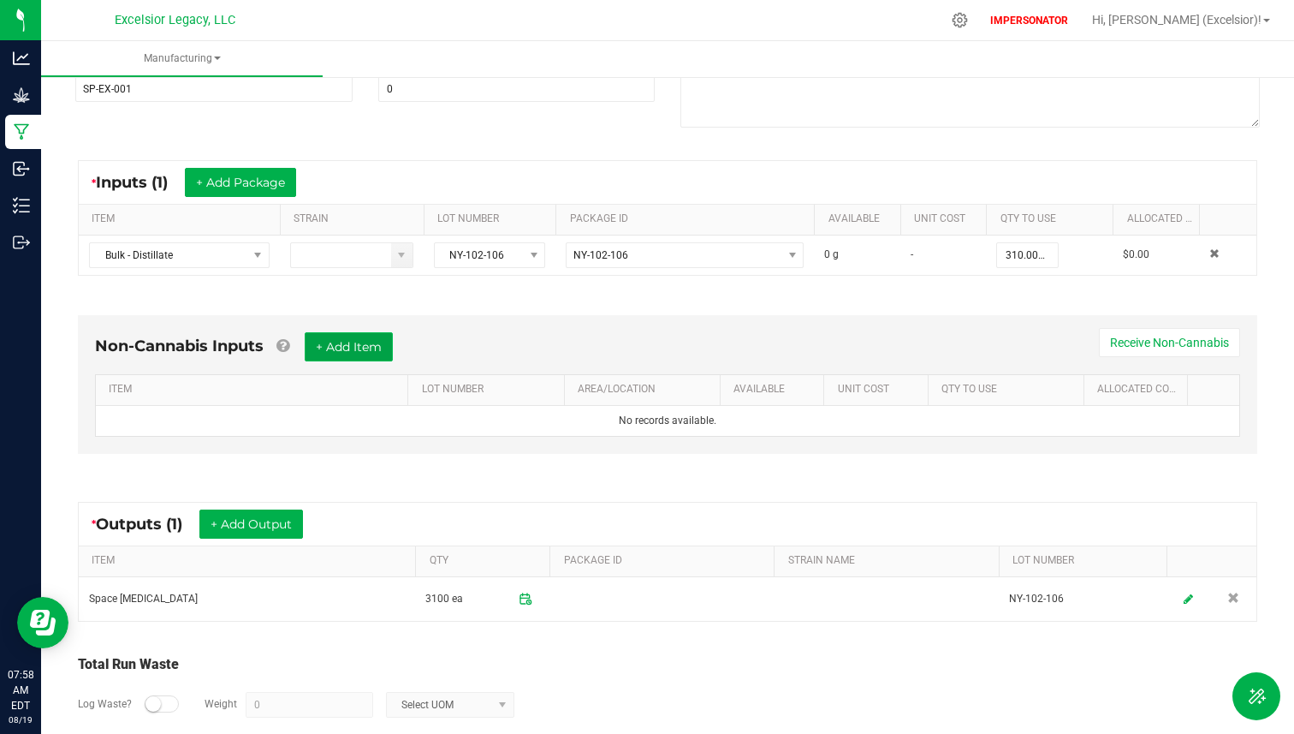
click at [357, 334] on button "+ Add Item" at bounding box center [349, 346] width 88 height 29
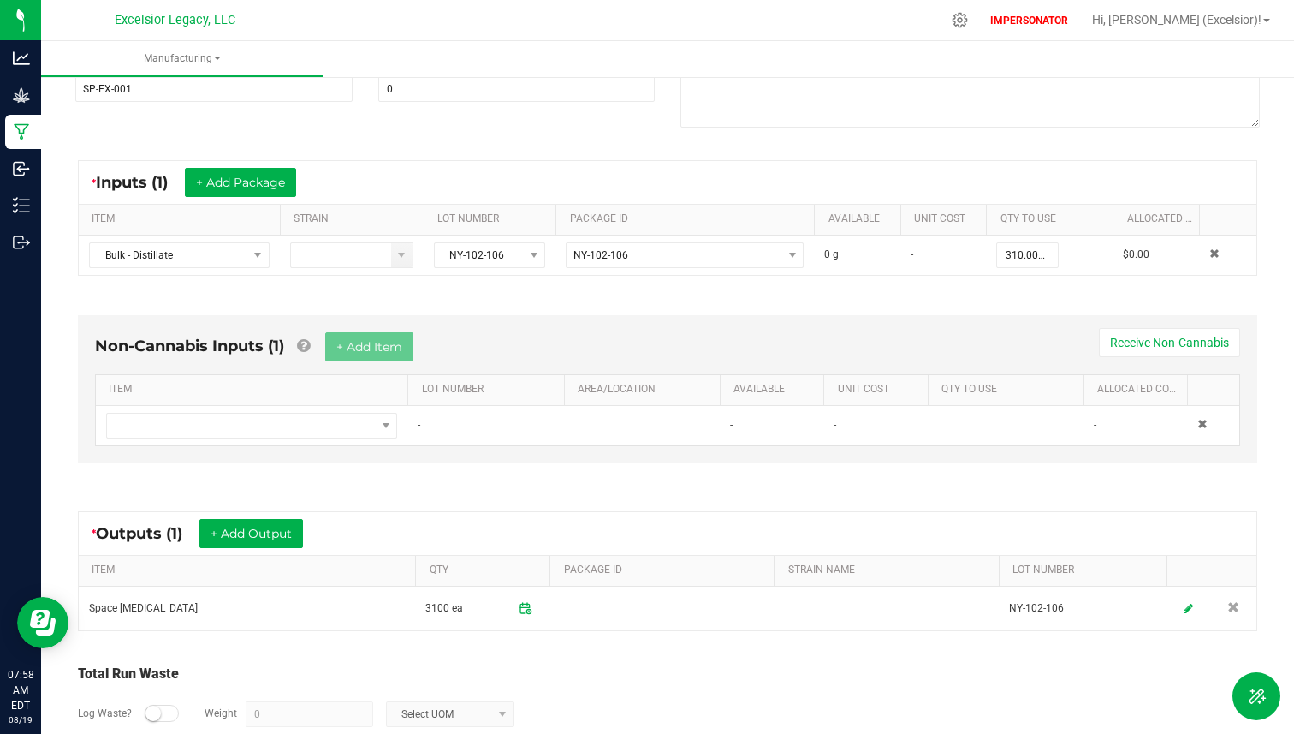
click at [553, 334] on div "Non-Cannabis Inputs (1) + Add Item Receive Non-Cannabis" at bounding box center [667, 353] width 1145 height 42
click at [698, 294] on div "Non-Cannabis Inputs (1) + Add Item Receive Non-Cannabis ITEM LOT NUMBER AREA/LO…" at bounding box center [667, 393] width 1210 height 205
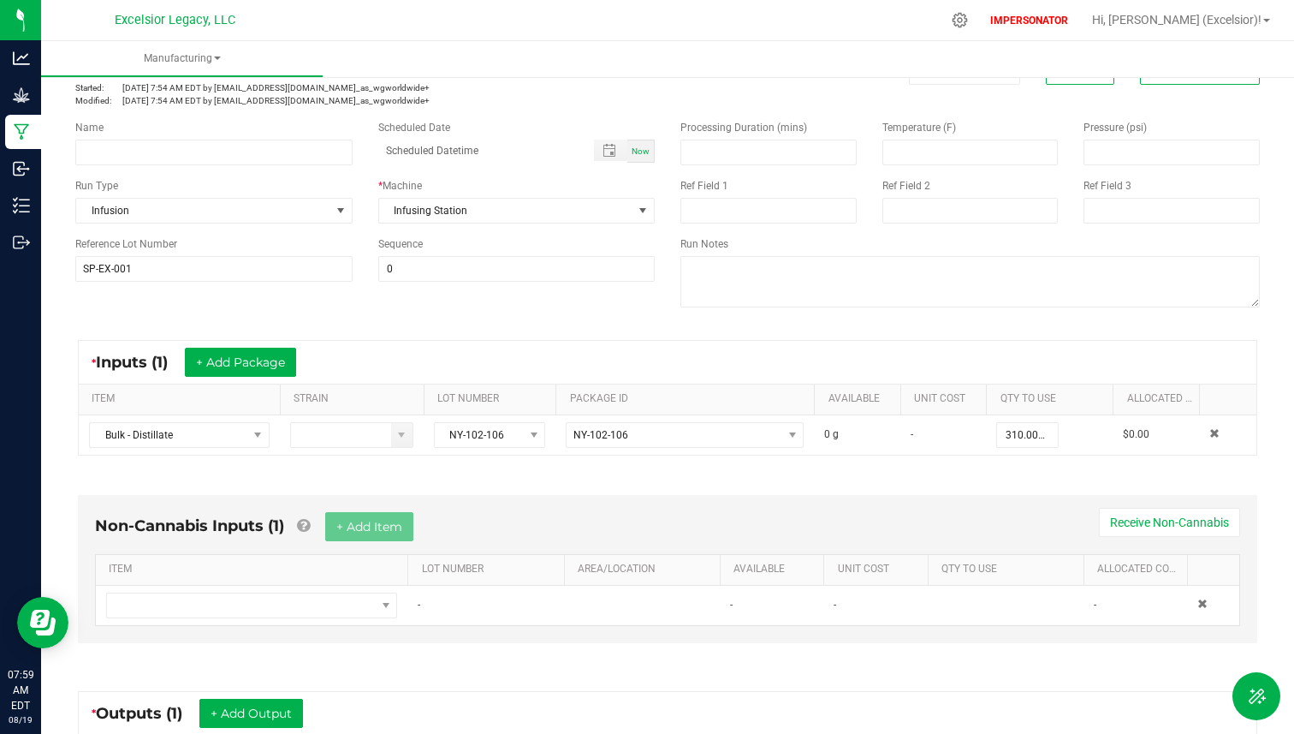
scroll to position [0, 0]
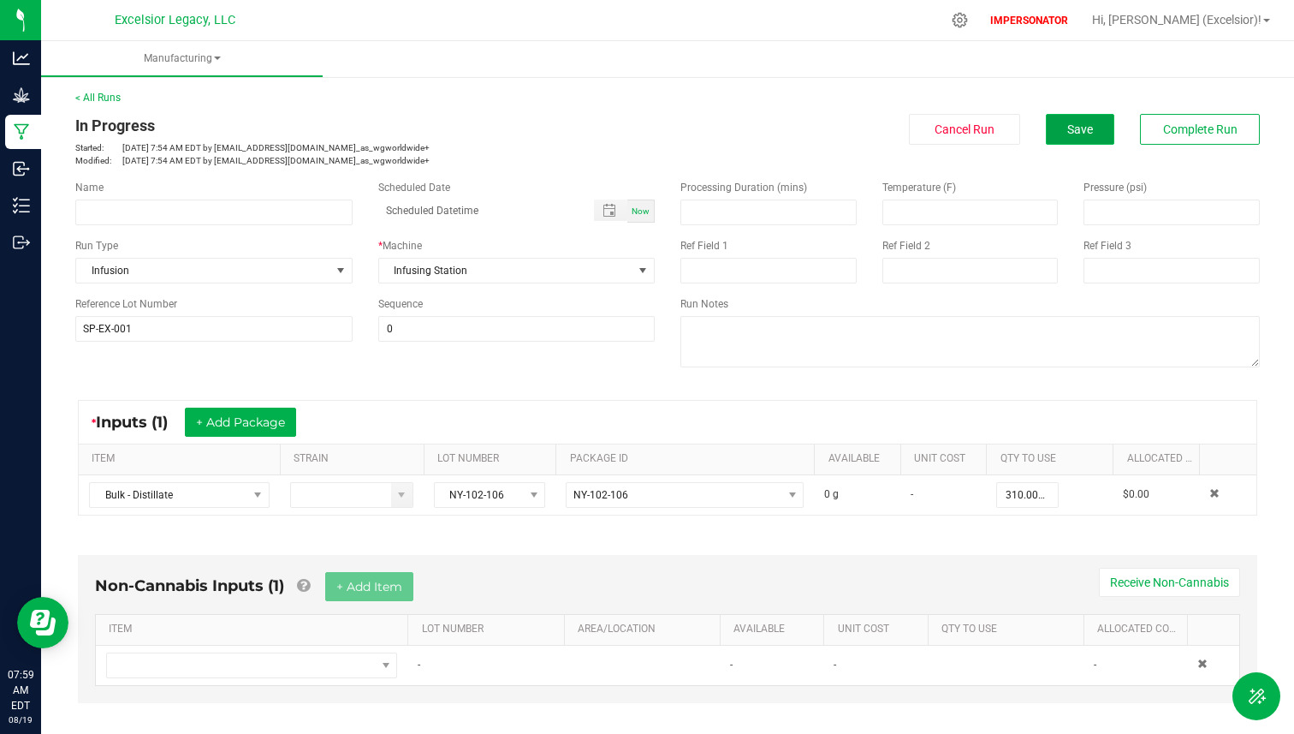
click at [1090, 136] on button "Save" at bounding box center [1080, 129] width 68 height 31
click at [607, 215] on span "Toggle popup" at bounding box center [610, 211] width 14 height 14
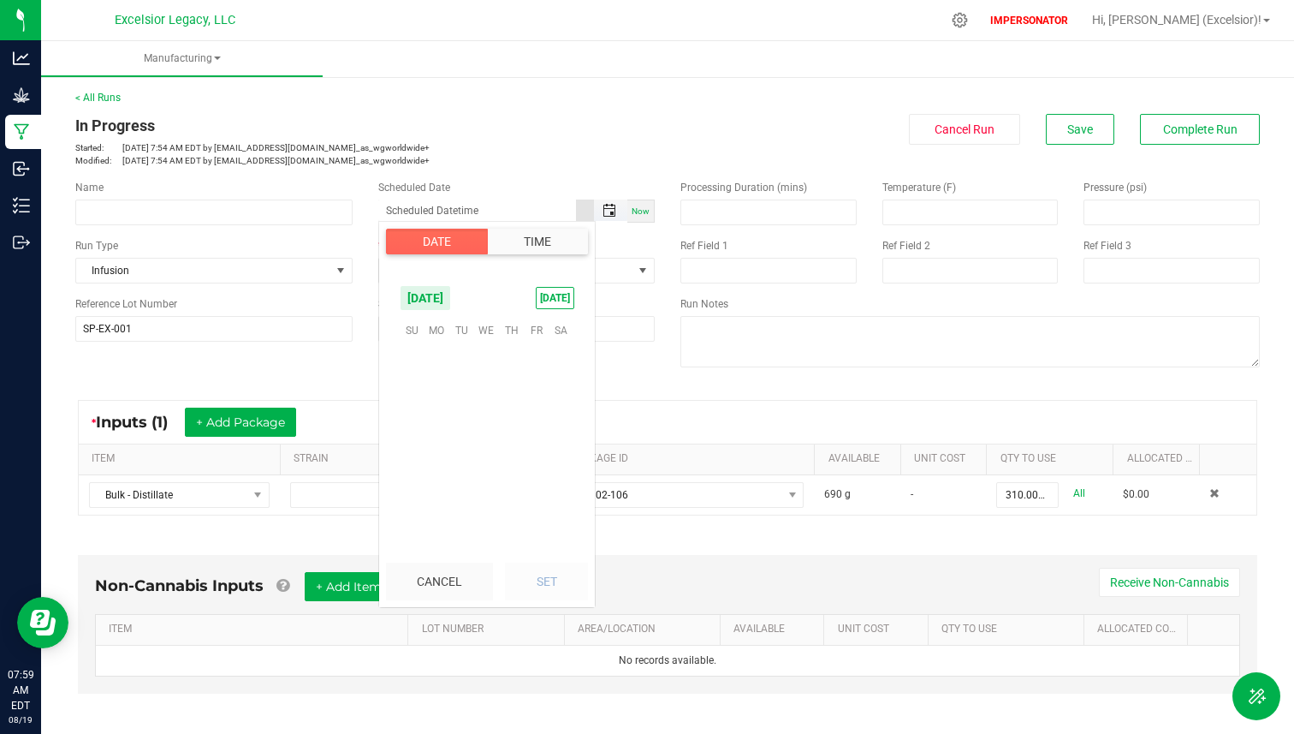
scroll to position [277473, 0]
click at [443, 381] on span "4" at bounding box center [437, 383] width 25 height 27
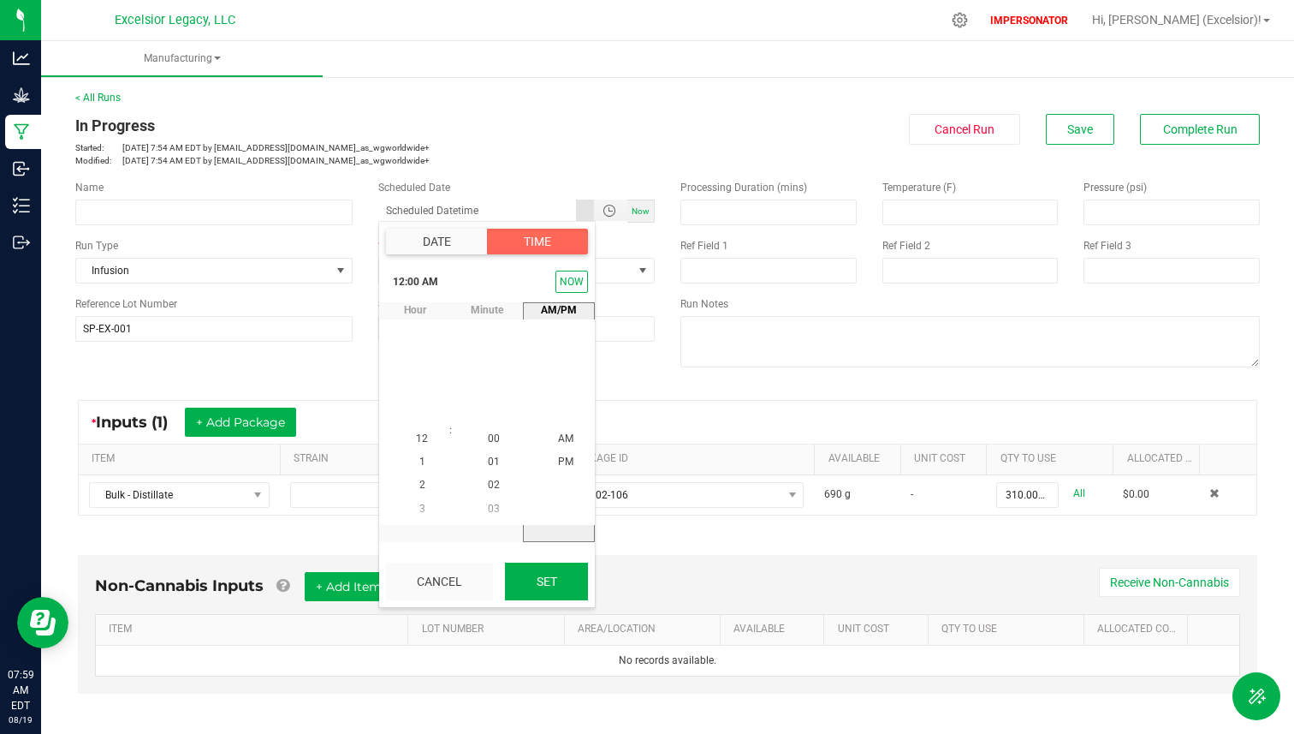
click at [559, 594] on button "Set" at bounding box center [546, 581] width 83 height 38
type input "[DATE] 12:00 AM"
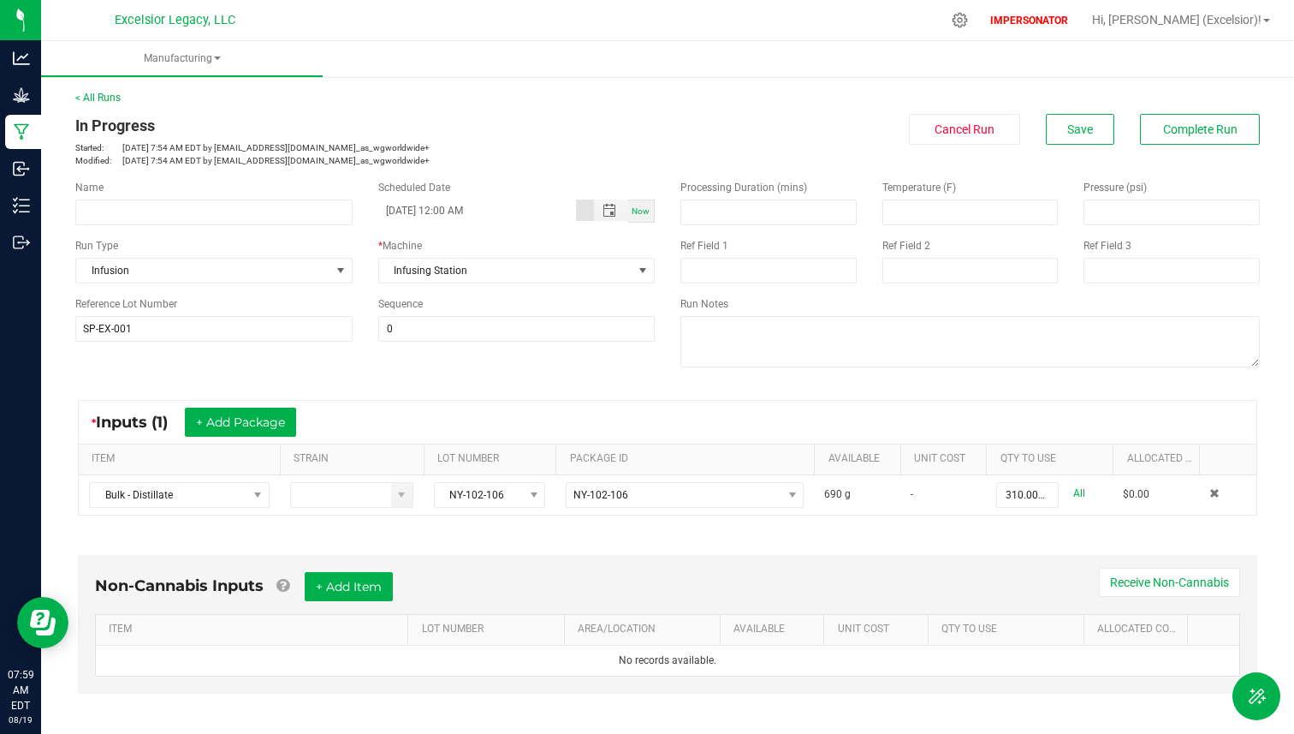
click at [658, 388] on div "* Inputs (1) + Add Package ITEM STRAIN LOT NUMBER PACKAGE ID AVAILABLE Unit Cos…" at bounding box center [667, 457] width 1210 height 146
drag, startPoint x: 1225, startPoint y: 128, endPoint x: 1122, endPoint y: 166, distance: 109.4
click at [1122, 166] on manufacturing-process-run "< All Runs In Progress Started: Aug 19, 2025 7:54 AM EDT by cgriffin@flourishso…" at bounding box center [667, 564] width 1185 height 949
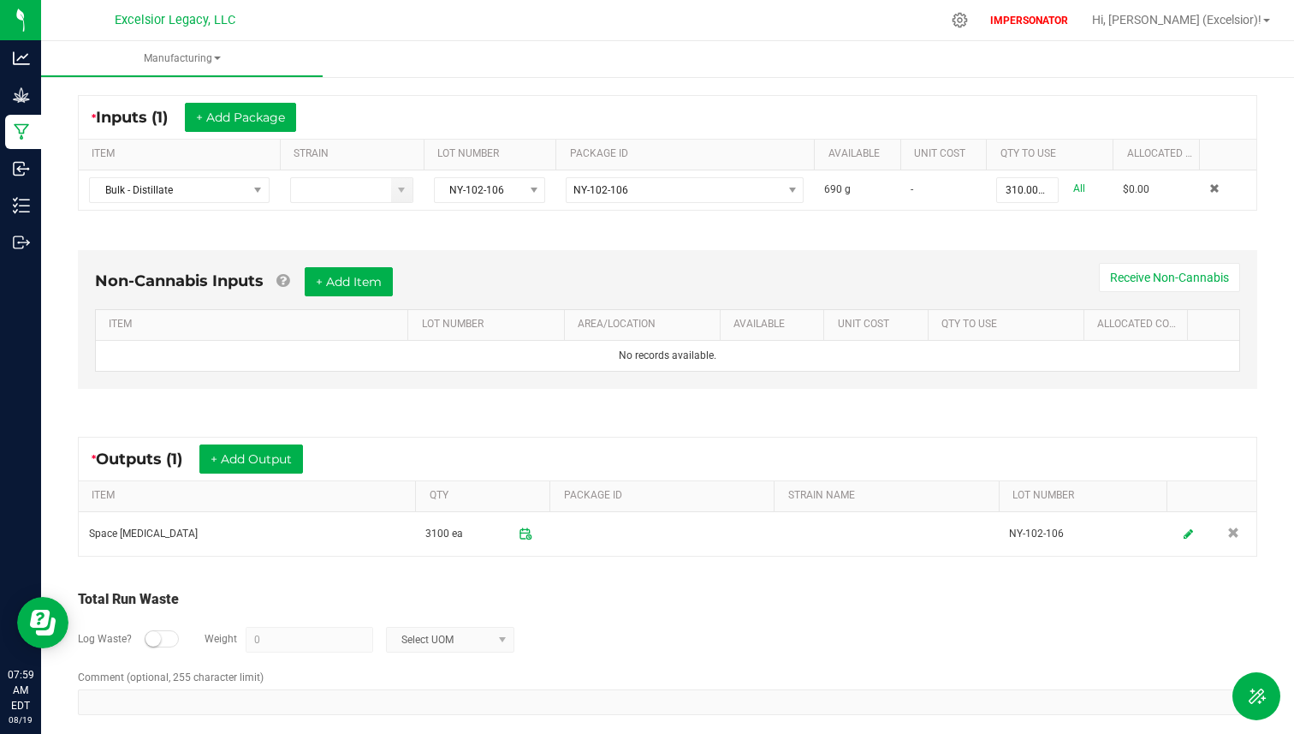
scroll to position [306, 0]
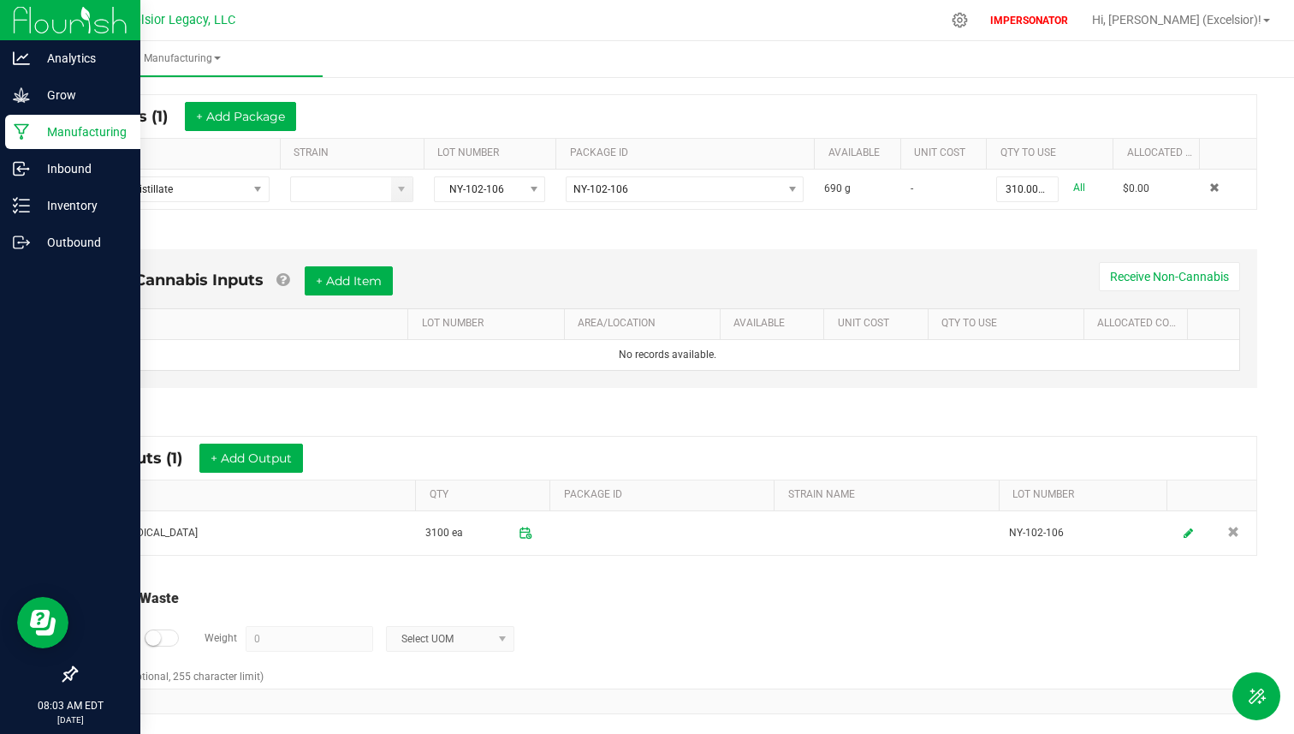
click at [23, 134] on icon at bounding box center [22, 131] width 16 height 17
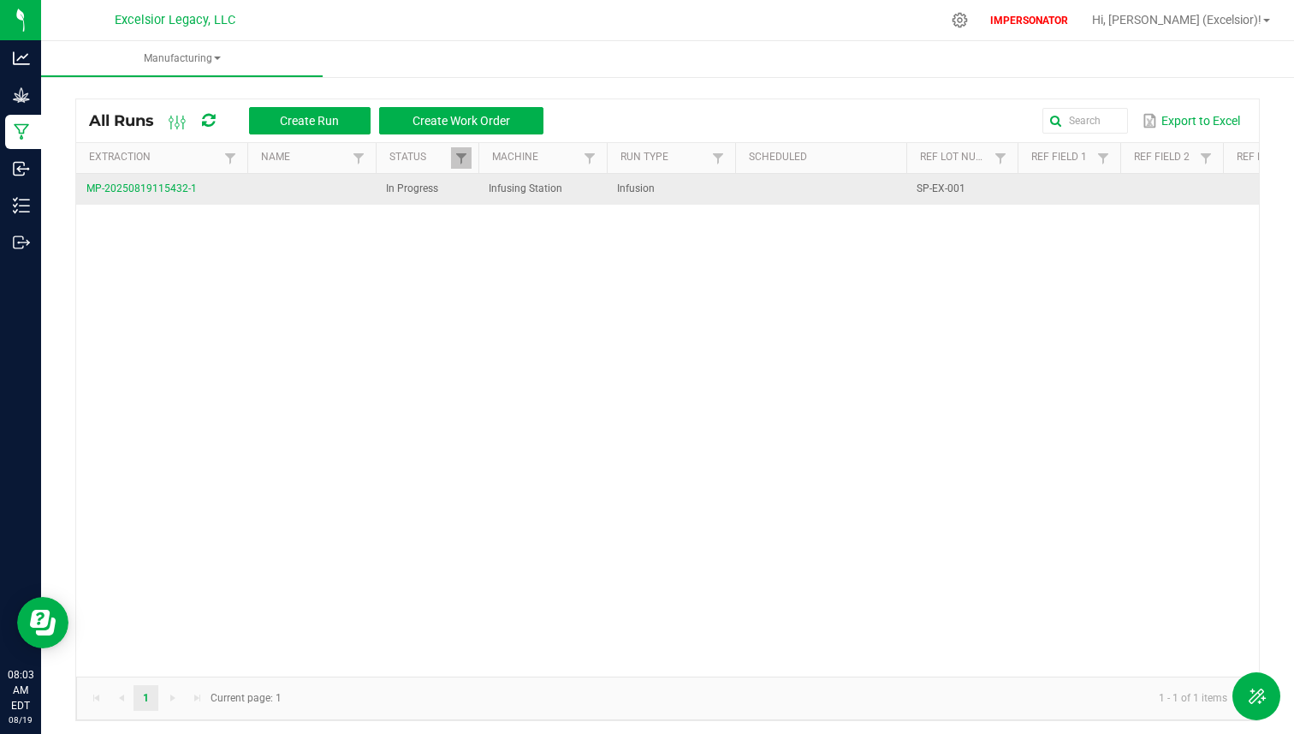
click at [147, 187] on span "MP-20250819115432-1" at bounding box center [141, 188] width 110 height 12
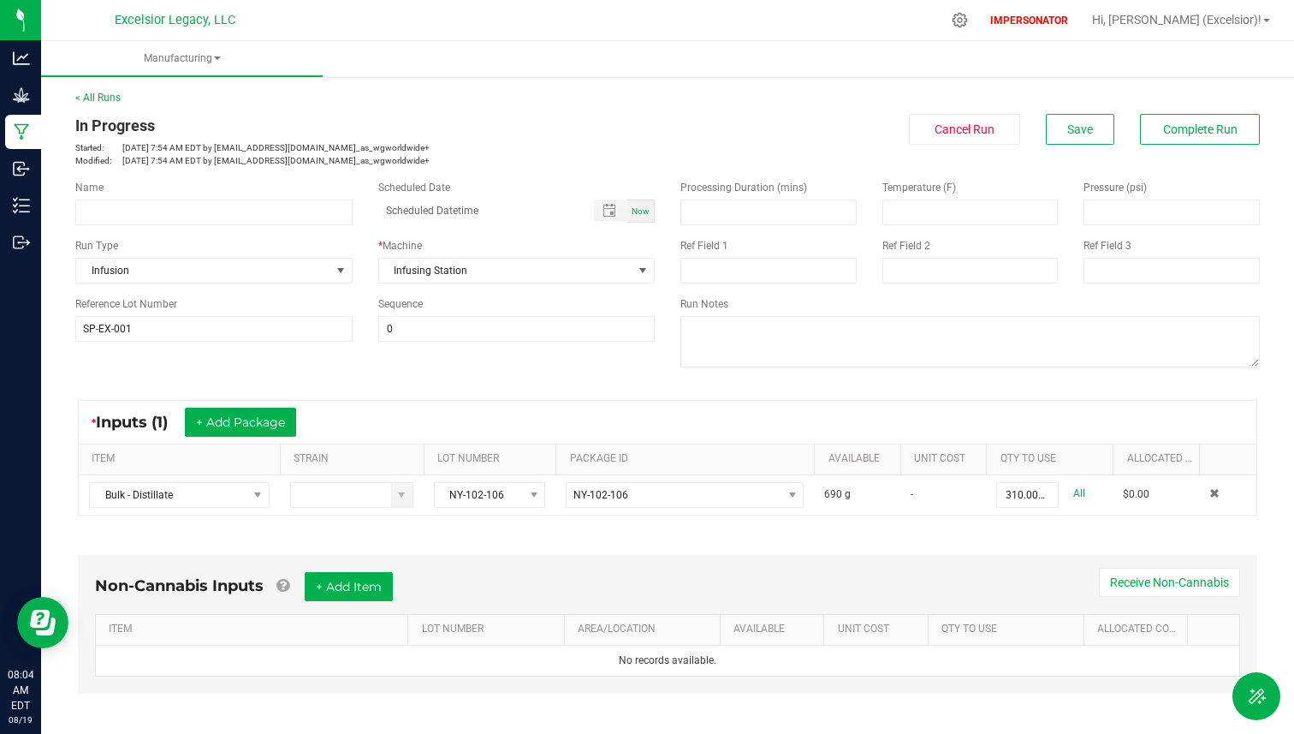
click at [190, 68] on link "Manufacturing" at bounding box center [182, 59] width 282 height 36
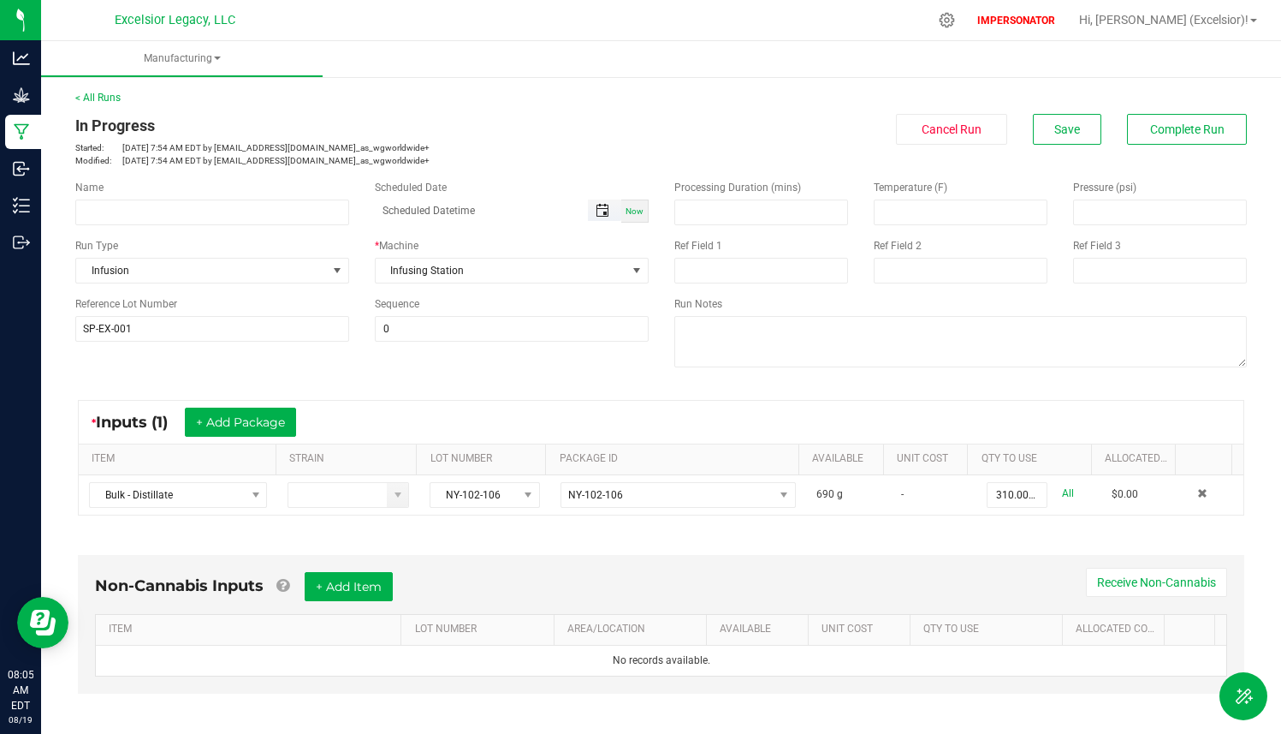
click at [596, 208] on span "Toggle popup" at bounding box center [603, 211] width 14 height 14
type input "month/day/year hour:minute AM"
click at [596, 209] on span "Toggle popup" at bounding box center [603, 211] width 14 height 14
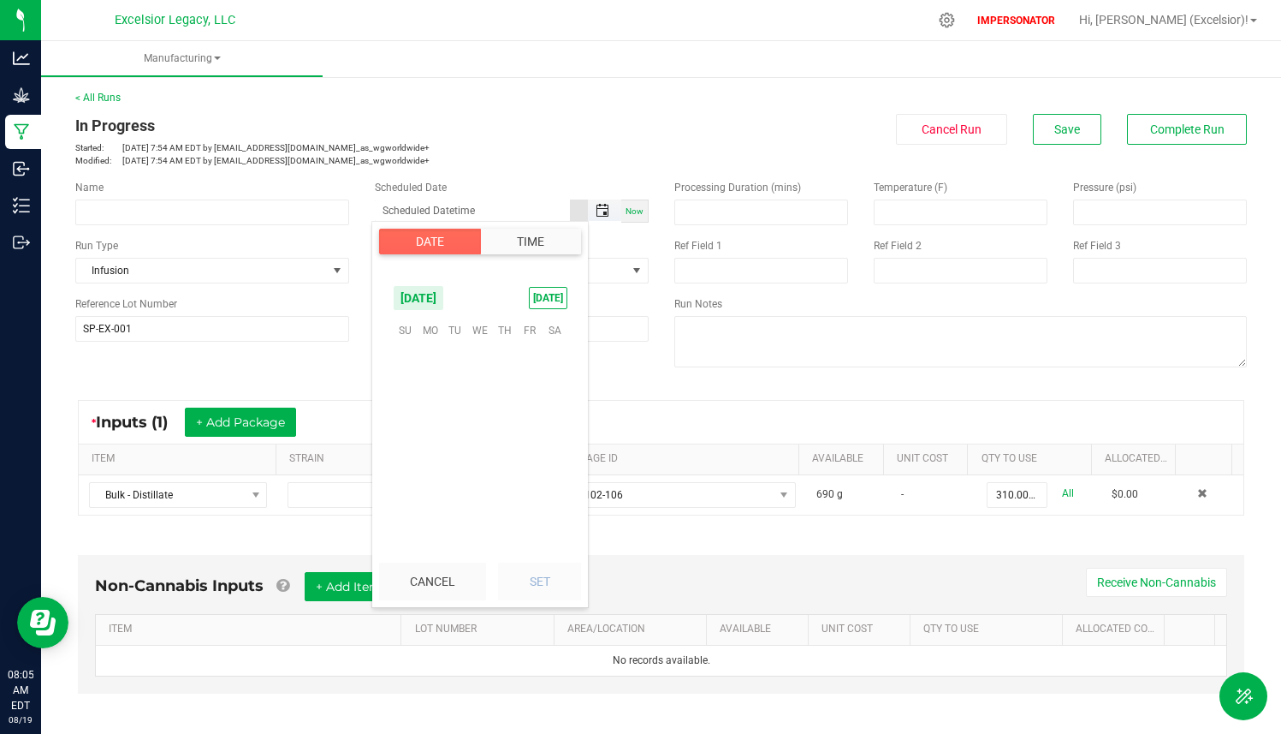
scroll to position [277473, 0]
click at [437, 383] on span "4" at bounding box center [430, 383] width 25 height 27
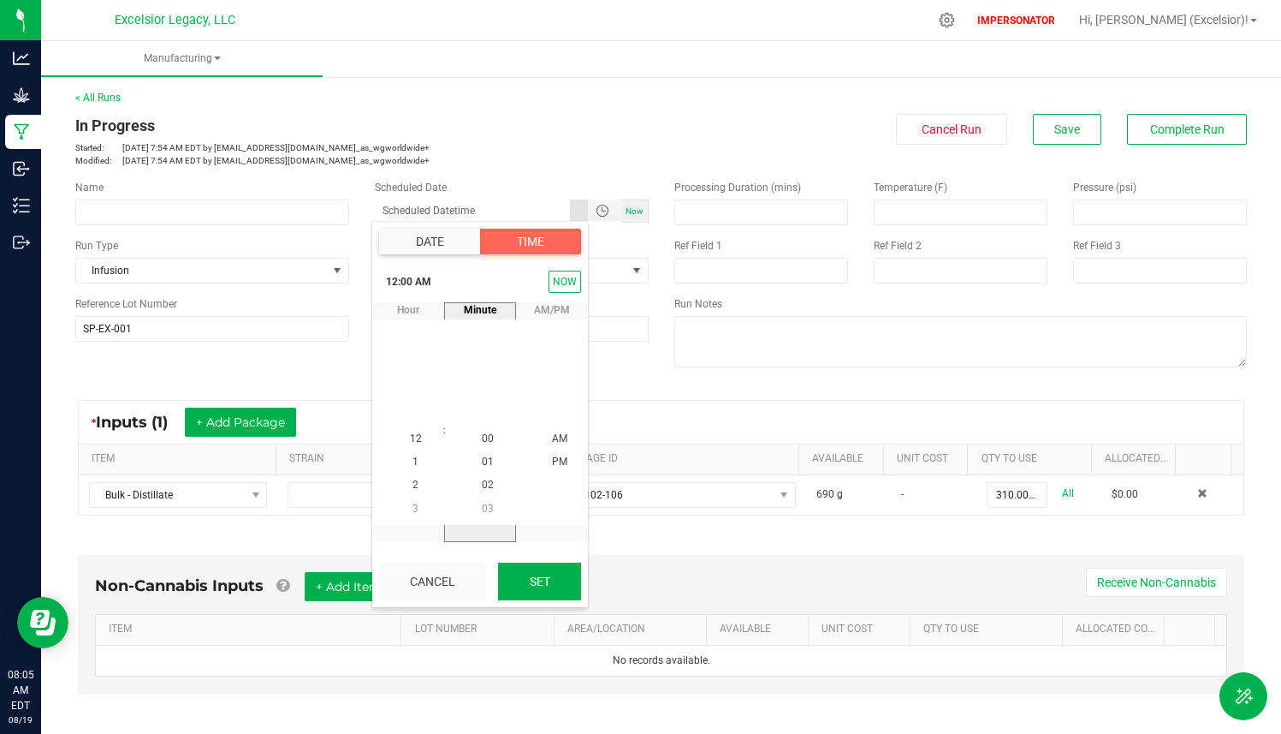
click at [526, 565] on button "Set" at bounding box center [539, 581] width 83 height 38
type input "[DATE] 12:00 AM"
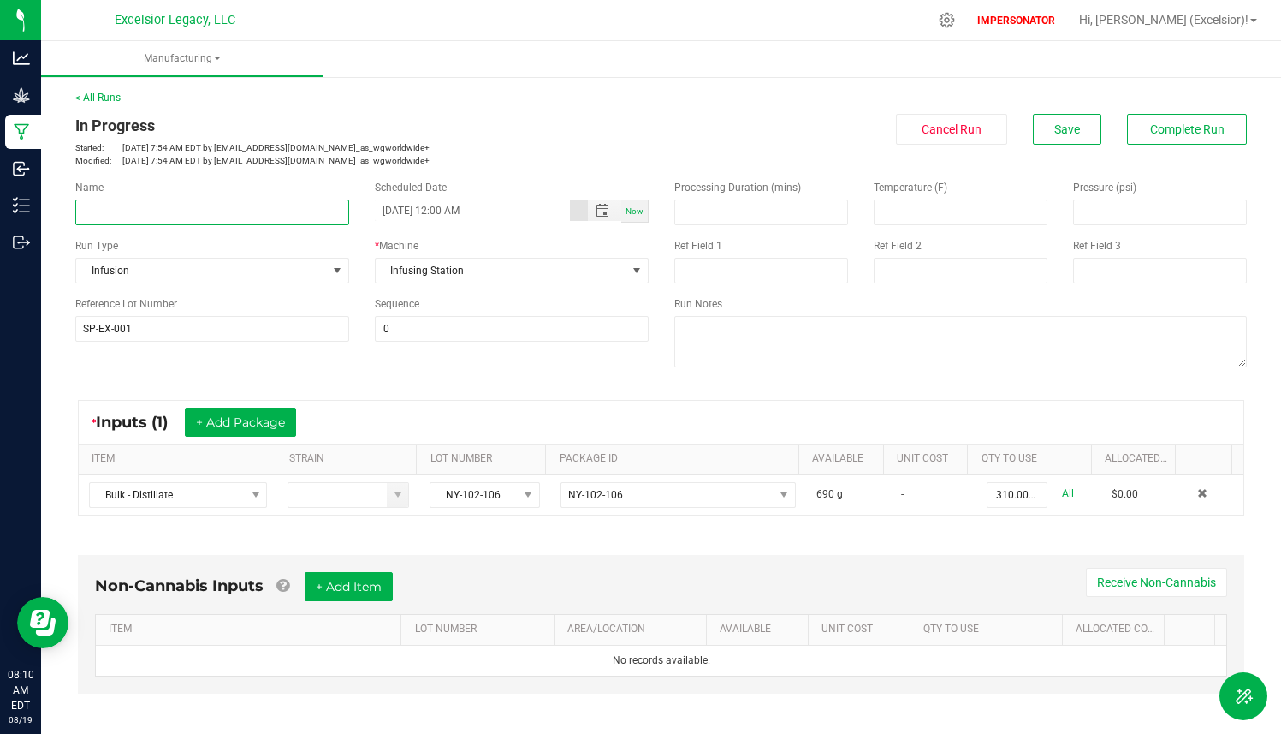
click at [229, 210] on input at bounding box center [212, 212] width 274 height 26
paste input "Space [MEDICAL_DATA]"
click at [211, 352] on div "Name Space [MEDICAL_DATA] - Space Popcorn Scheduled Date [DATE] 12:00 AM Now Ru…" at bounding box center [361, 260] width 599 height 187
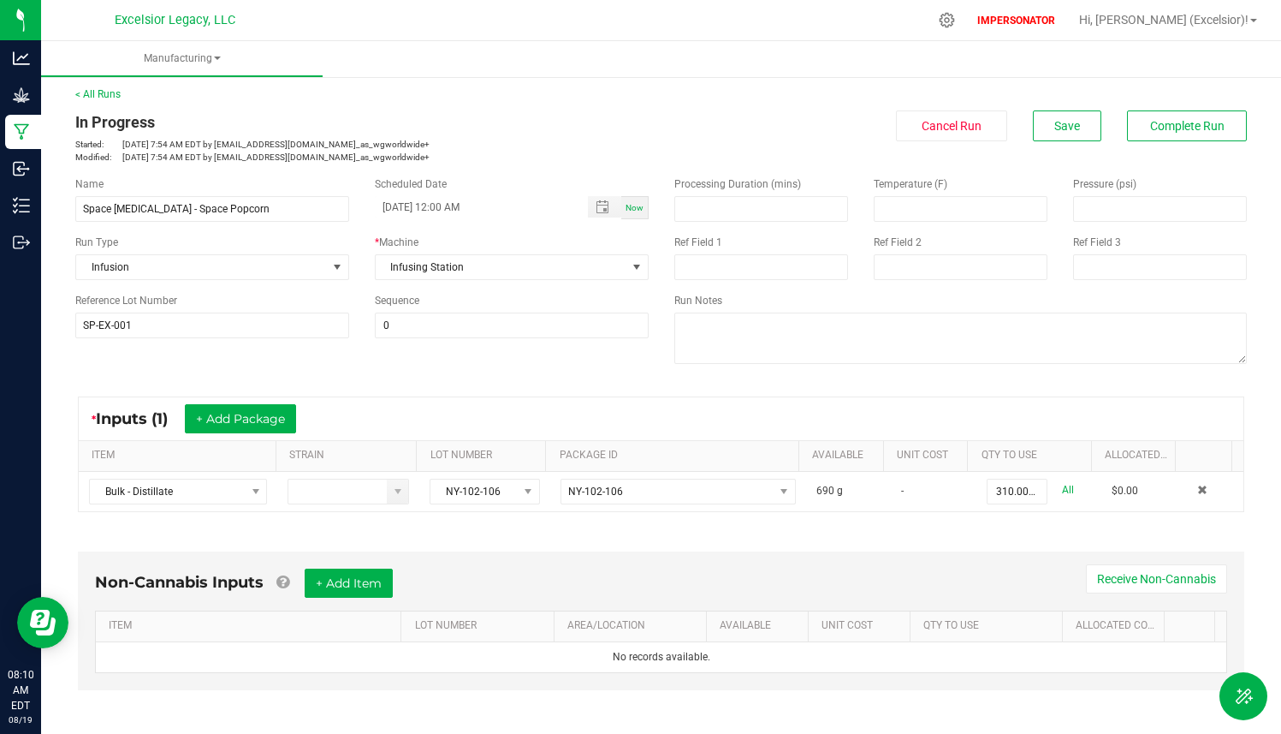
scroll to position [0, 0]
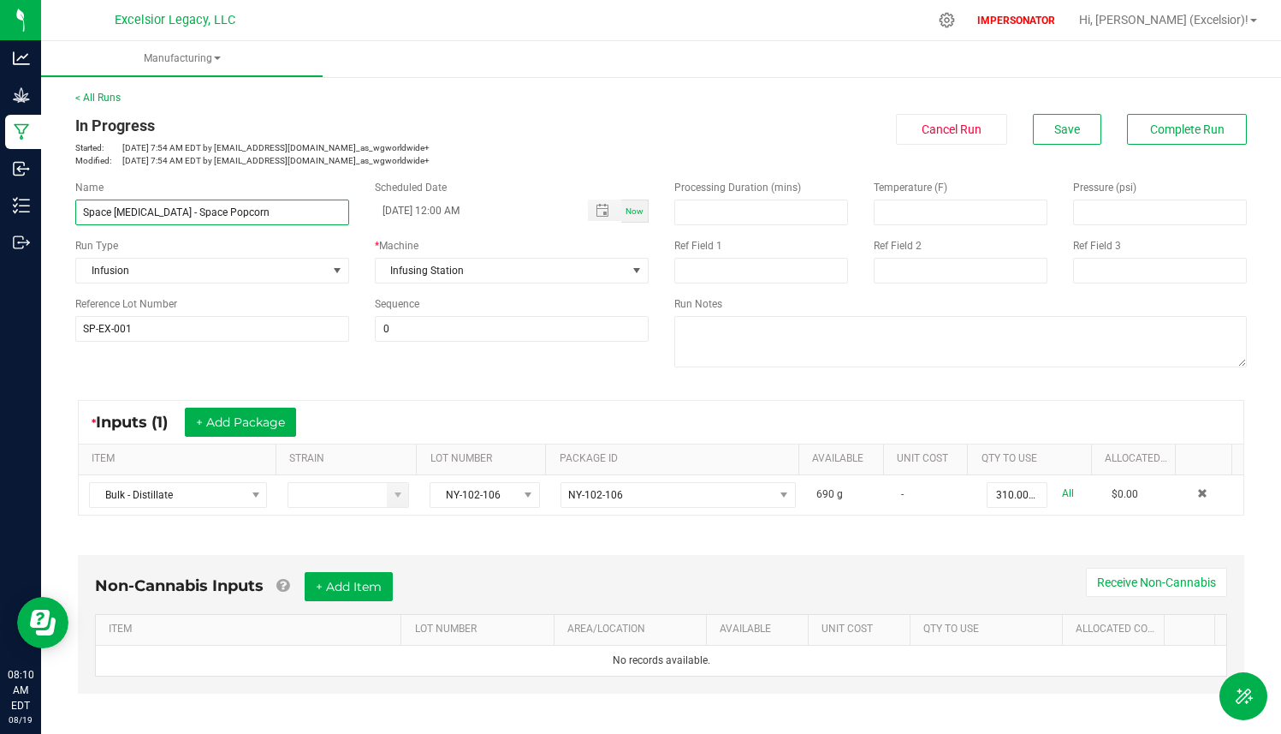
drag, startPoint x: 150, startPoint y: 210, endPoint x: 70, endPoint y: 210, distance: 79.6
click at [70, 210] on div "Name Space [MEDICAL_DATA] - Space Popcorn" at bounding box center [212, 202] width 300 height 45
type input "Space [MEDICAL_DATA] - Space Popcorn"
click at [710, 287] on div "Processing Duration (mins) Temperature (F) Pressure (psi) Ref Field 1 Ref Field…" at bounding box center [961, 275] width 599 height 217
click at [710, 282] on input at bounding box center [761, 271] width 174 height 26
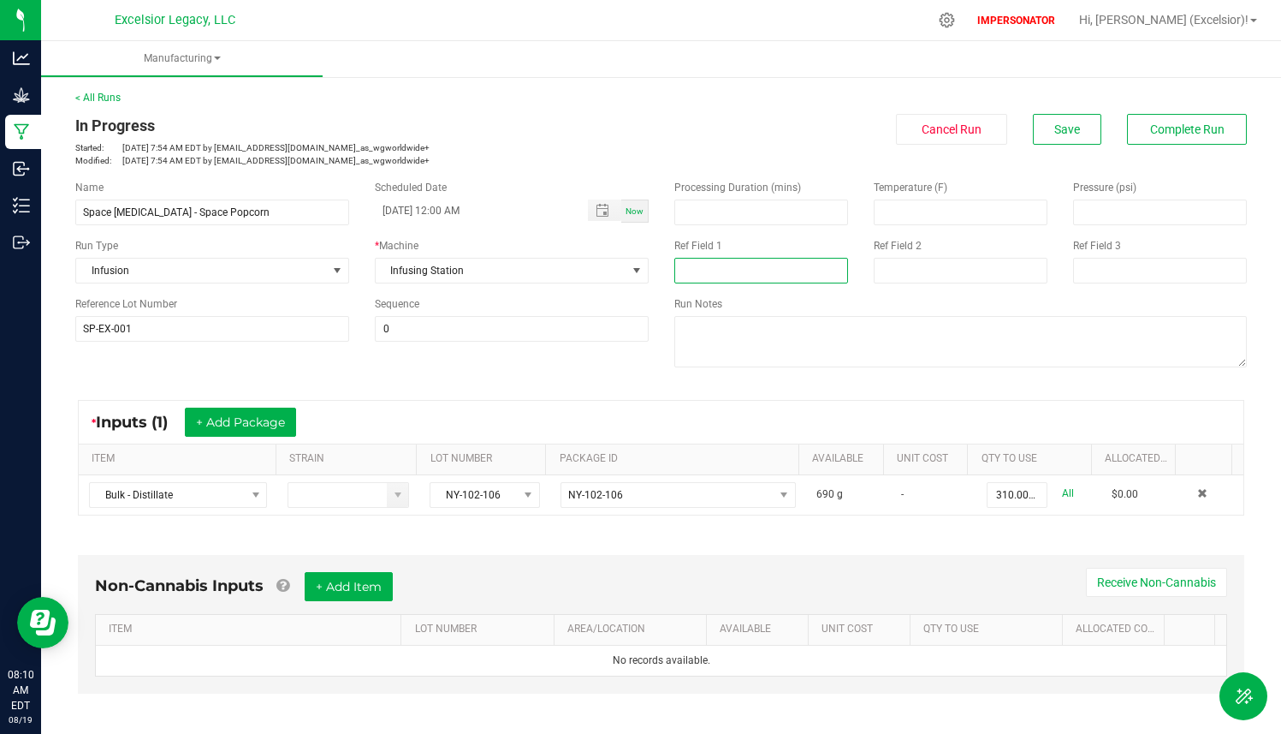
paste input "Space [MEDICAL_DATA]"
type input "Space [MEDICAL_DATA]"
click at [711, 294] on div "Processing Duration (mins) Temperature (F) Pressure (psi) Ref Field 1 Space [ME…" at bounding box center [961, 275] width 599 height 217
click at [1163, 132] on span "Complete Run" at bounding box center [1187, 129] width 74 height 14
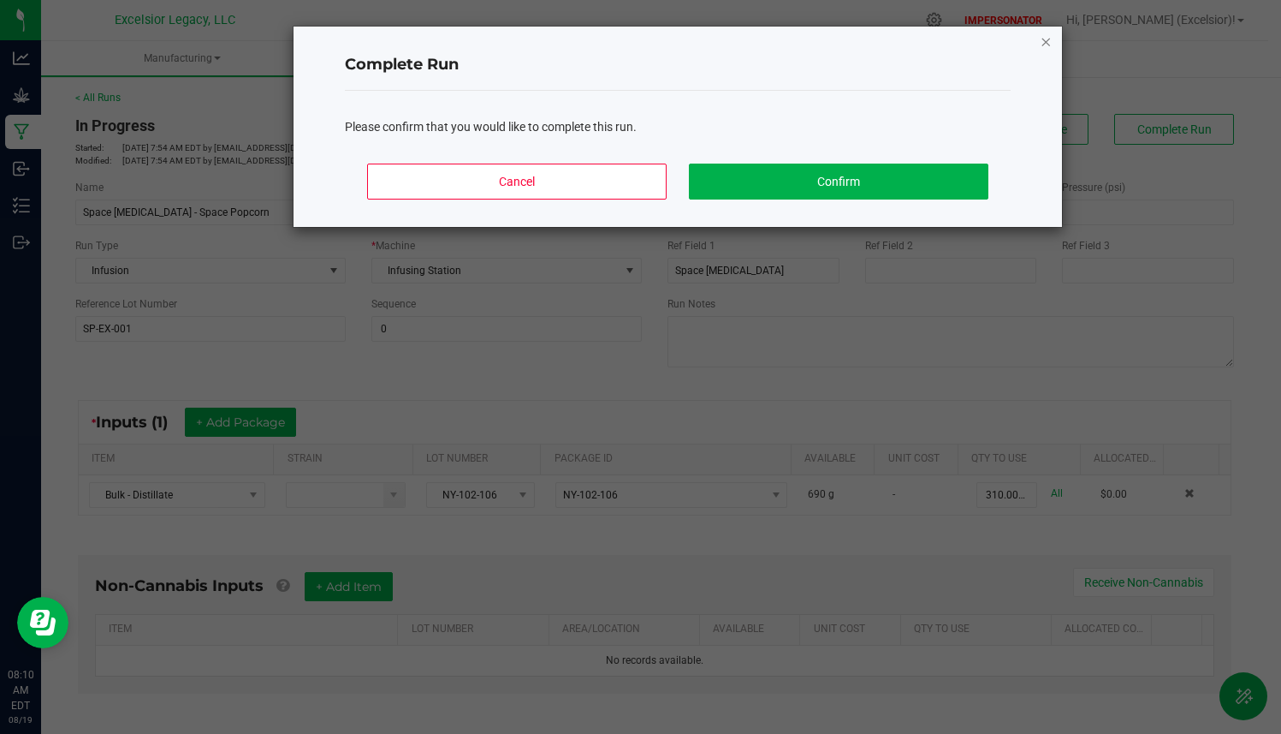
click at [1041, 37] on icon "Close" at bounding box center [1046, 41] width 12 height 21
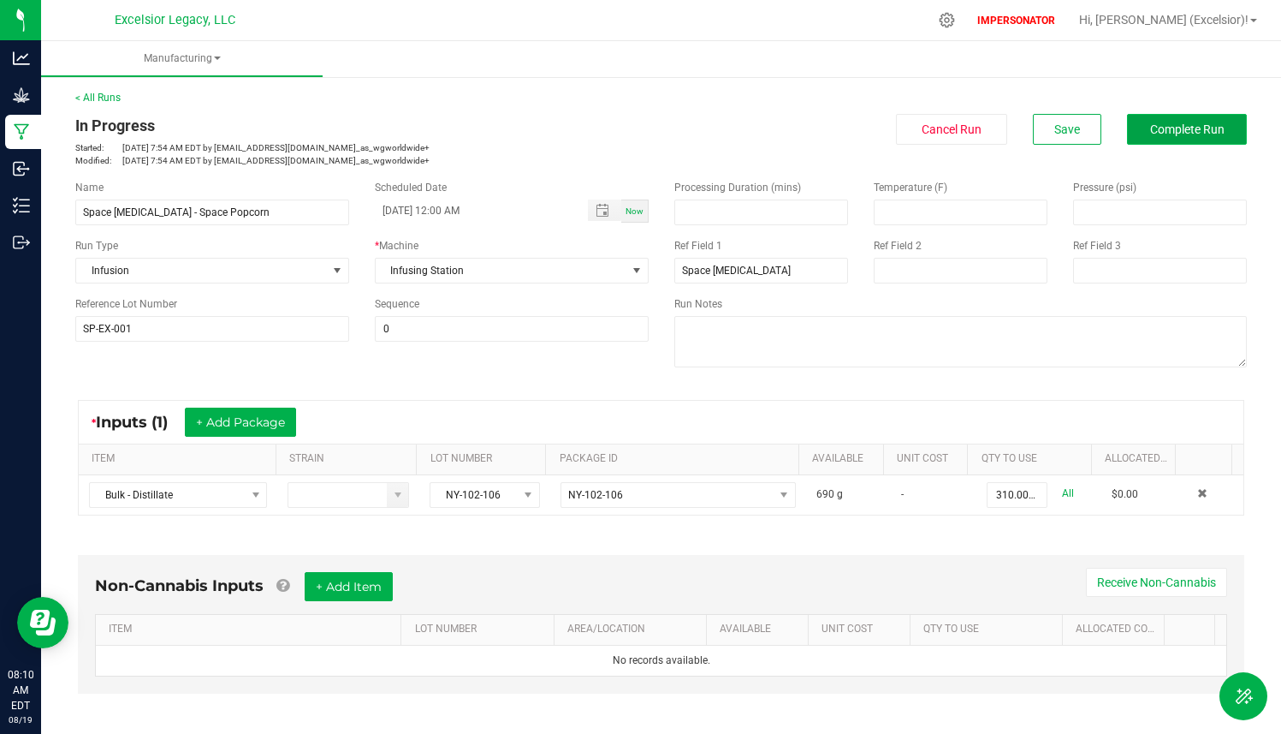
click at [1170, 133] on span "Complete Run" at bounding box center [1187, 129] width 74 height 14
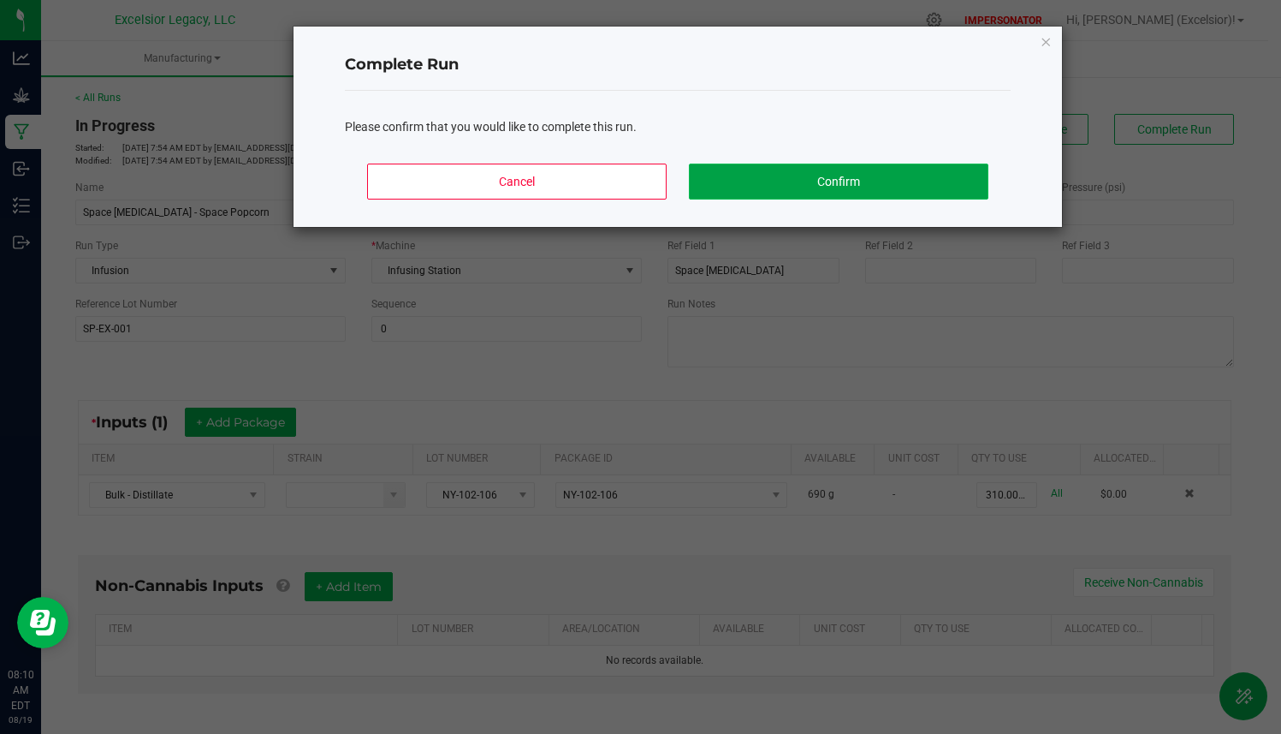
click at [931, 175] on button "Confirm" at bounding box center [839, 181] width 300 height 36
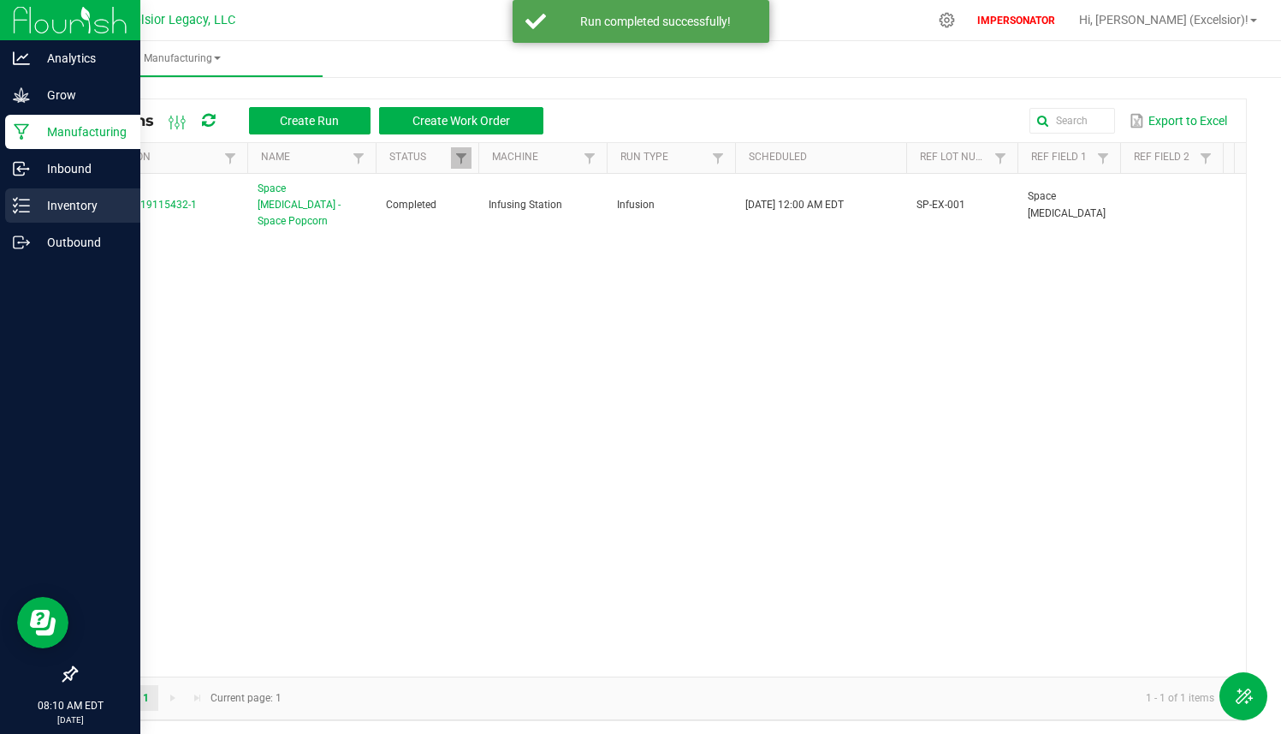
click at [30, 198] on p "Inventory" at bounding box center [81, 205] width 103 height 21
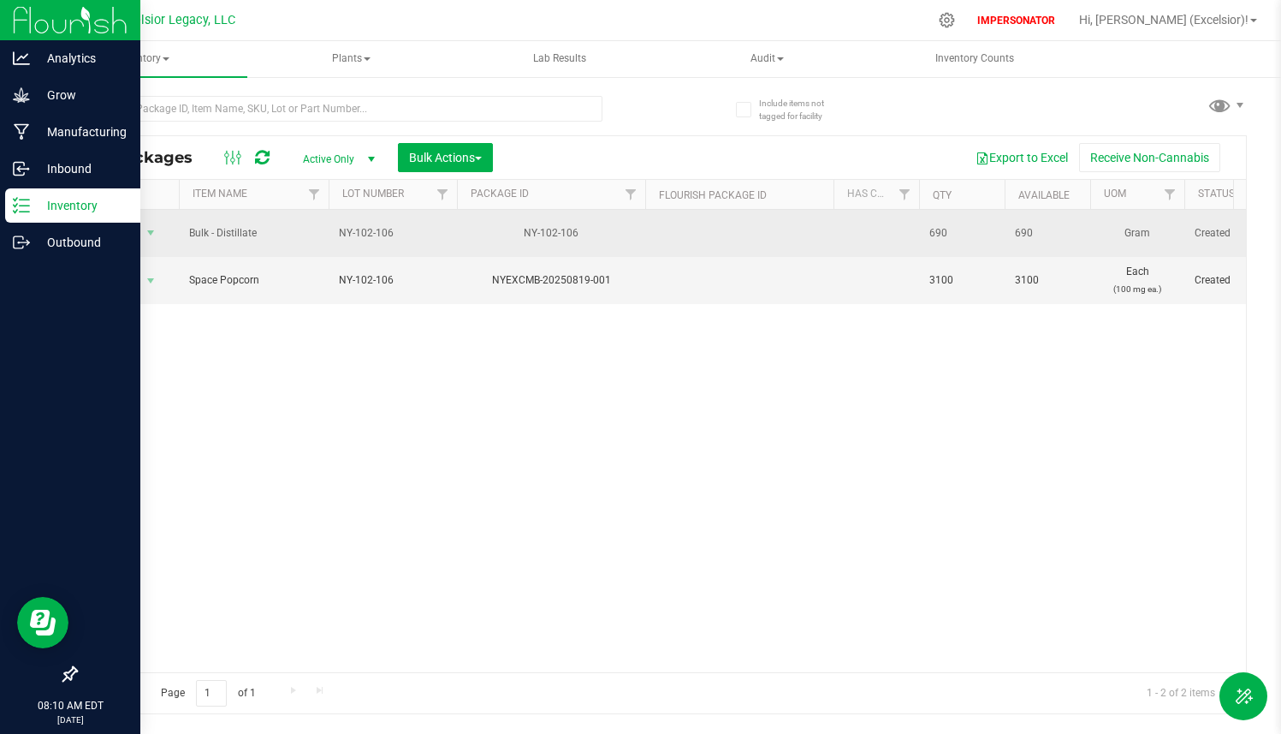
click at [403, 246] on td "NY-102-106" at bounding box center [393, 233] width 128 height 47
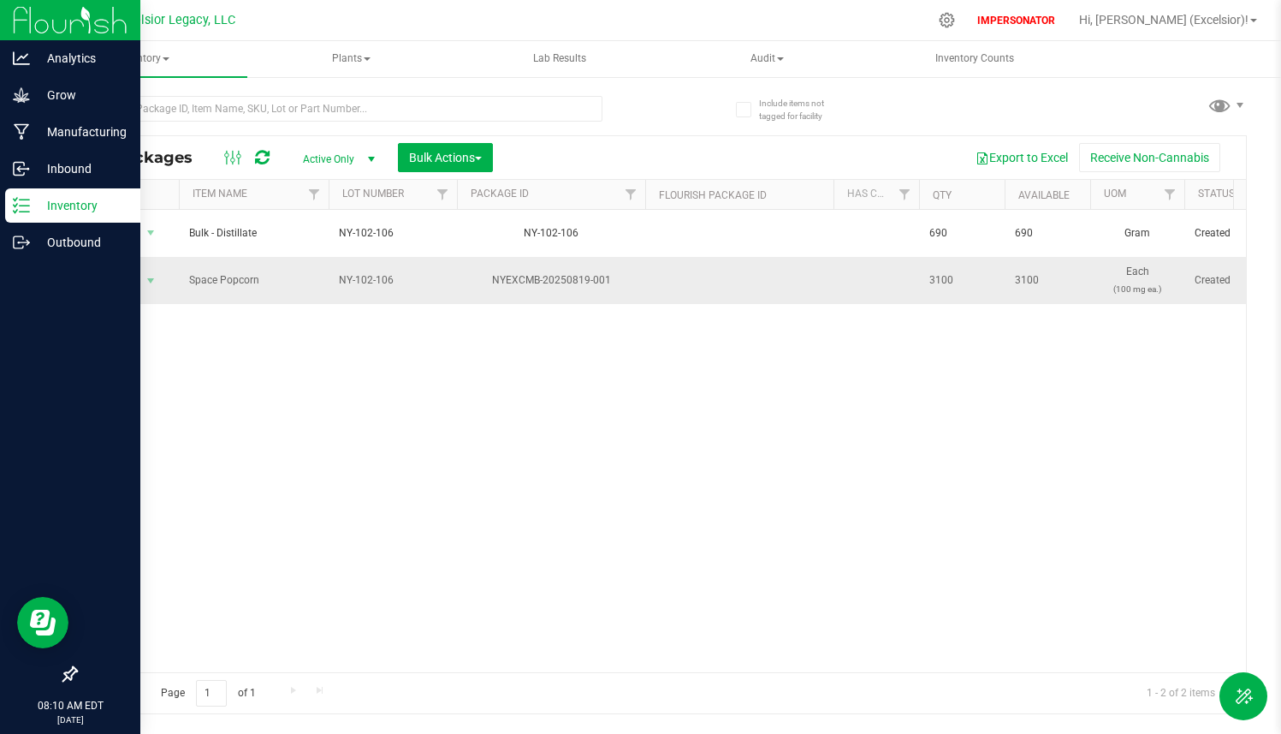
click at [395, 272] on span "NY-102-106" at bounding box center [393, 280] width 108 height 16
click at [395, 267] on input "NY-102-106" at bounding box center [389, 280] width 122 height 27
type input "SP-EX-001"
click at [403, 310] on div "All Packages Active Only Active Only Lab Samples Locked All Bulk Actions Add to…" at bounding box center [661, 424] width 1172 height 579
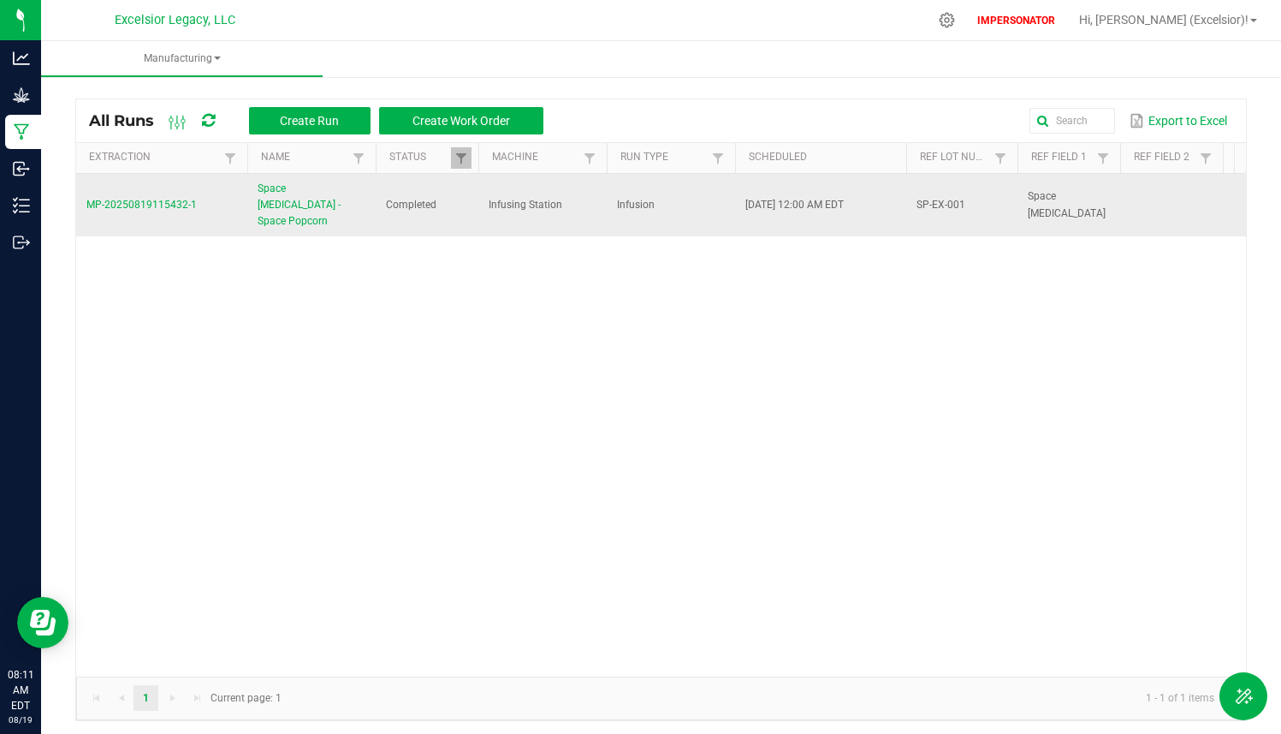
click at [133, 189] on td "MP-20250819115432-1" at bounding box center [161, 205] width 171 height 63
click at [123, 199] on span "MP-20250819115432-1" at bounding box center [141, 205] width 110 height 12
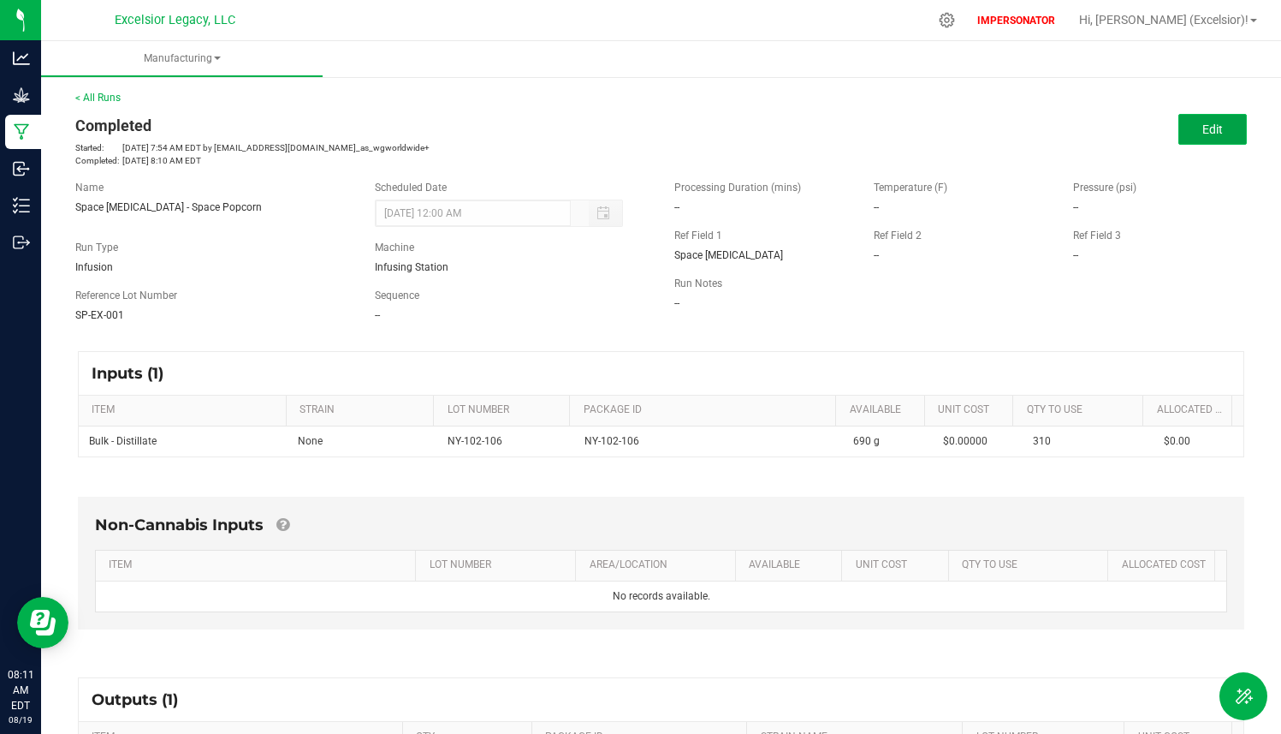
click at [1209, 135] on span "Edit" at bounding box center [1213, 129] width 21 height 14
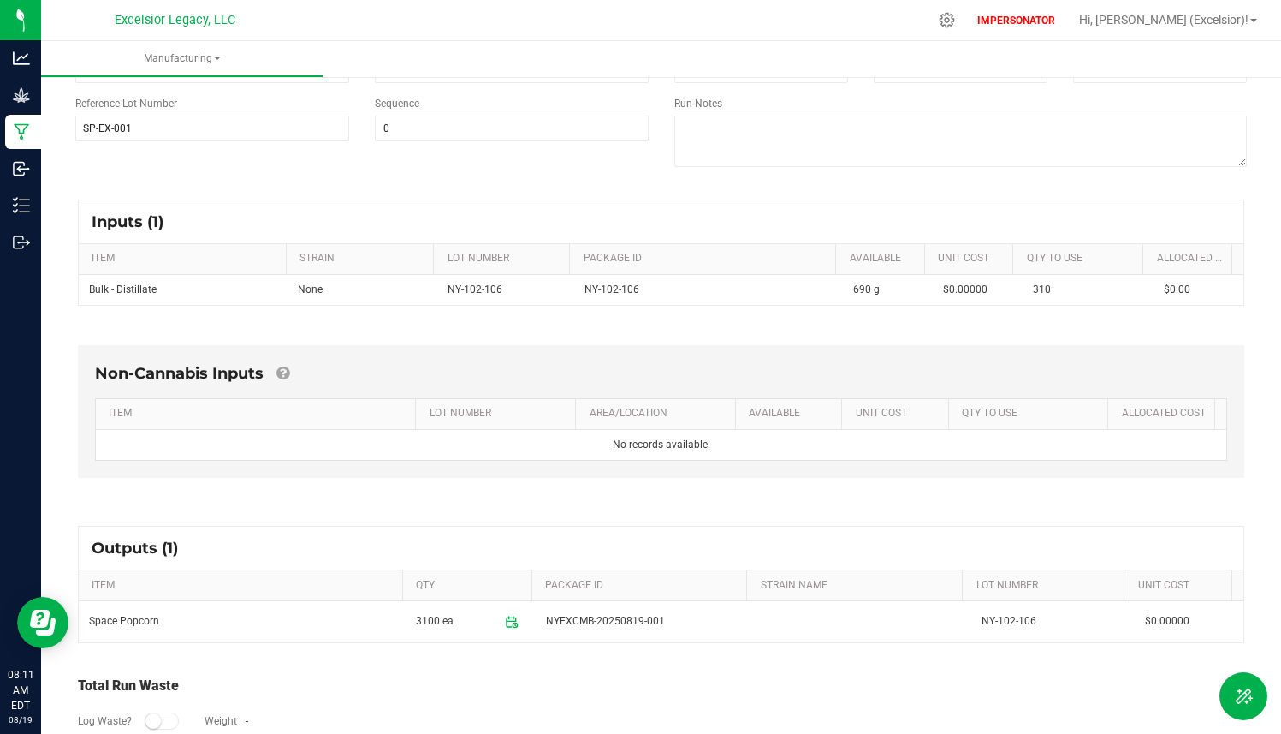
scroll to position [269, 0]
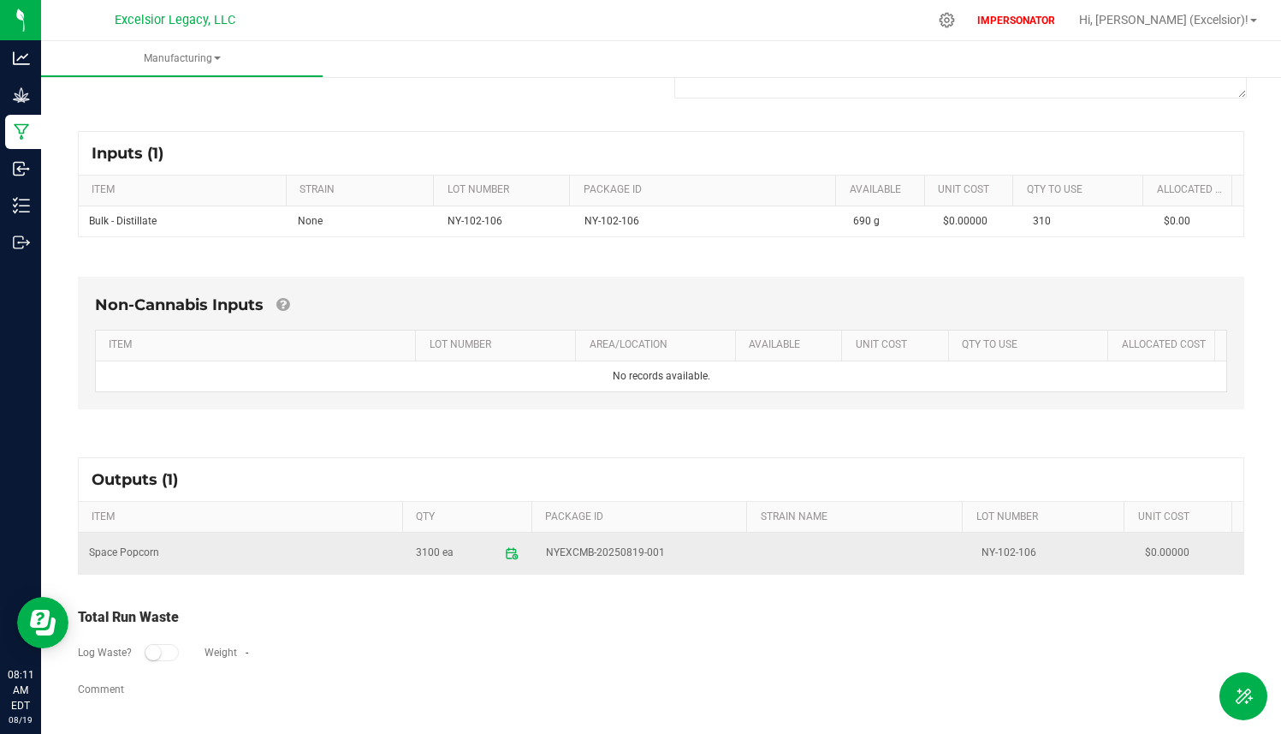
click at [995, 547] on td "NY-102-106" at bounding box center [1053, 552] width 163 height 41
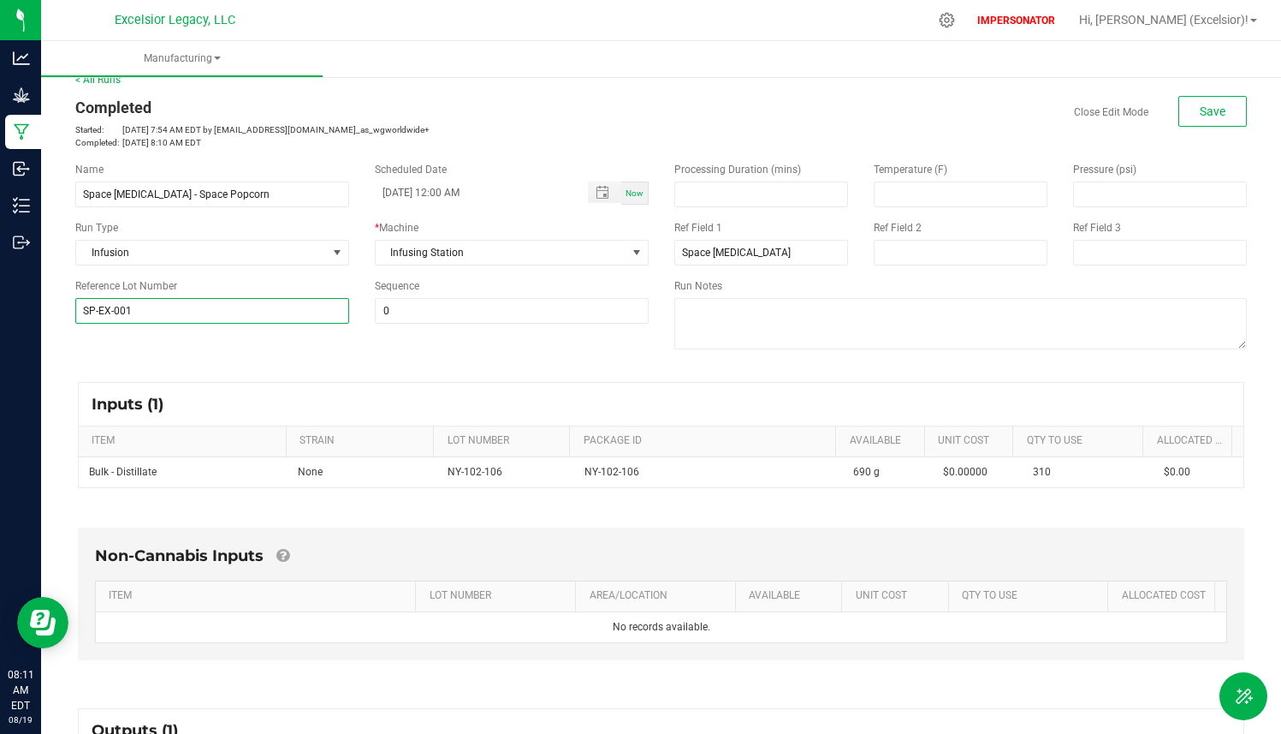
scroll to position [0, 0]
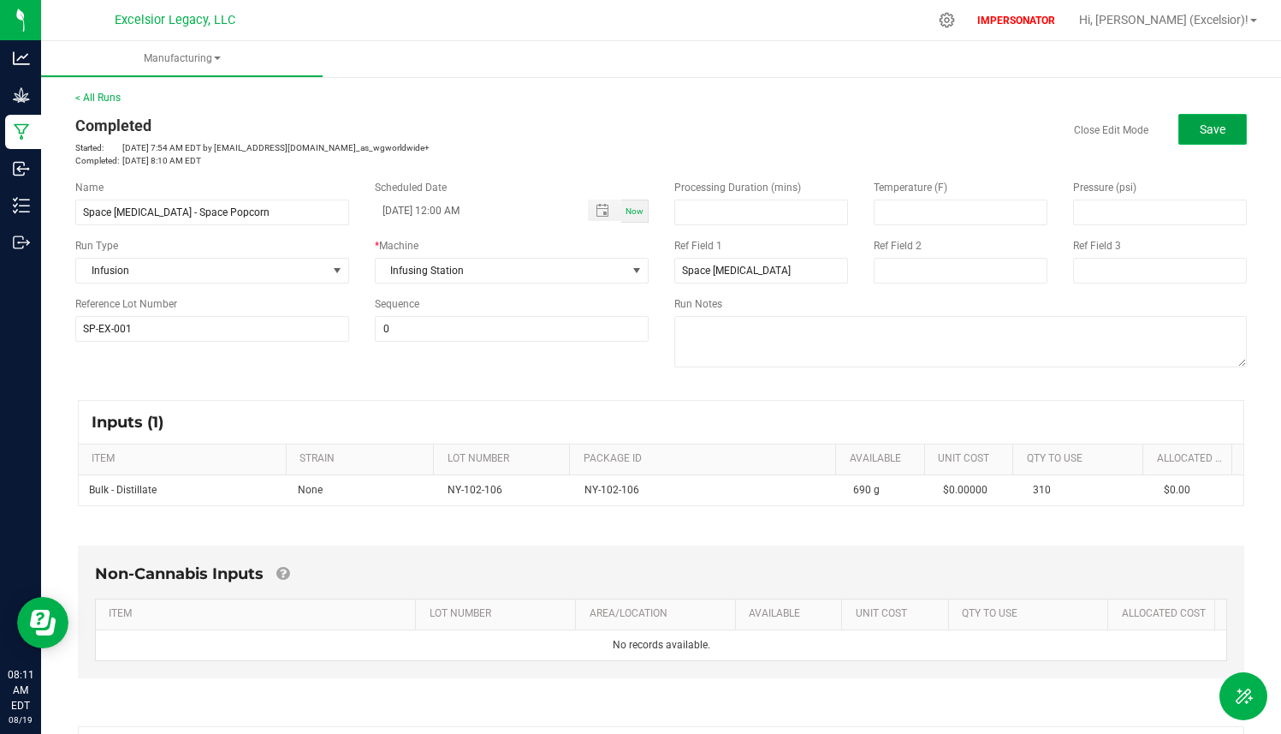
click at [1200, 140] on button "Save" at bounding box center [1213, 129] width 68 height 31
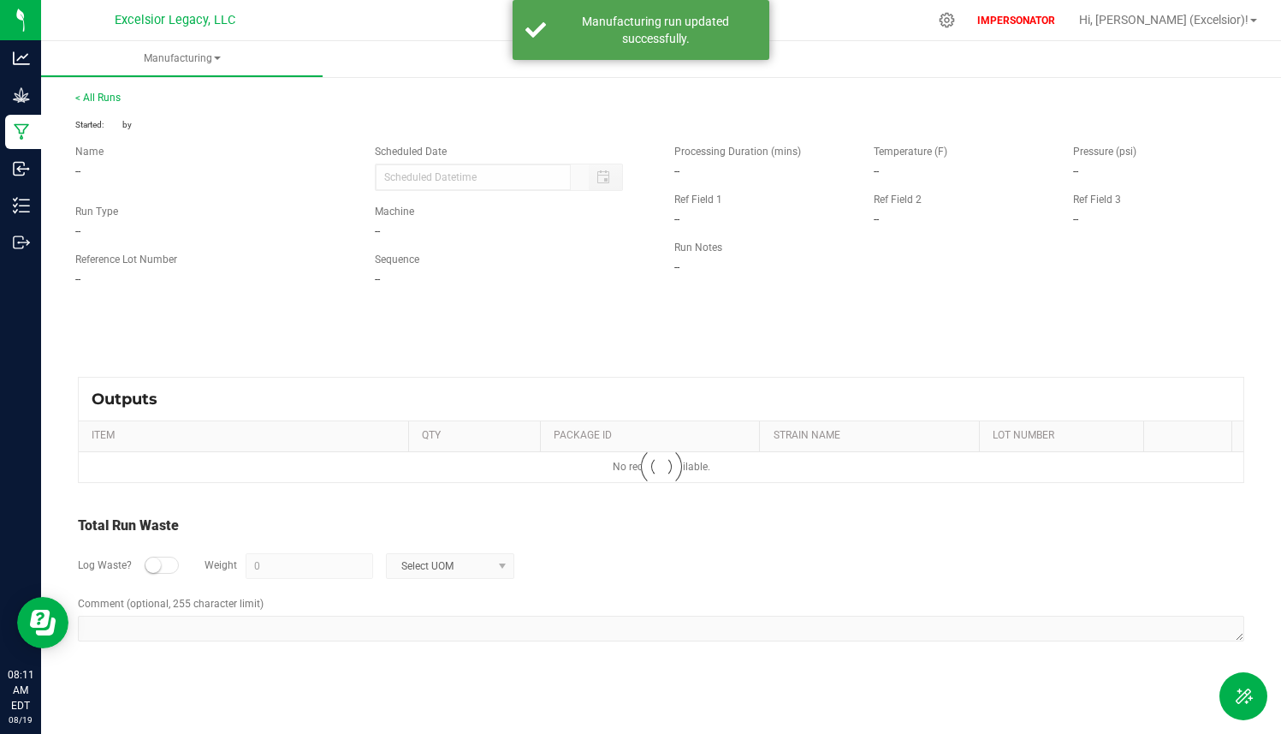
type input "[DATE] 12:00 AM"
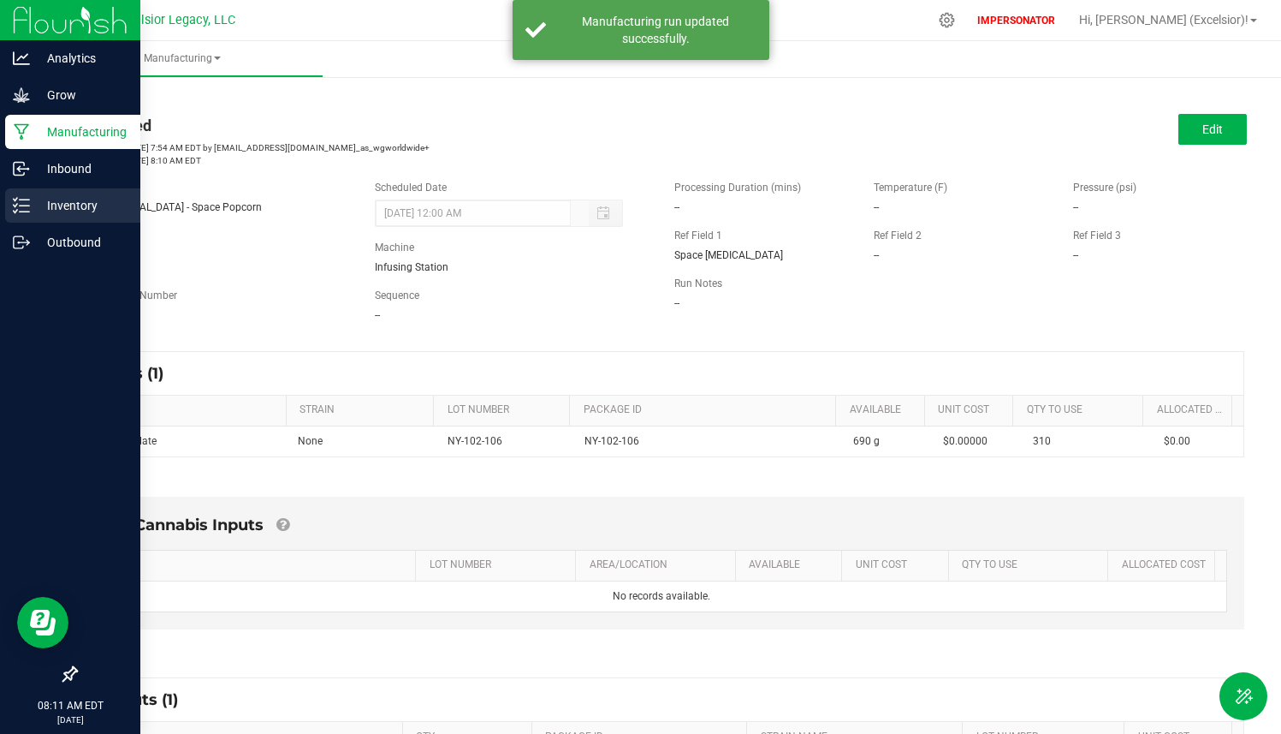
click at [43, 212] on p "Inventory" at bounding box center [81, 205] width 103 height 21
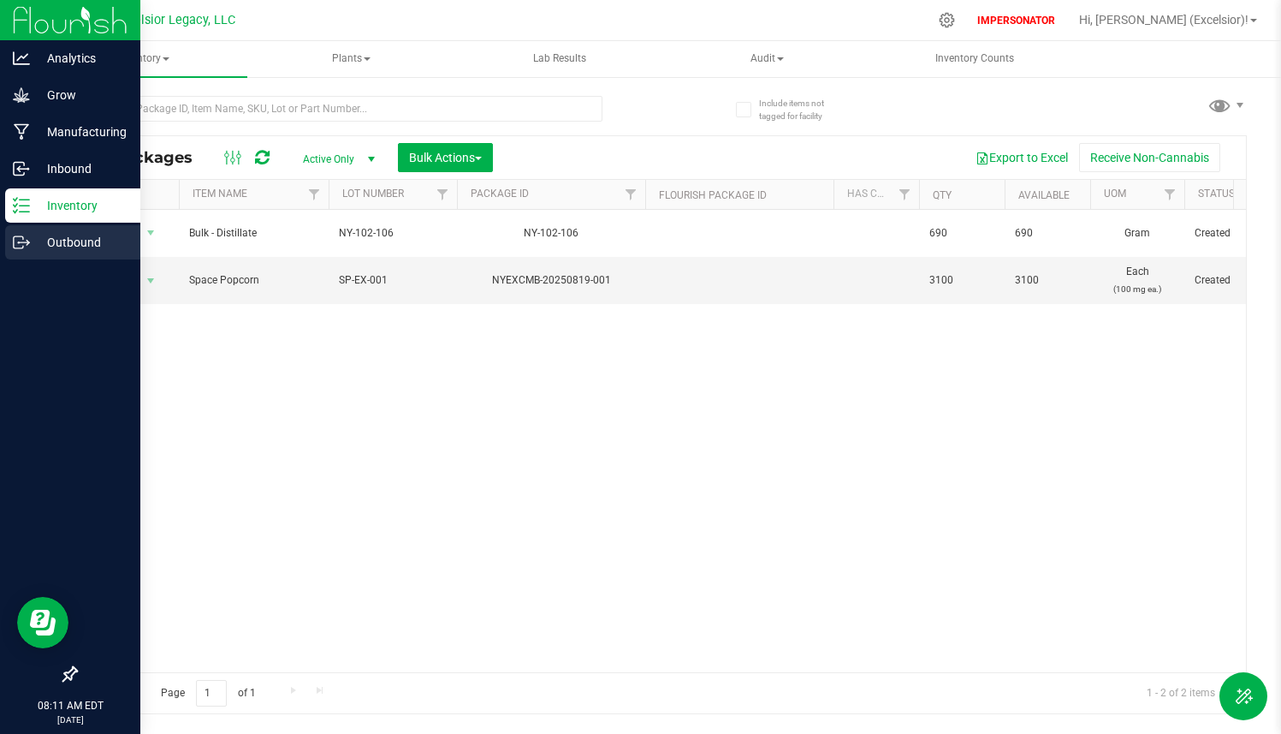
click at [30, 241] on p "Outbound" at bounding box center [81, 242] width 103 height 21
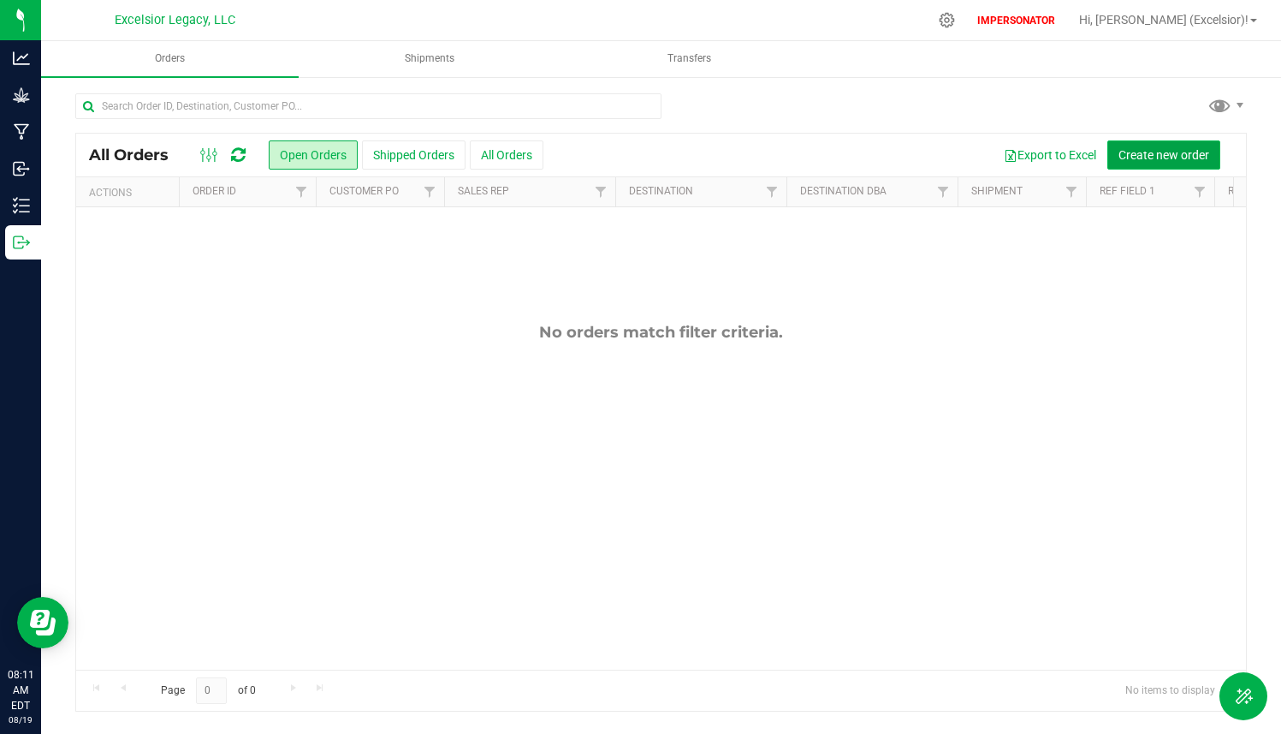
click at [1189, 152] on span "Create new order" at bounding box center [1164, 155] width 91 height 14
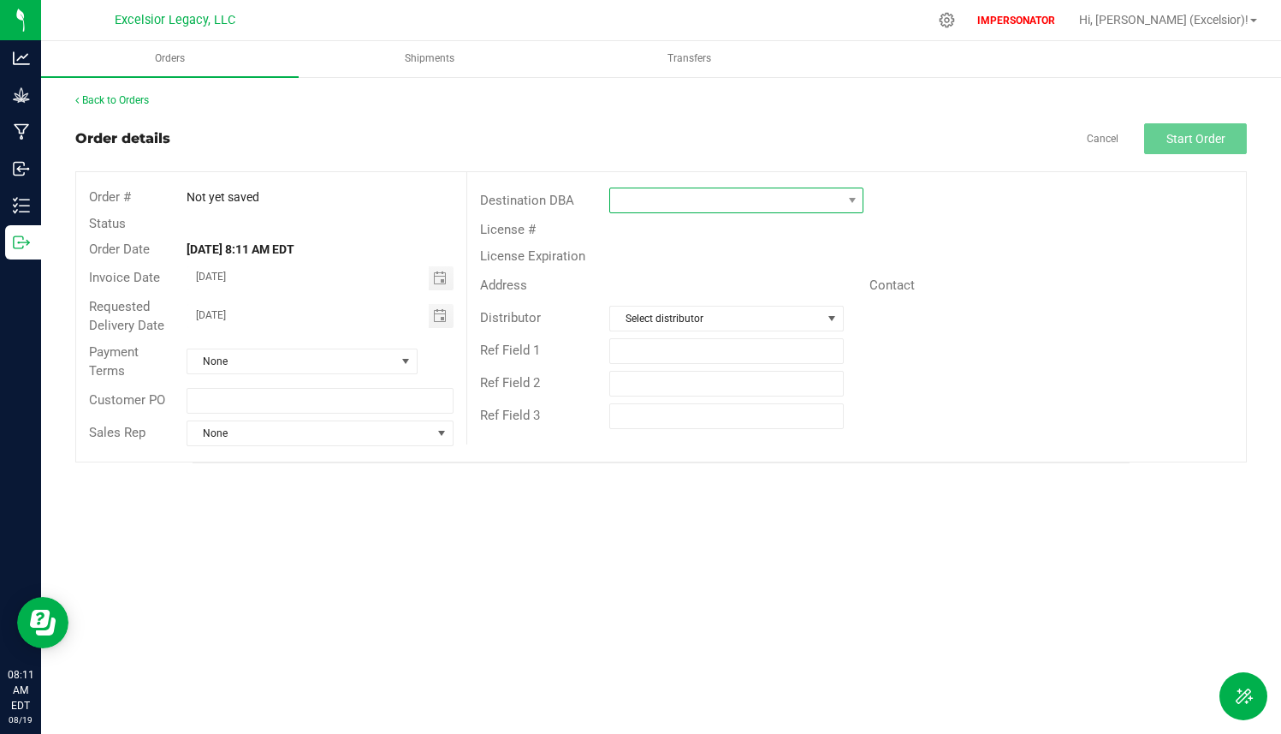
click at [681, 199] on span at bounding box center [725, 200] width 231 height 24
click at [670, 305] on li "Keystone State Testing" at bounding box center [736, 302] width 253 height 29
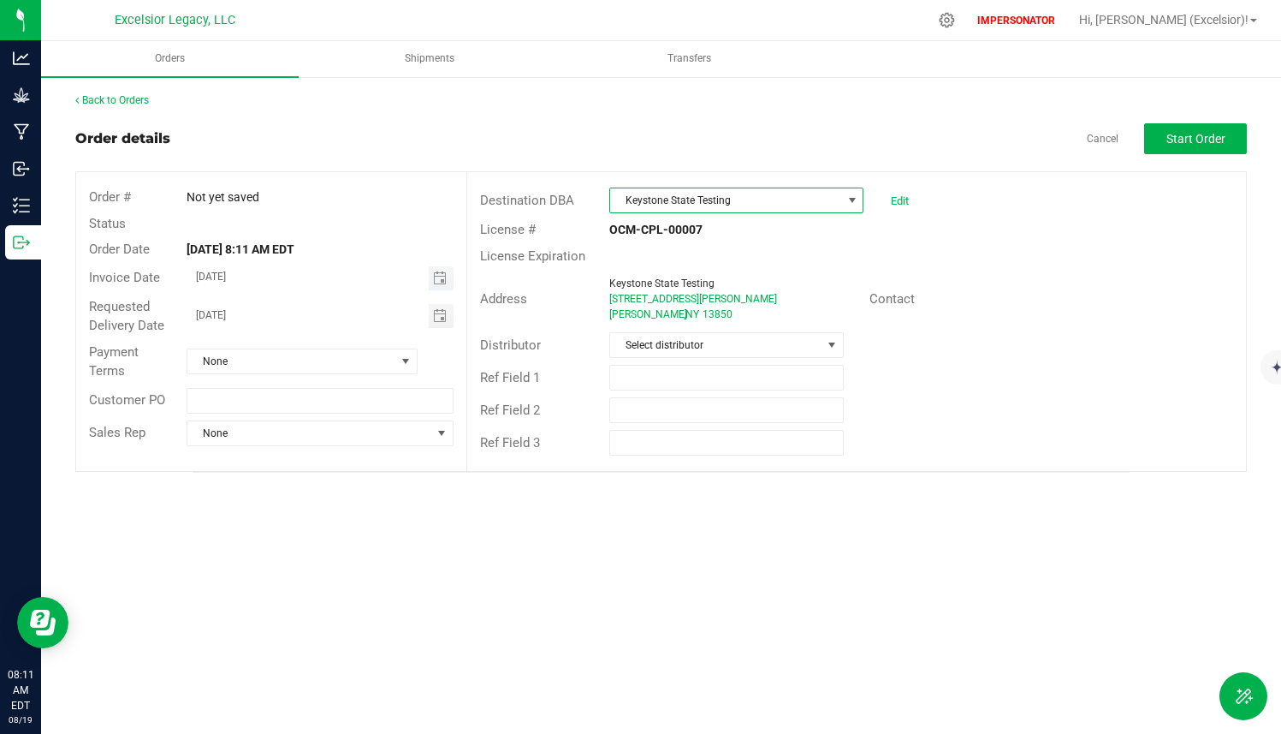
click at [447, 285] on span "Toggle calendar" at bounding box center [441, 278] width 25 height 24
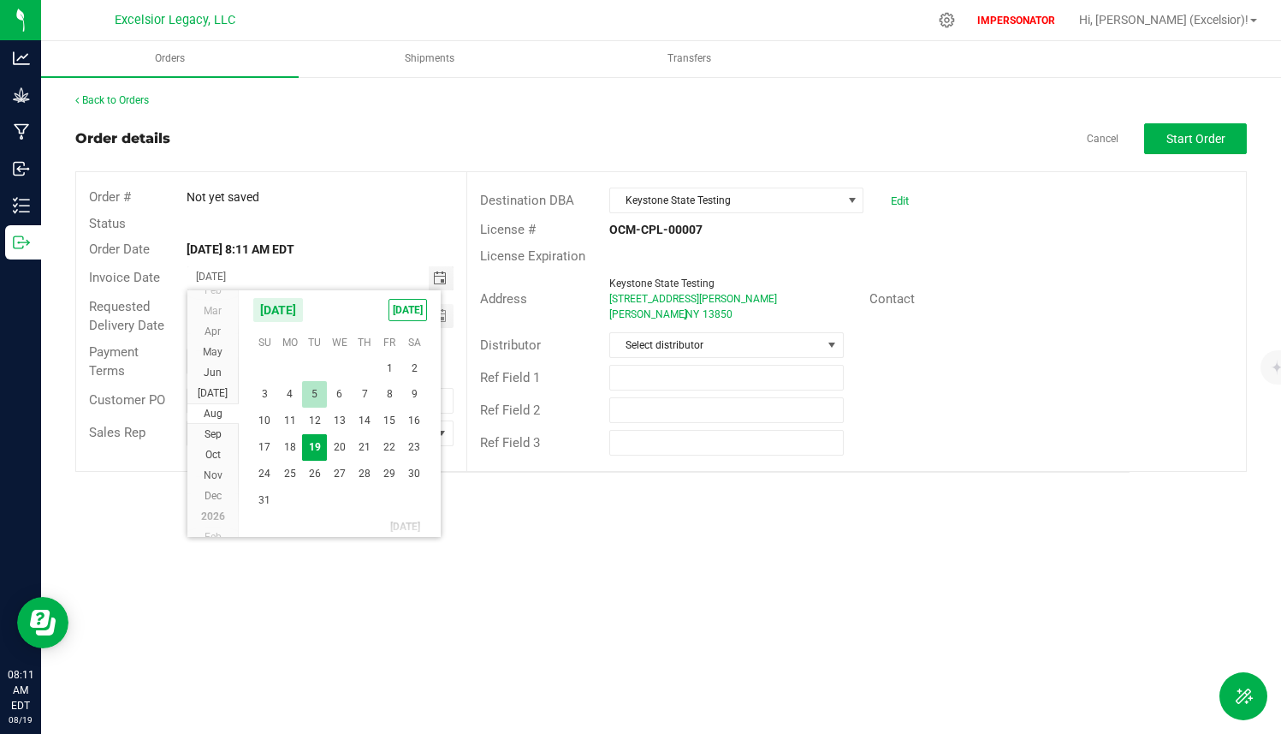
click at [315, 395] on span "5" at bounding box center [314, 394] width 25 height 27
type input "[DATE]"
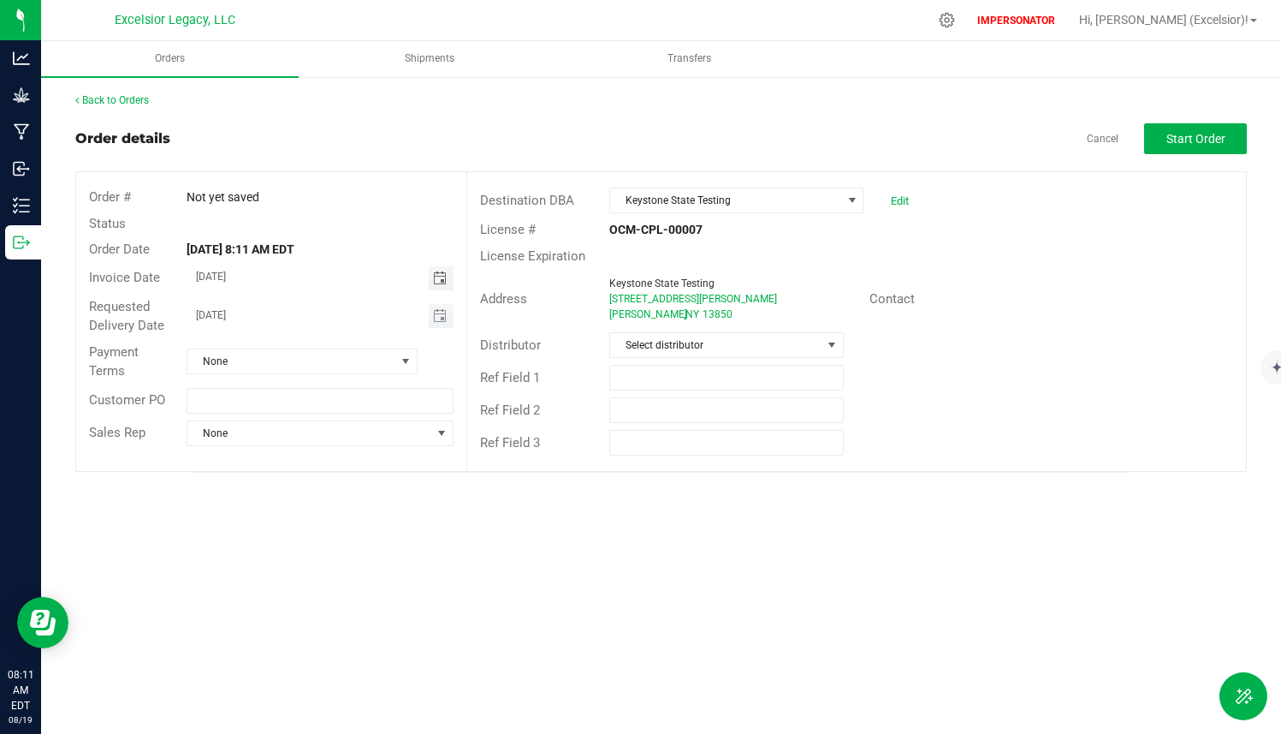
click at [450, 318] on span "Toggle calendar" at bounding box center [441, 316] width 25 height 24
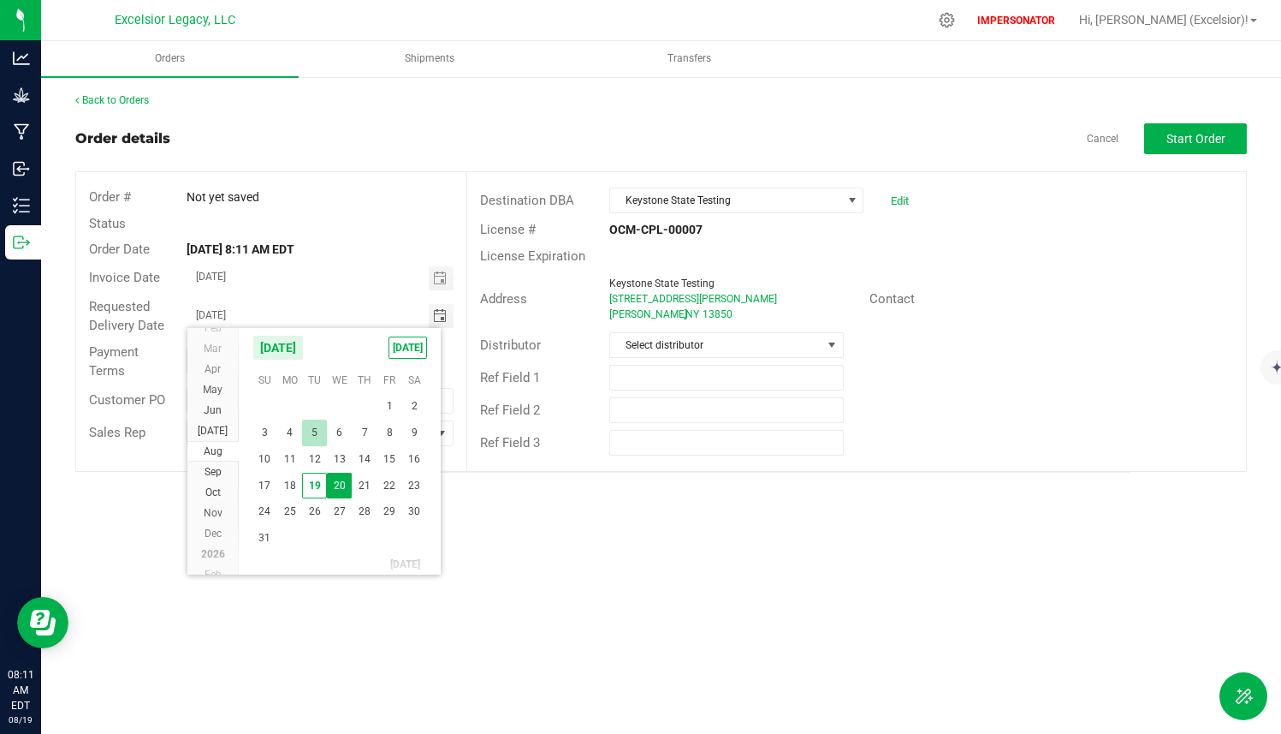
click at [318, 439] on span "5" at bounding box center [314, 432] width 25 height 27
type input "[DATE]"
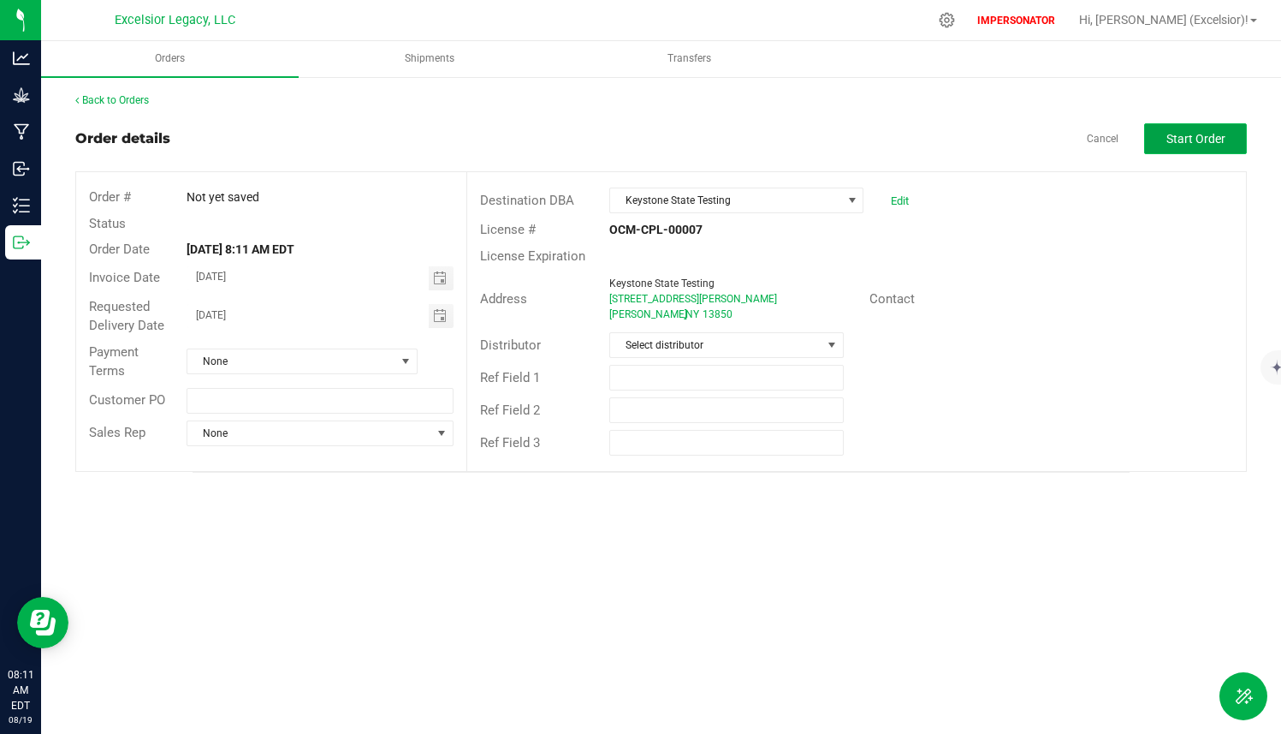
click at [1185, 142] on span "Start Order" at bounding box center [1196, 139] width 59 height 14
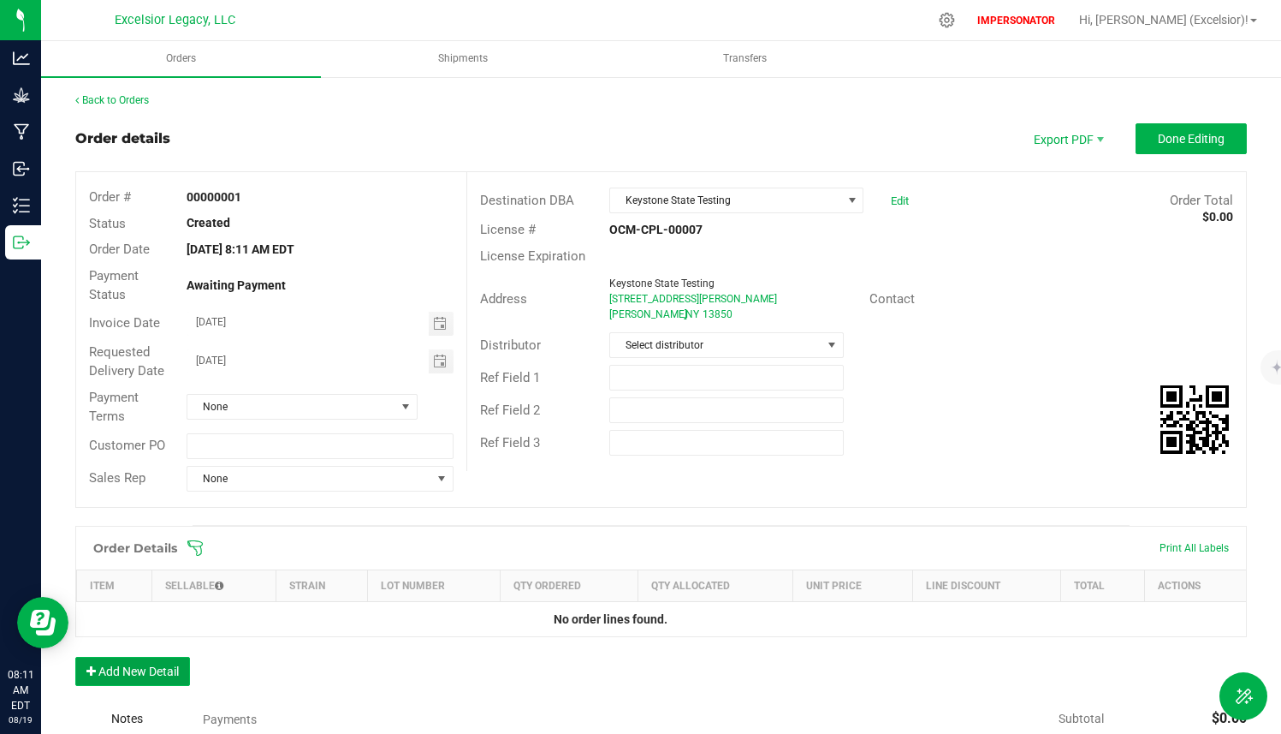
click at [146, 670] on button "Add New Detail" at bounding box center [132, 671] width 115 height 29
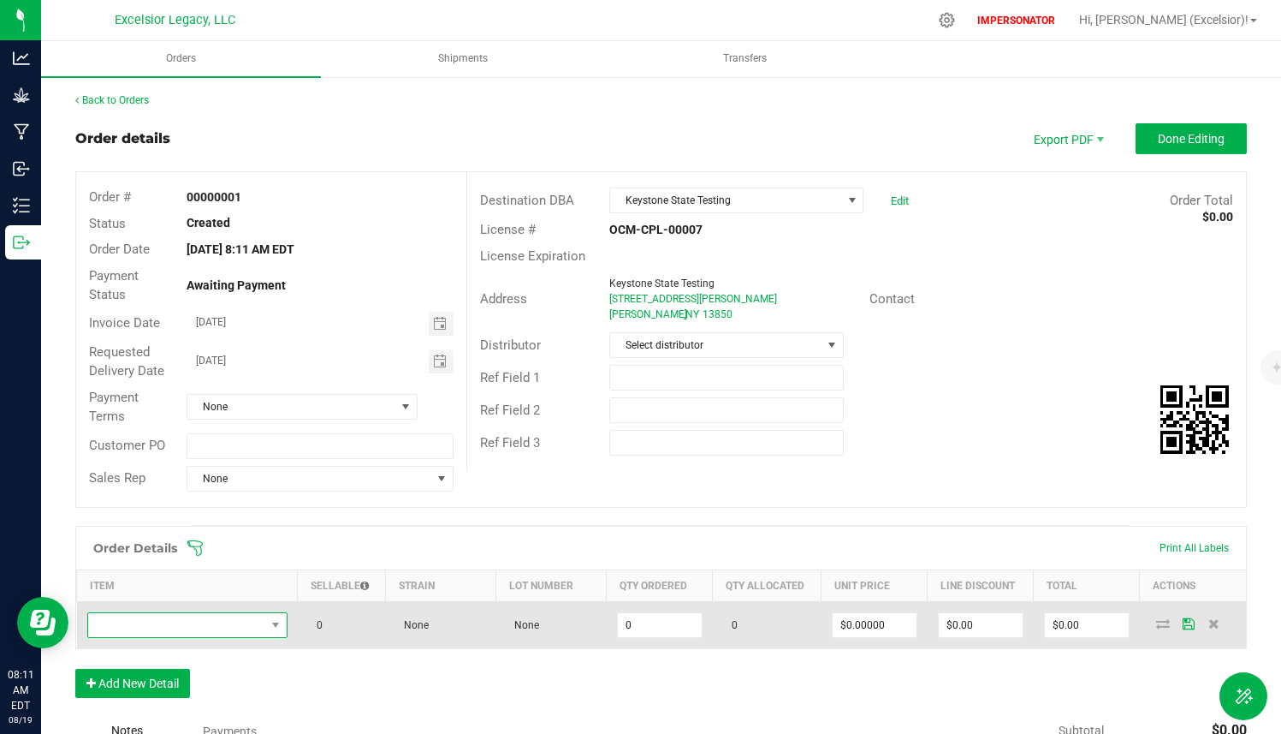
click at [205, 633] on span "NO DATA FOUND" at bounding box center [176, 625] width 177 height 24
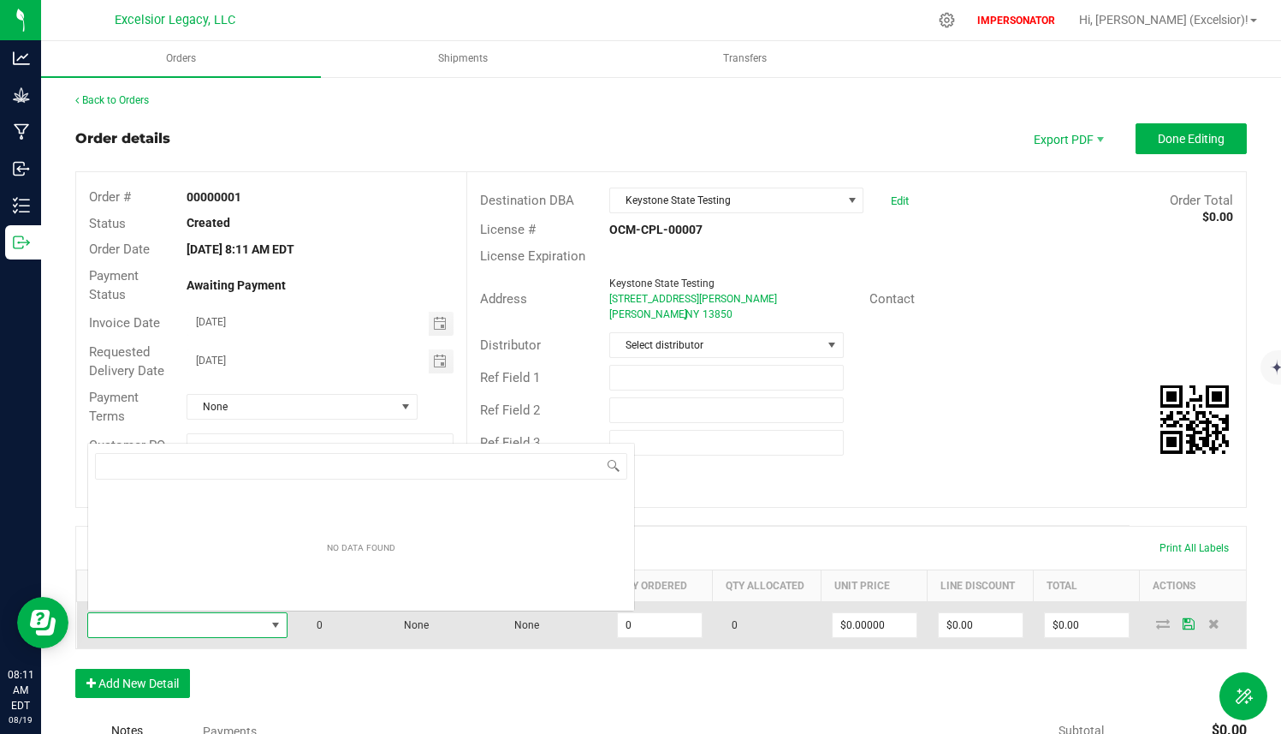
scroll to position [26, 198]
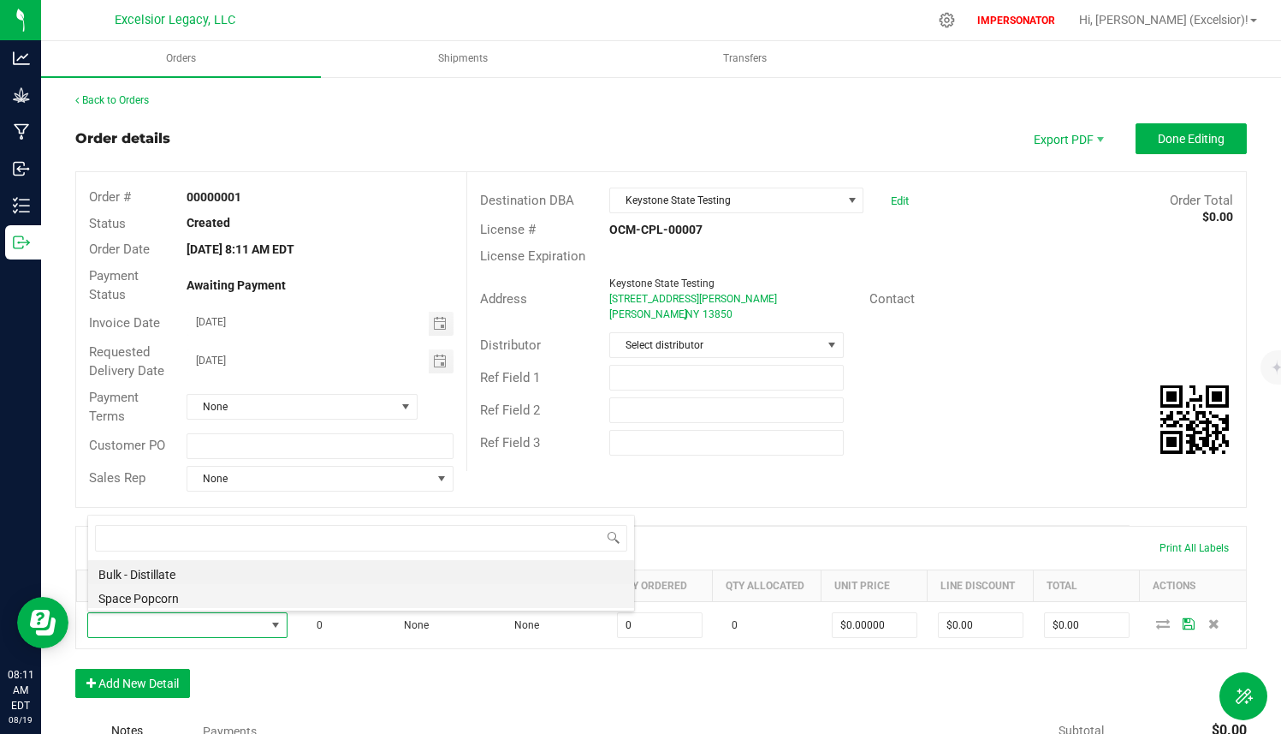
click at [214, 591] on li "Space Popcorn" at bounding box center [361, 596] width 546 height 24
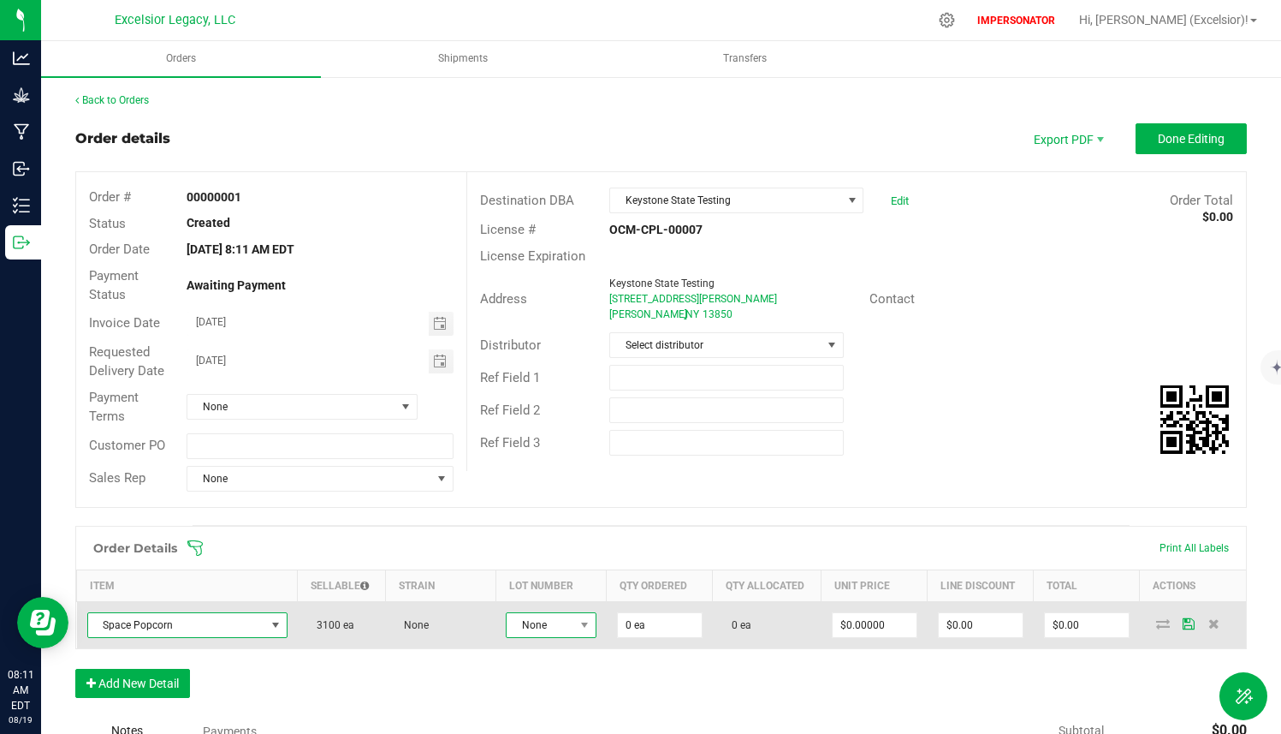
click at [558, 612] on span "None" at bounding box center [551, 625] width 90 height 26
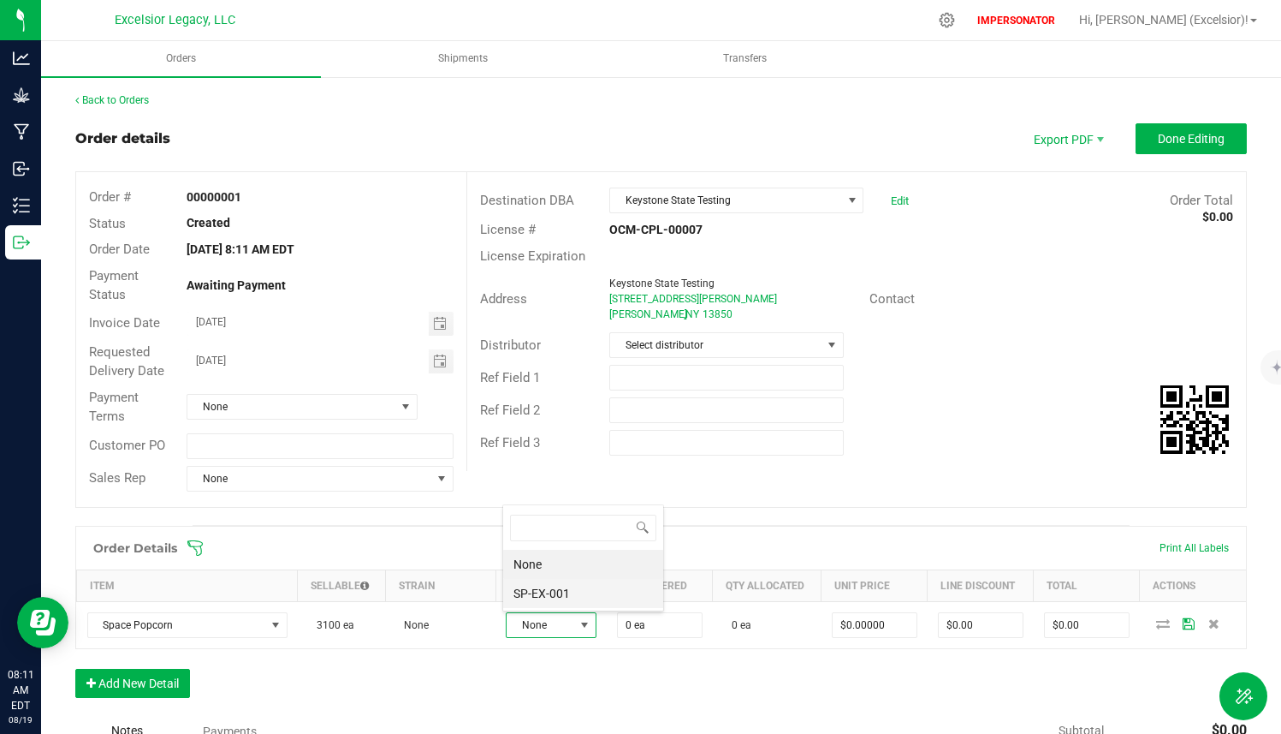
click at [562, 597] on li "SP-EX-001" at bounding box center [583, 593] width 160 height 29
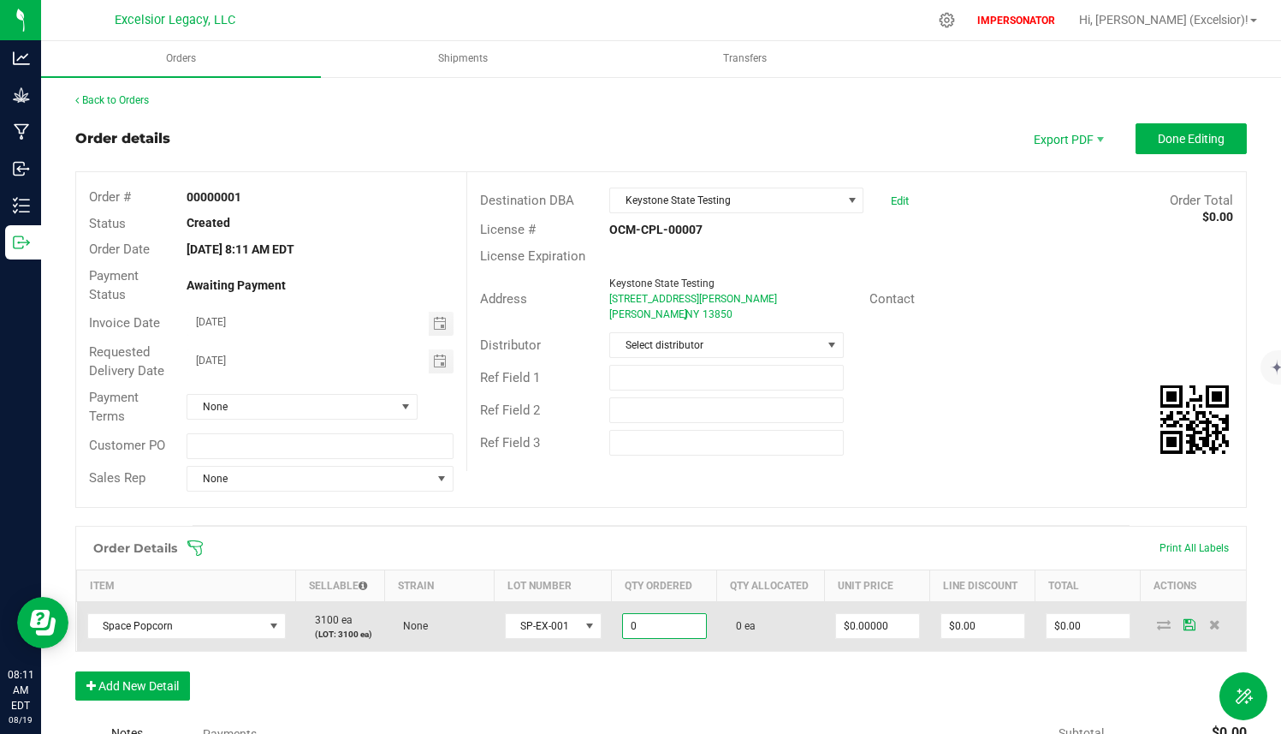
click at [636, 619] on input "0" at bounding box center [664, 626] width 83 height 24
type input "3 ea"
click at [777, 633] on td "0 ea" at bounding box center [771, 626] width 108 height 50
click at [1157, 622] on icon at bounding box center [1164, 624] width 14 height 10
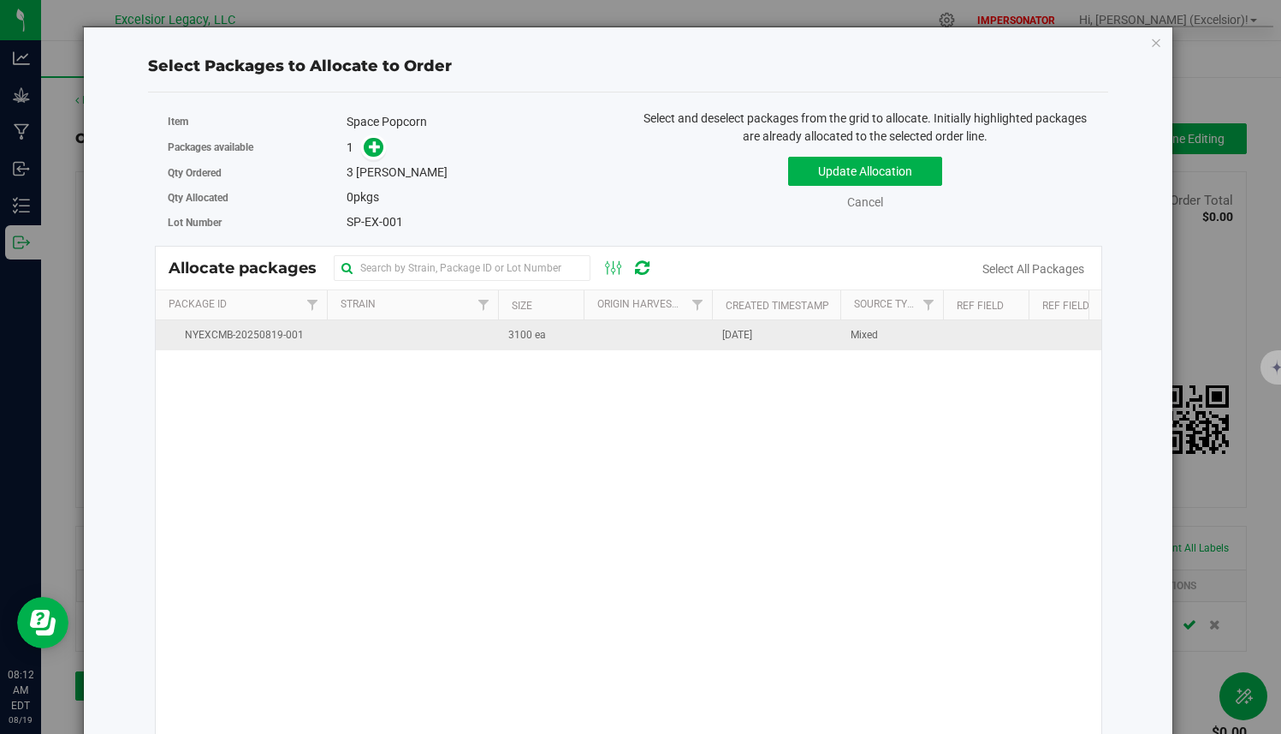
click at [513, 337] on span "3100 ea" at bounding box center [527, 335] width 38 height 16
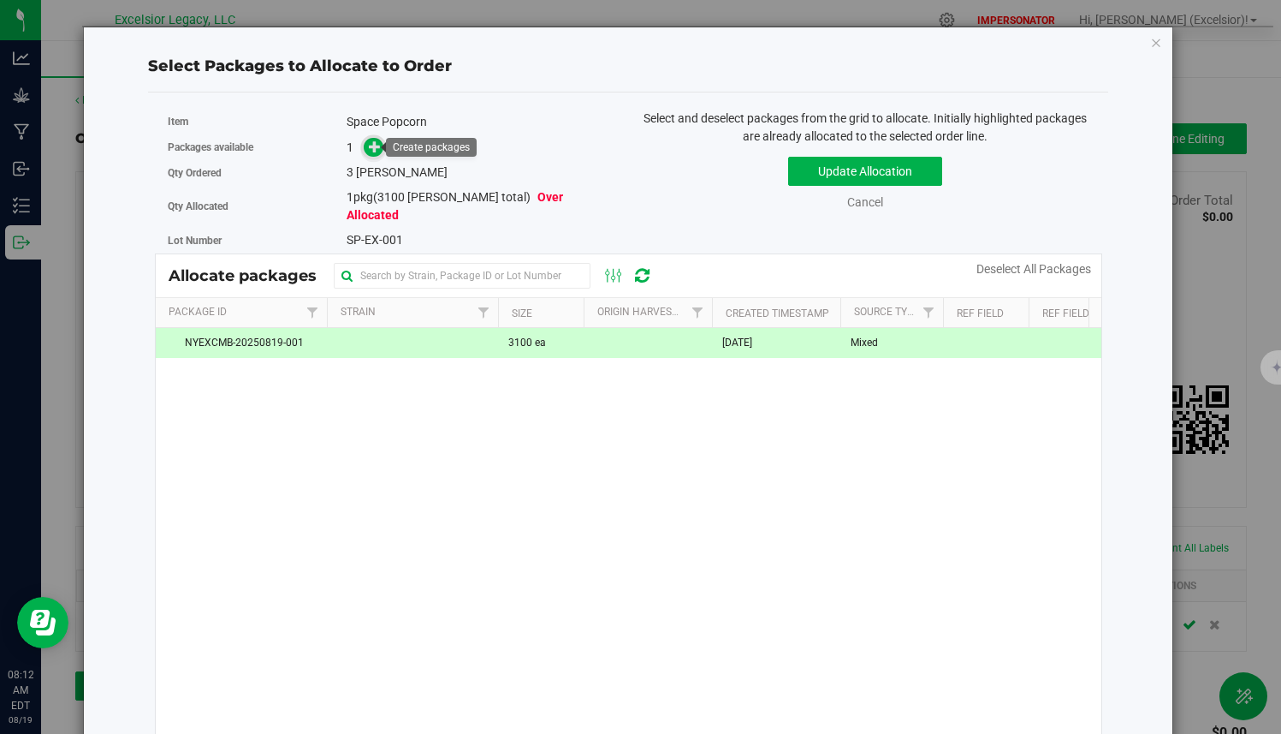
click at [377, 150] on icon at bounding box center [375, 146] width 12 height 12
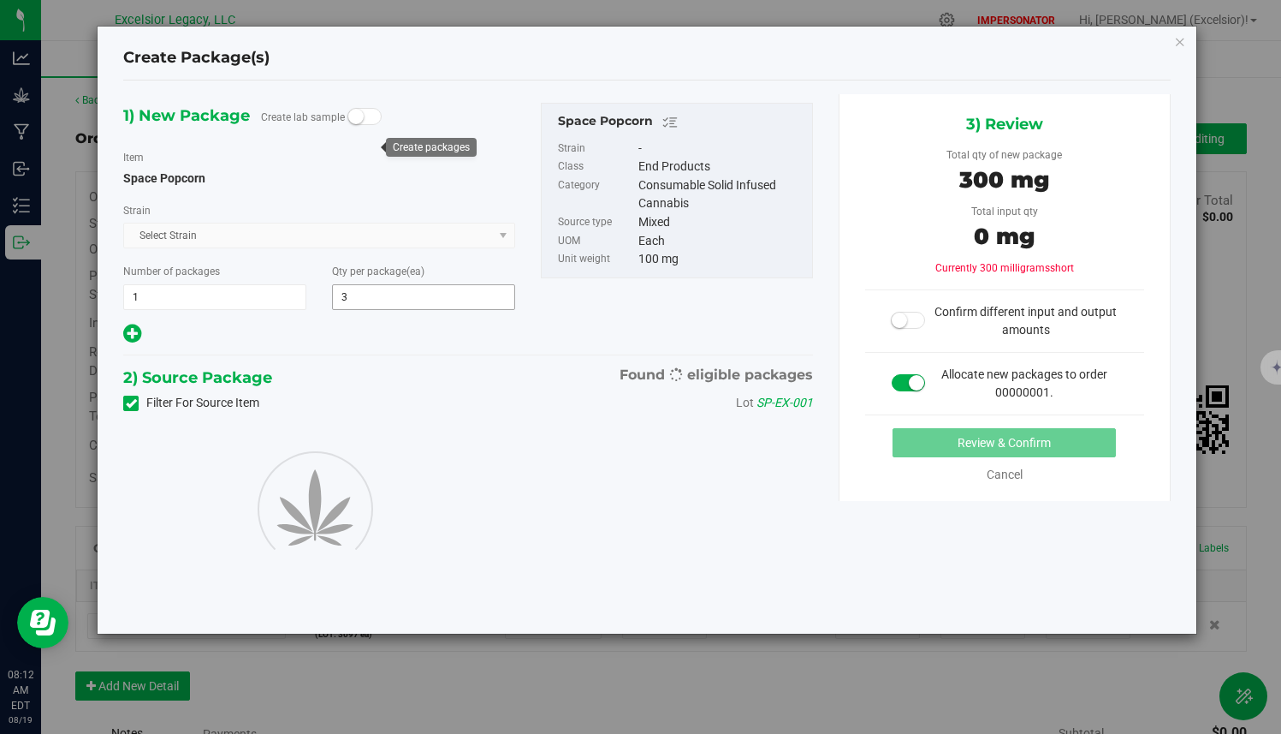
type input "3"
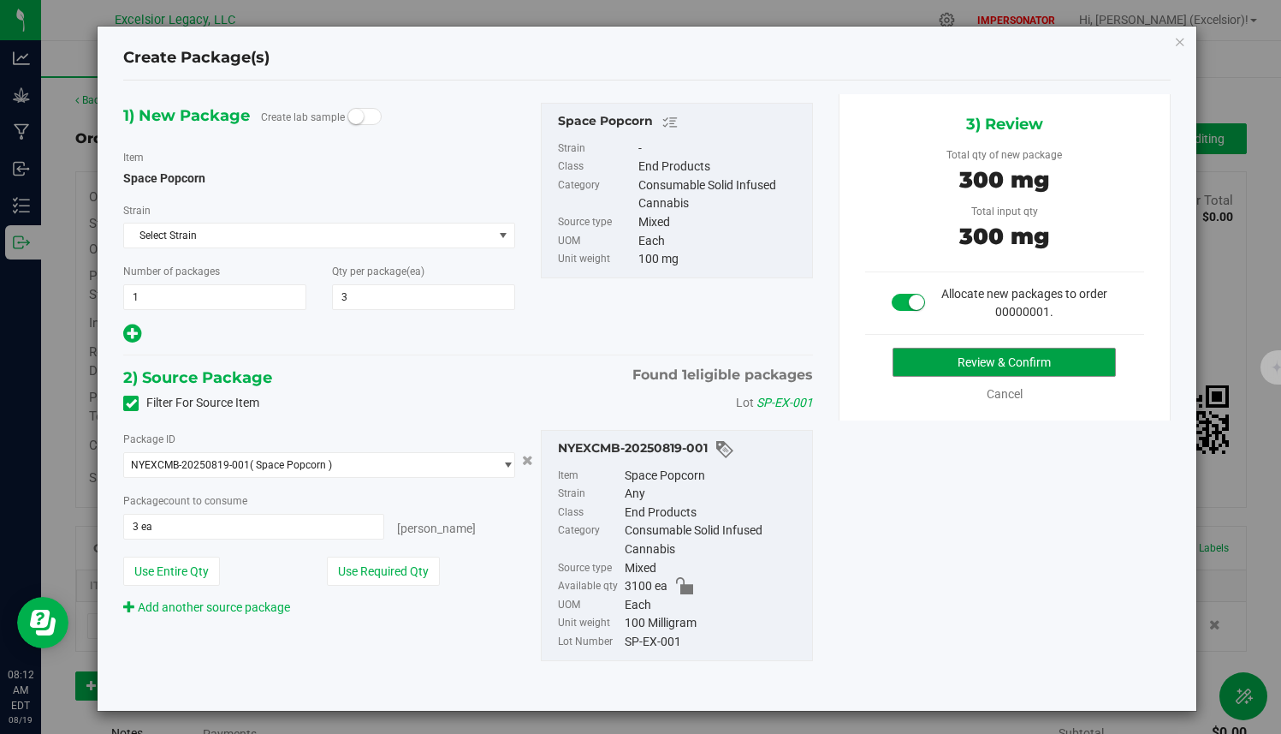
drag, startPoint x: 917, startPoint y: 357, endPoint x: 465, endPoint y: 213, distance: 474.3
click at [467, 220] on div "1) New Package Create lab sample Item Space Popcorn [GEOGRAPHIC_DATA] Select St…" at bounding box center [646, 395] width 1073 height 603
click at [354, 110] on small at bounding box center [355, 116] width 15 height 15
click at [920, 358] on button "Review & Confirm" at bounding box center [1004, 362] width 223 height 29
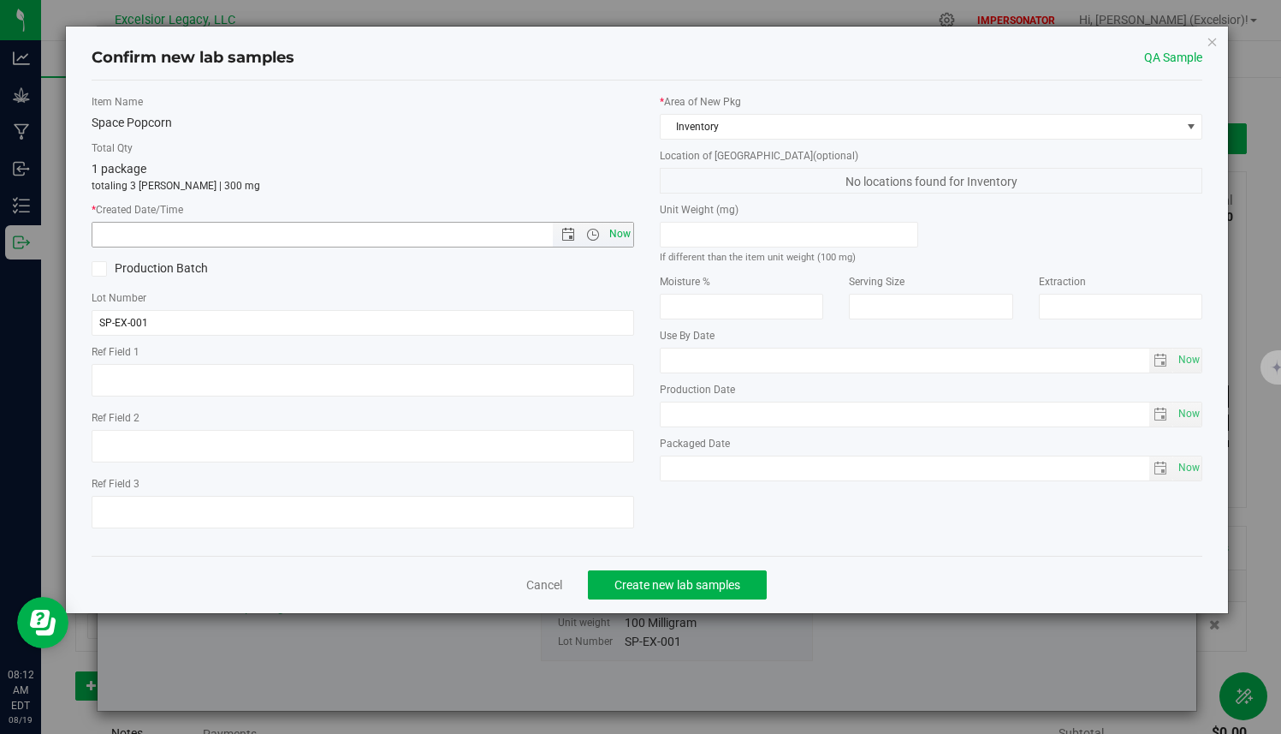
click at [620, 234] on span "Now" at bounding box center [620, 234] width 29 height 25
click at [567, 234] on span "Open the date view" at bounding box center [569, 235] width 14 height 14
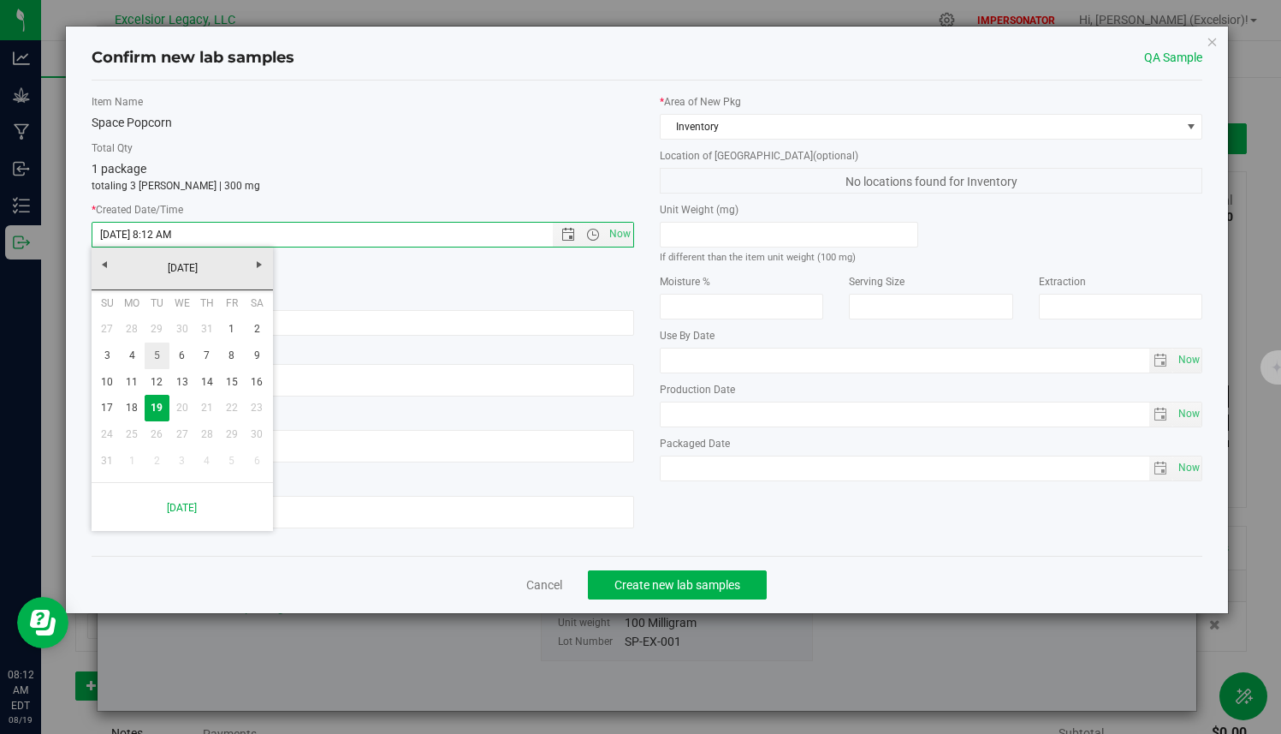
click at [156, 346] on link "5" at bounding box center [157, 355] width 25 height 27
type input "[DATE] 8:12 AM"
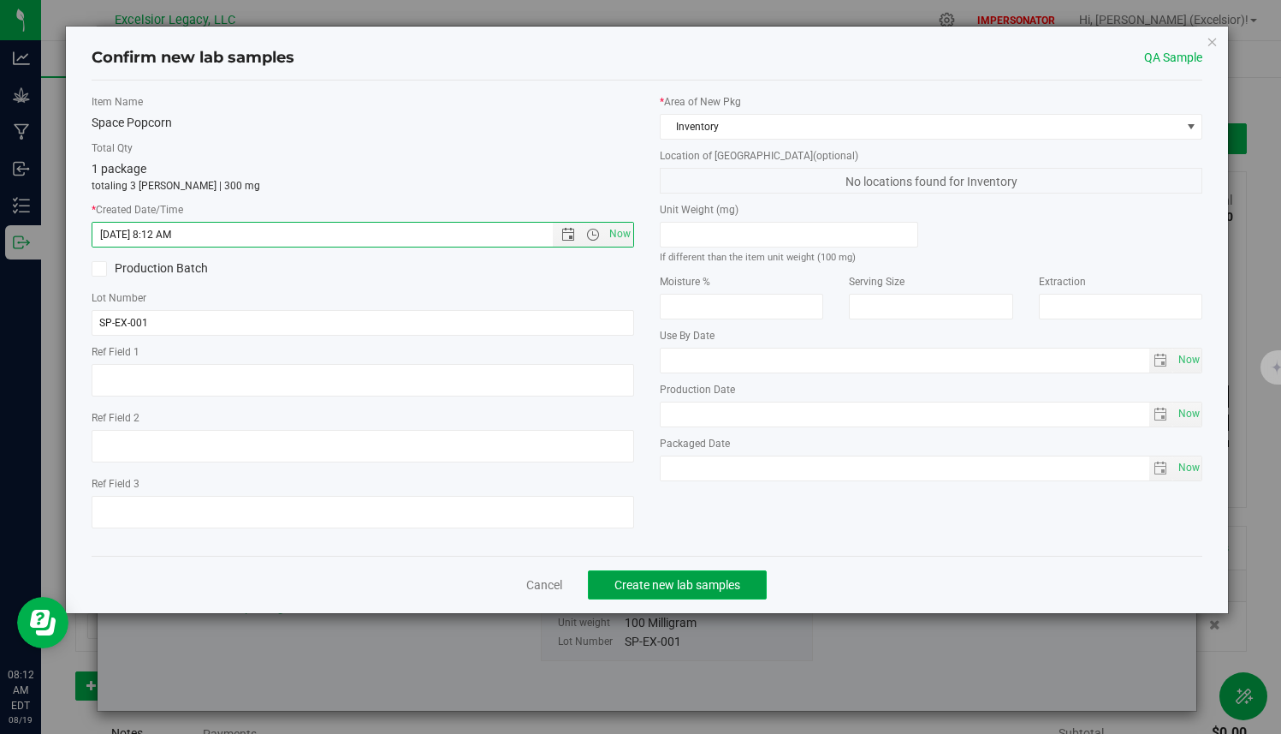
click at [698, 574] on button "Create new lab samples" at bounding box center [677, 584] width 179 height 29
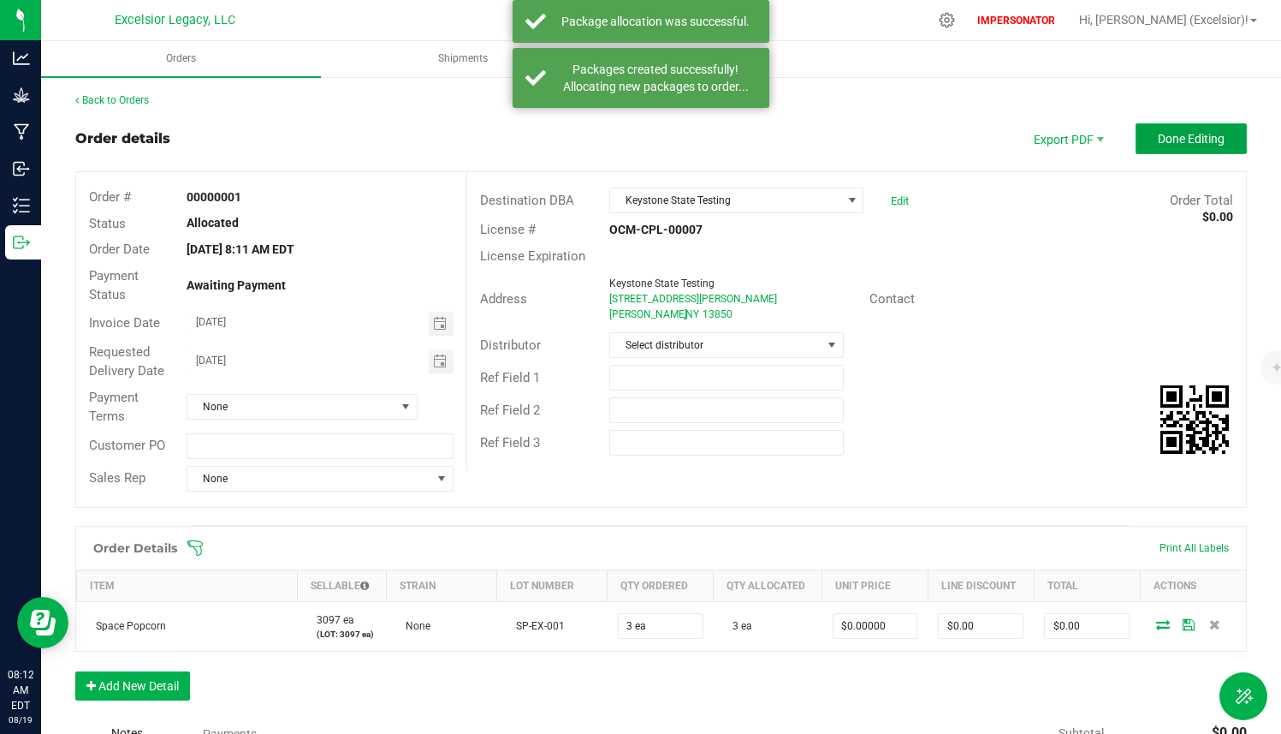
click at [1190, 140] on span "Done Editing" at bounding box center [1191, 139] width 67 height 14
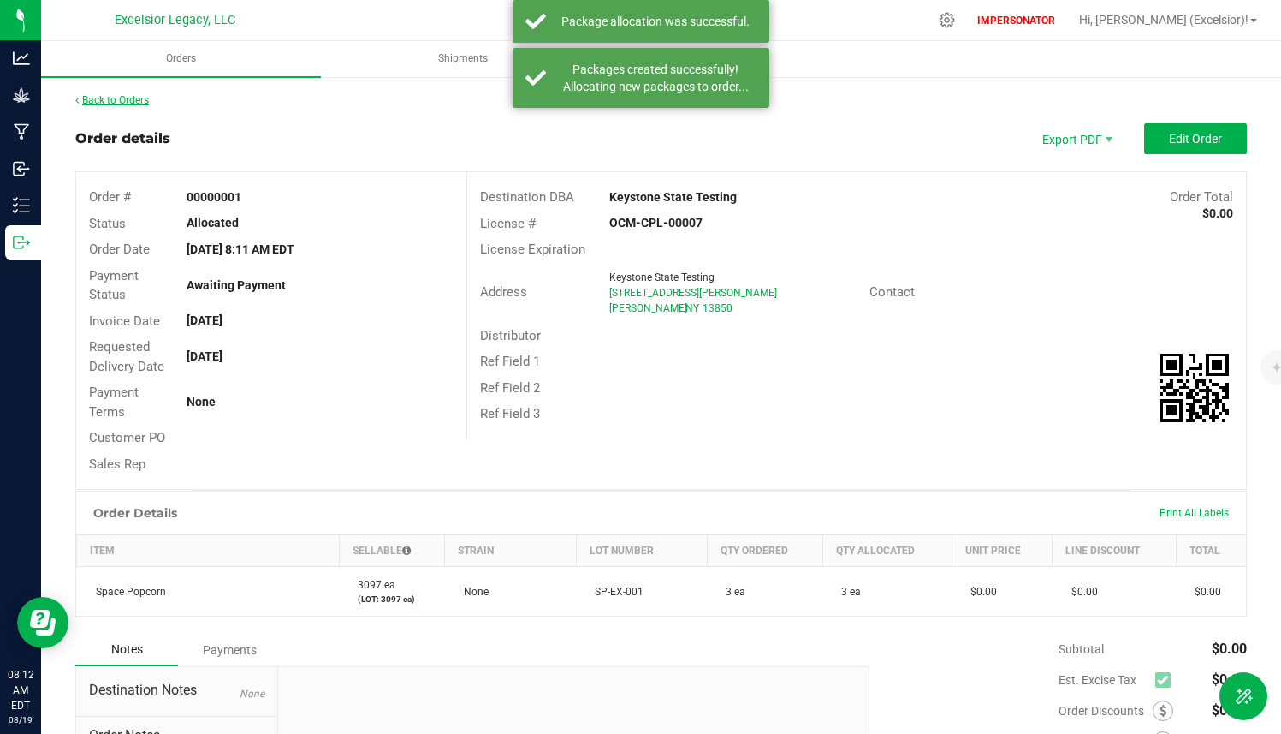
click at [142, 98] on link "Back to Orders" at bounding box center [112, 100] width 74 height 12
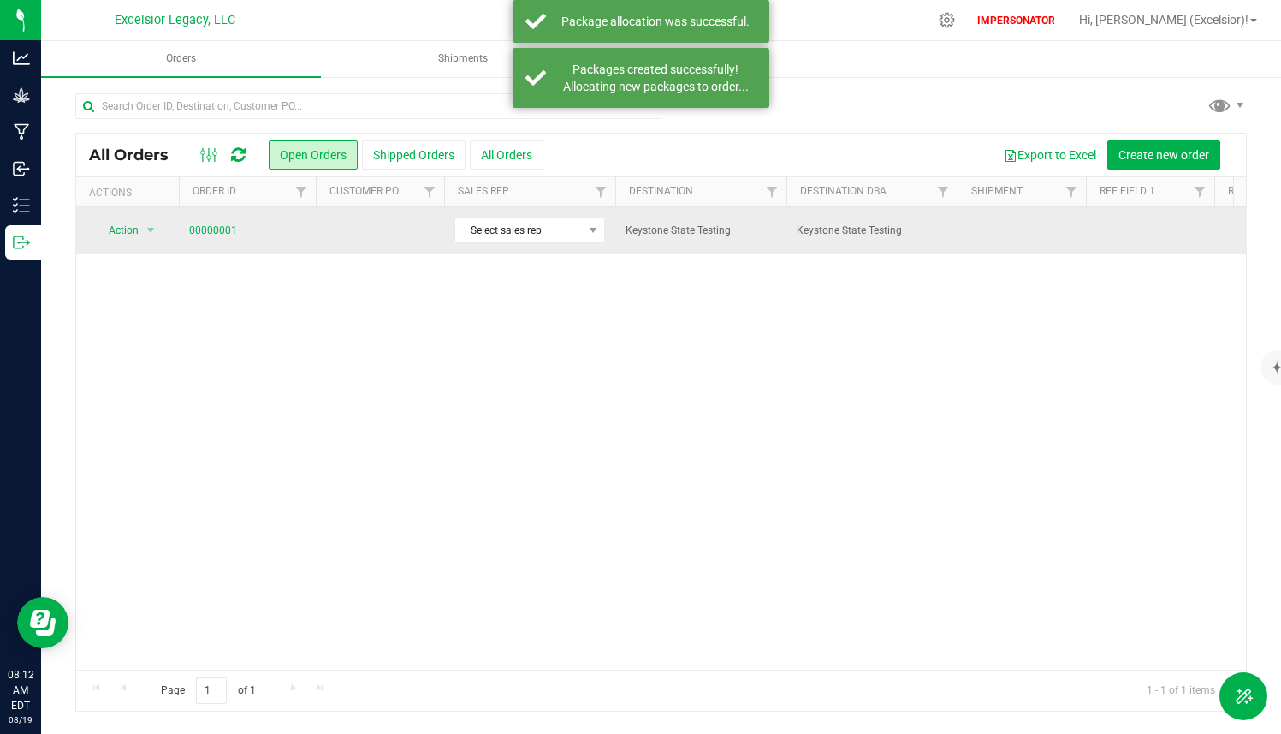
click at [389, 241] on td at bounding box center [380, 230] width 128 height 46
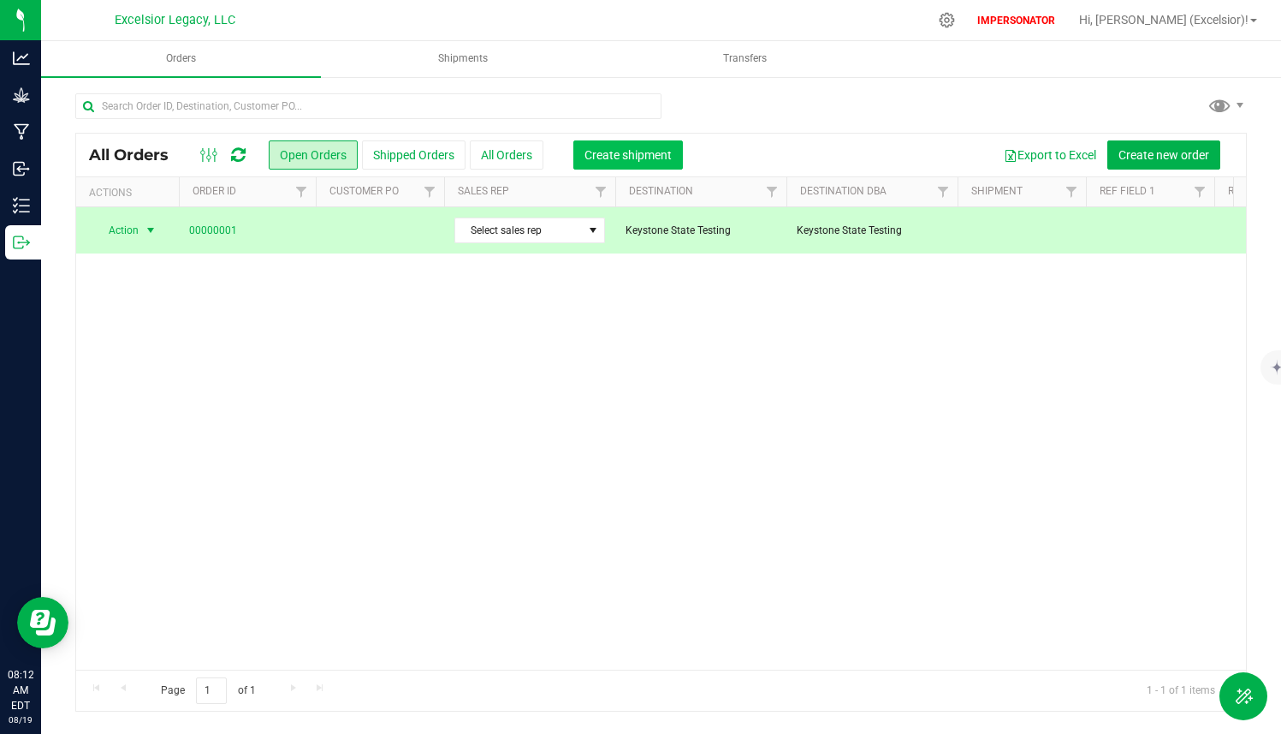
click at [587, 146] on button "Create shipment" at bounding box center [628, 154] width 110 height 29
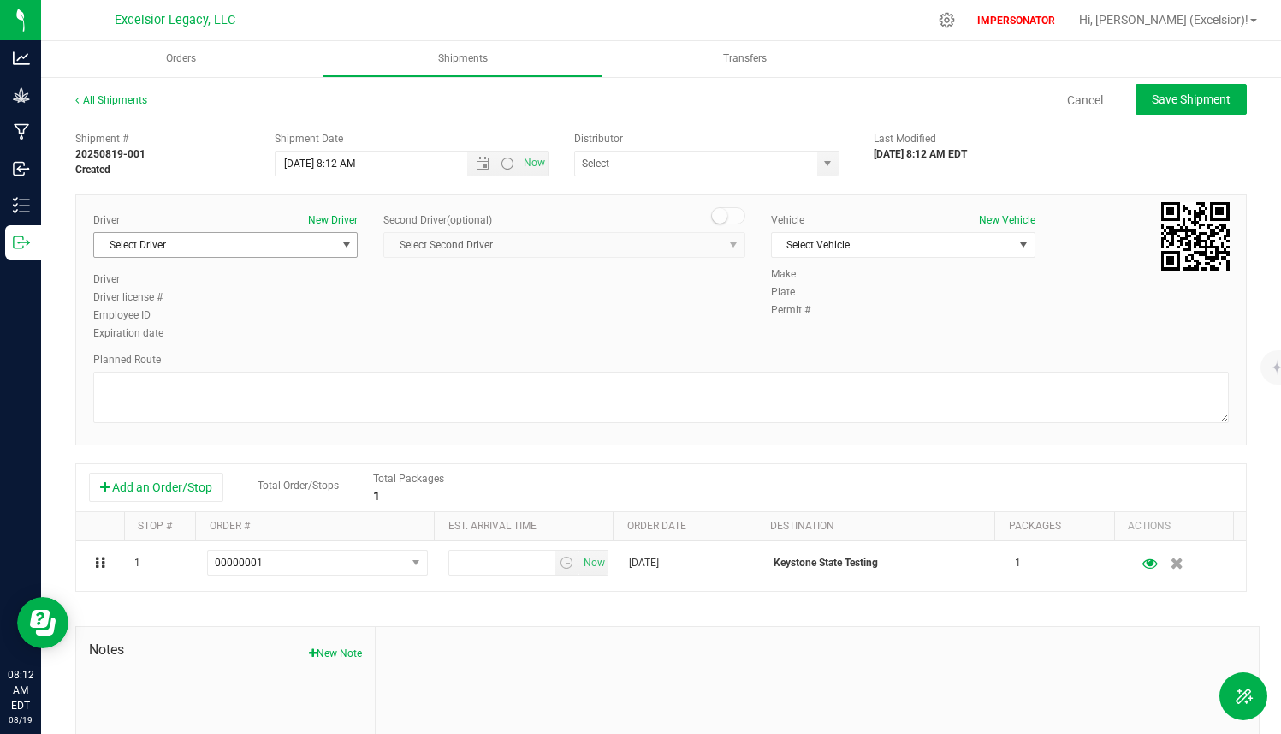
click at [245, 248] on span "Select Driver" at bounding box center [214, 245] width 241 height 24
click at [203, 312] on li "Lab Pickup" at bounding box center [224, 317] width 260 height 26
click at [808, 240] on span "Select Vehicle" at bounding box center [892, 245] width 241 height 24
click at [799, 276] on li "Lab Pick-Up" at bounding box center [894, 274] width 260 height 26
click at [821, 166] on span "select" at bounding box center [828, 164] width 14 height 14
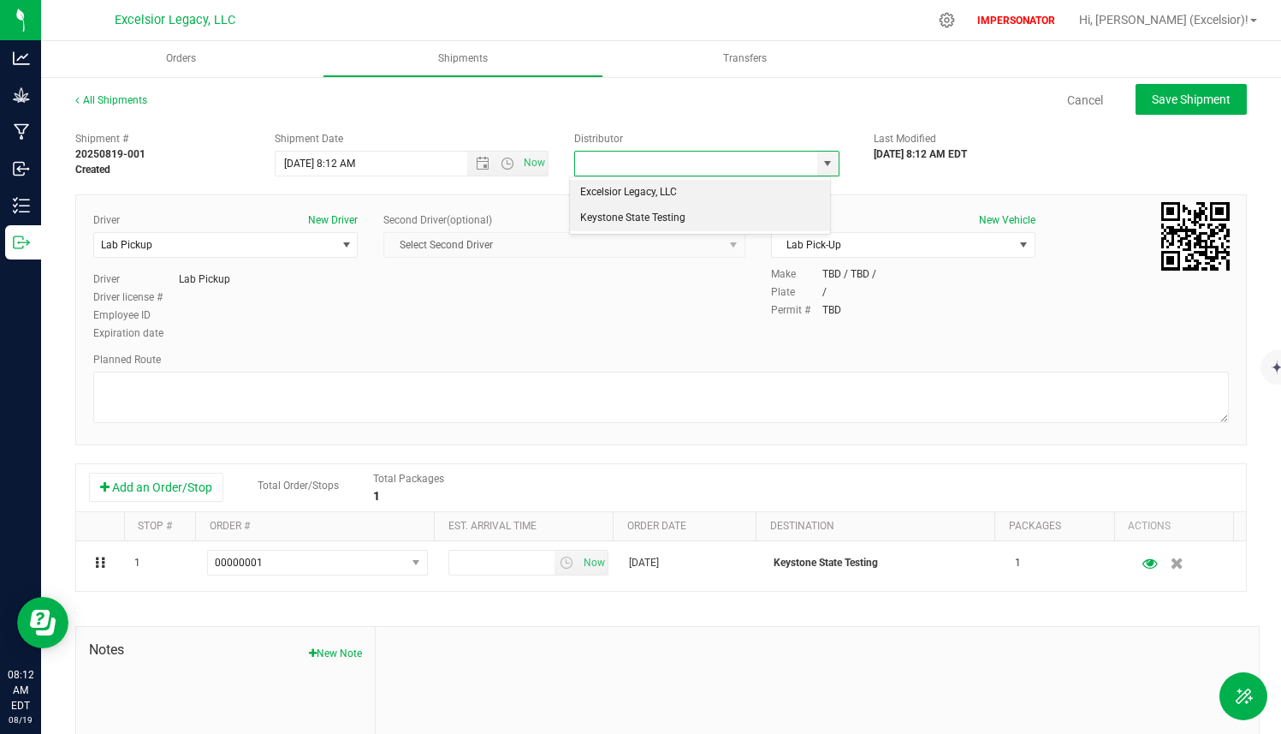
drag, startPoint x: 749, startPoint y: 205, endPoint x: 741, endPoint y: 212, distance: 10.9
click at [741, 212] on ul "Excelsior Legacy, LLC Keystone State Testing" at bounding box center [700, 205] width 261 height 51
click at [741, 212] on li "Keystone State Testing" at bounding box center [700, 218] width 261 height 26
type input "Keystone State Testing"
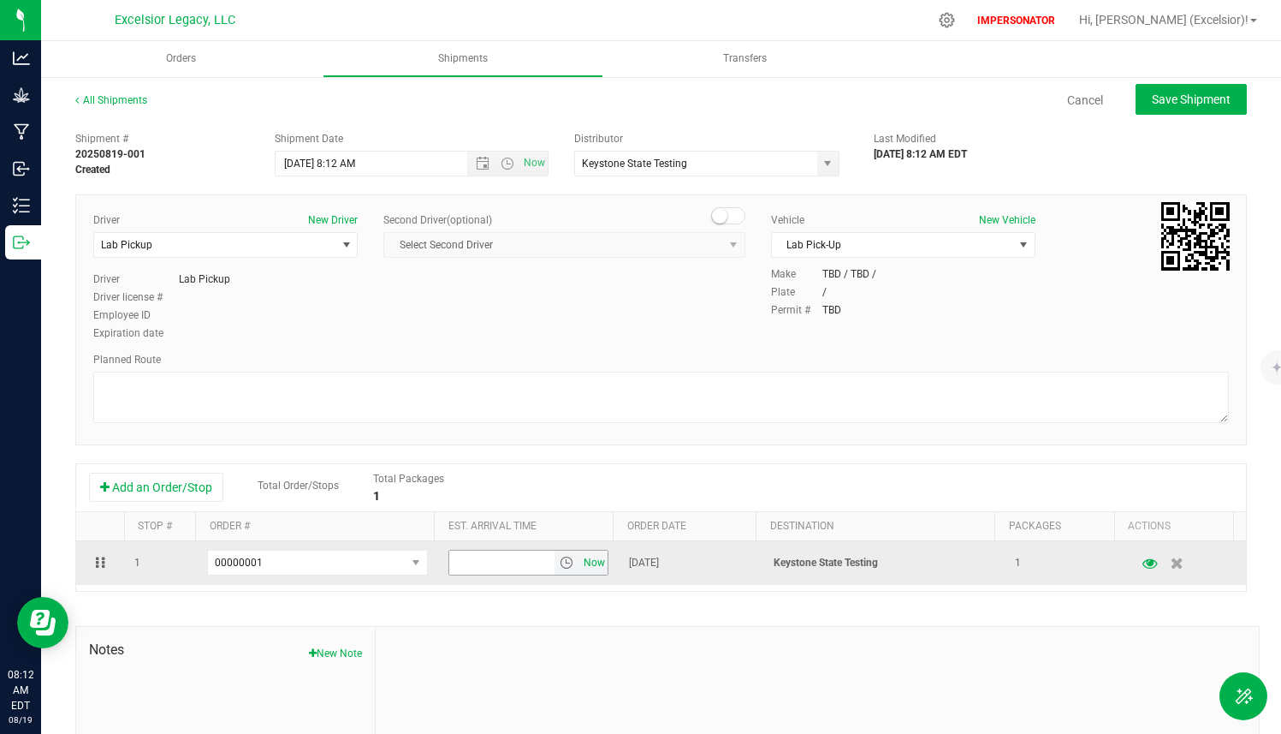
click at [580, 562] on span "Now" at bounding box center [594, 562] width 29 height 25
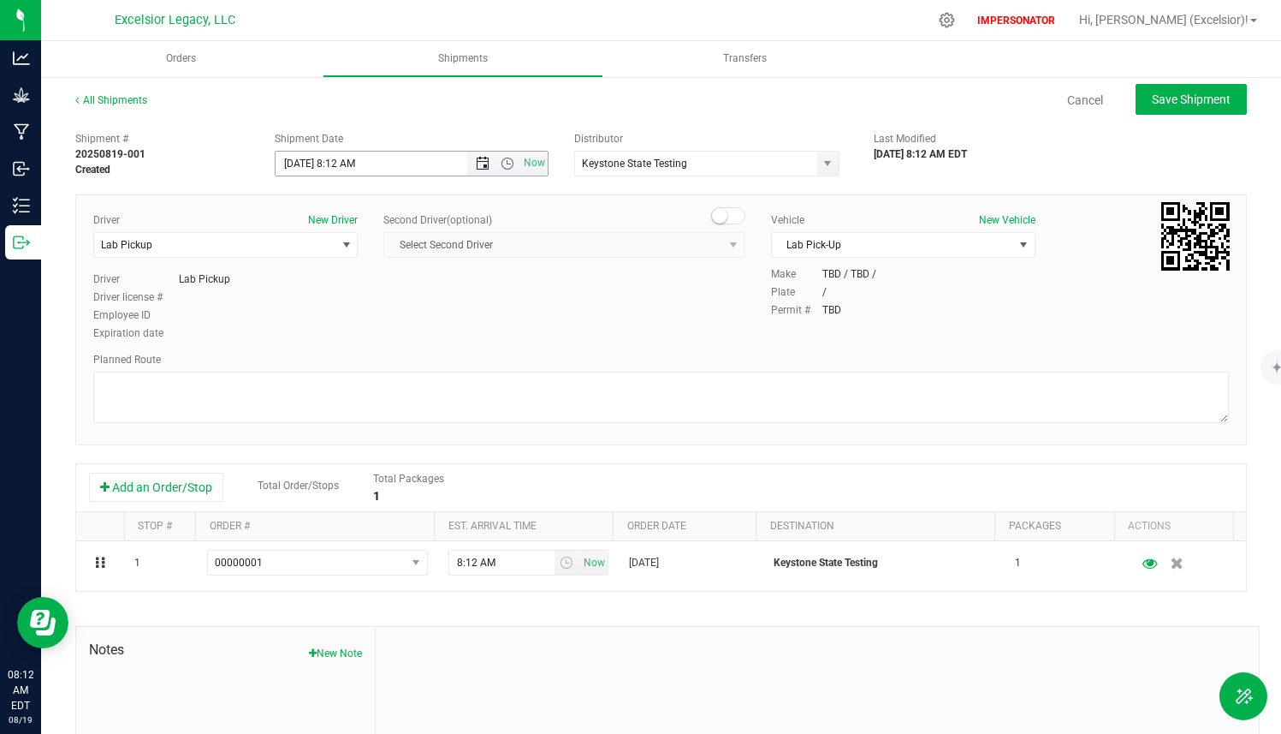
click at [479, 157] on span "Open the date view" at bounding box center [483, 164] width 14 height 14
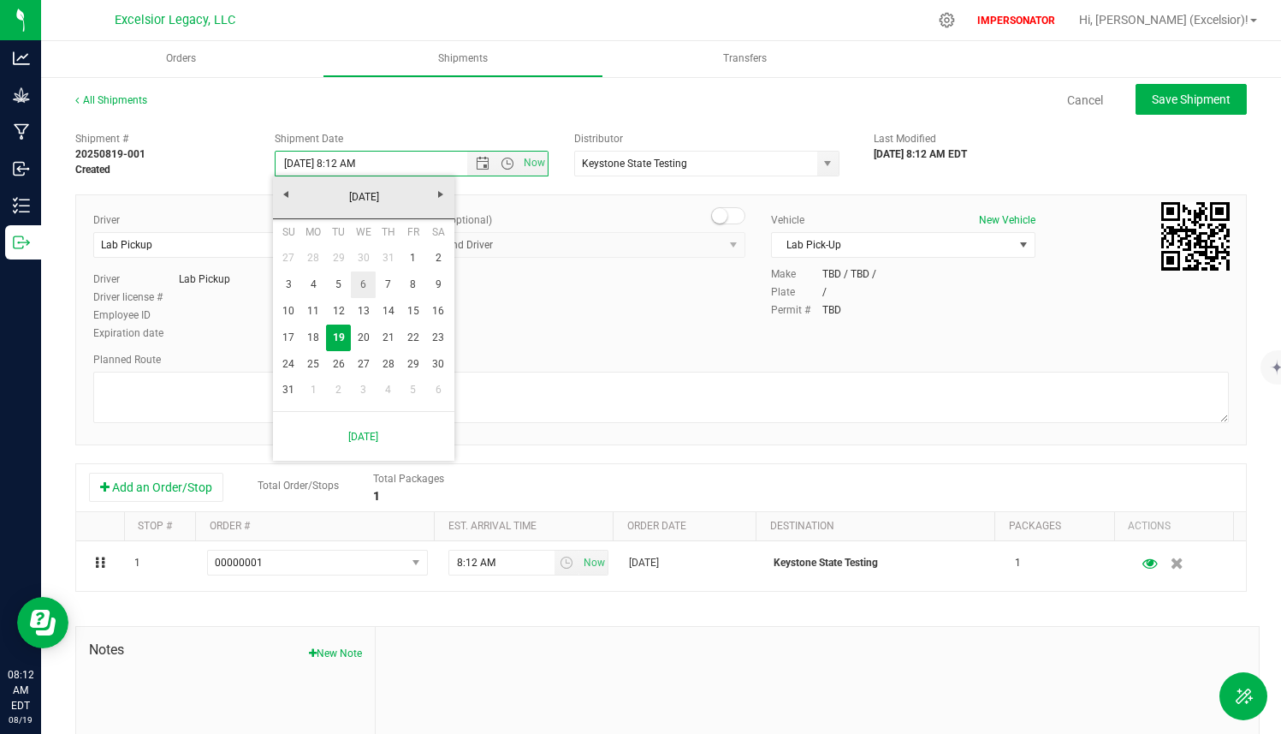
click at [344, 281] on link "5" at bounding box center [338, 284] width 25 height 27
type input "[DATE] 8:12 AM"
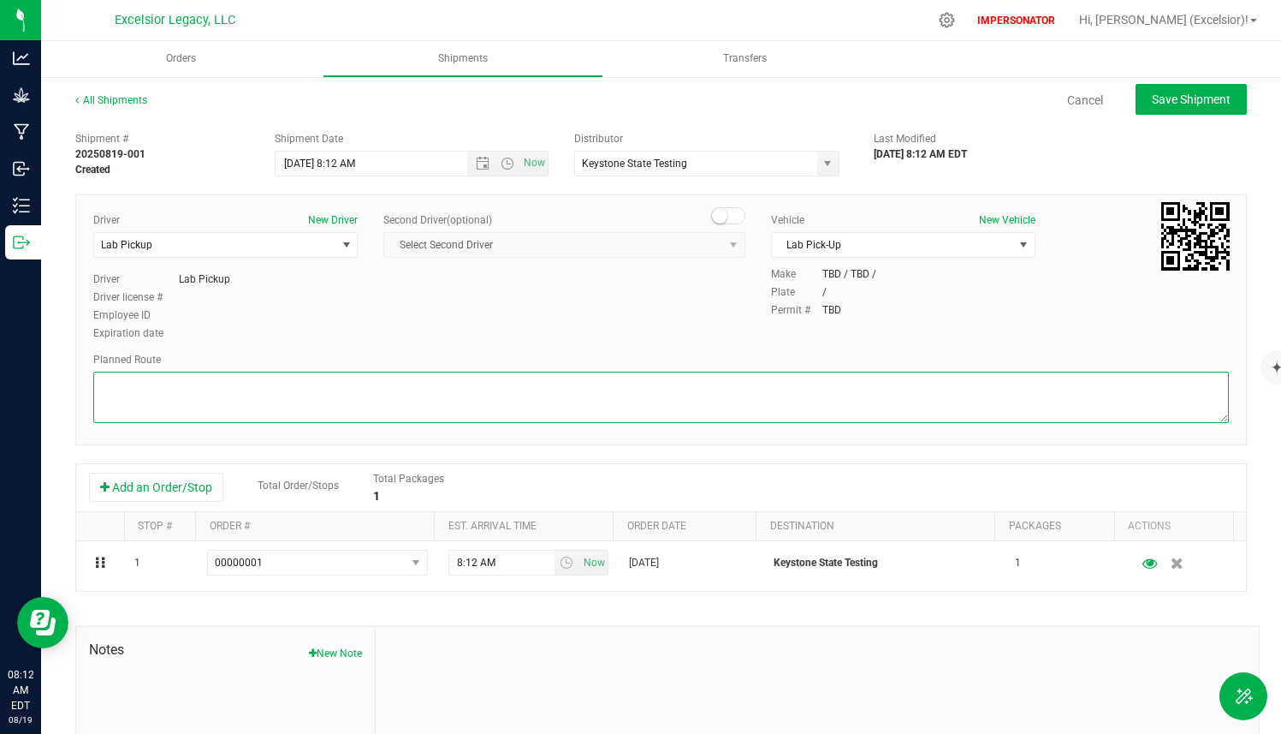
click at [204, 393] on textarea at bounding box center [661, 396] width 1136 height 51
type textarea "Best Route Per GPS"
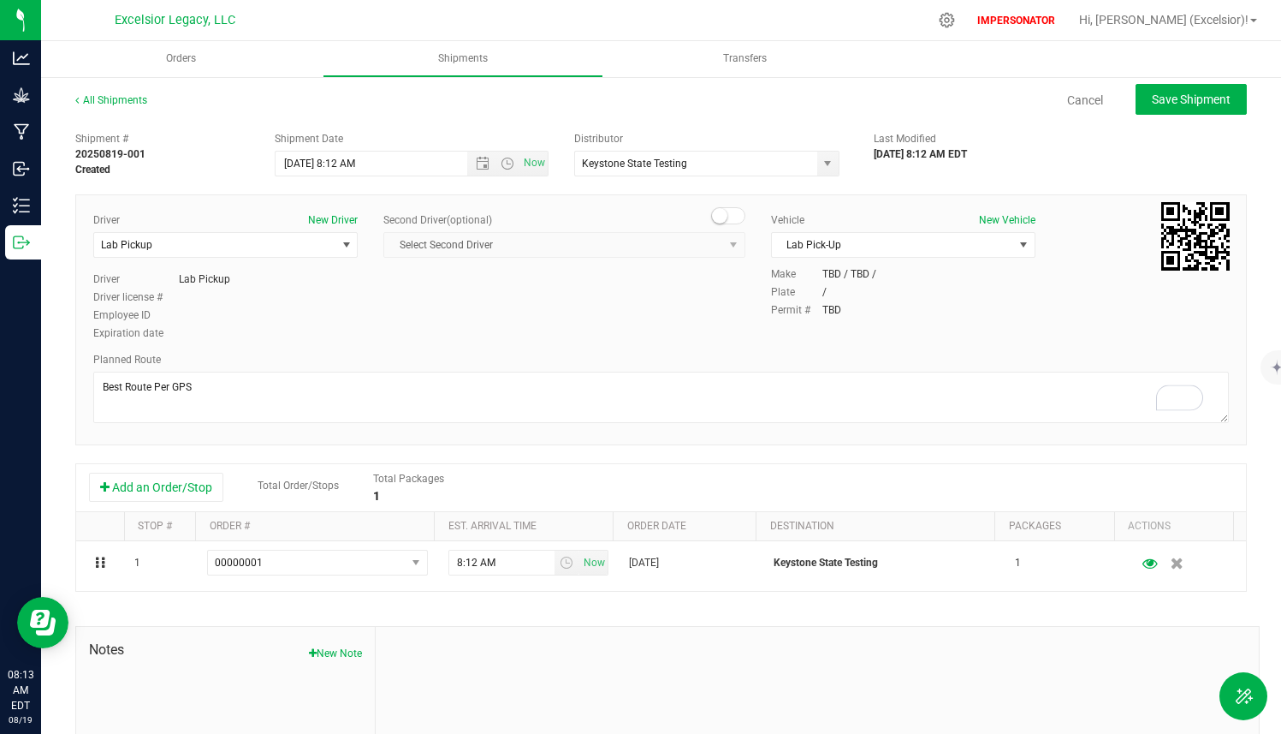
click at [1194, 80] on div "All Shipments Cancel Save Shipment Shipment # 20250819-001 Created Shipment Dat…" at bounding box center [661, 474] width 1240 height 799
click at [1181, 92] on span "Save Shipment" at bounding box center [1191, 99] width 79 height 14
type input "[DATE] 12:12 PM"
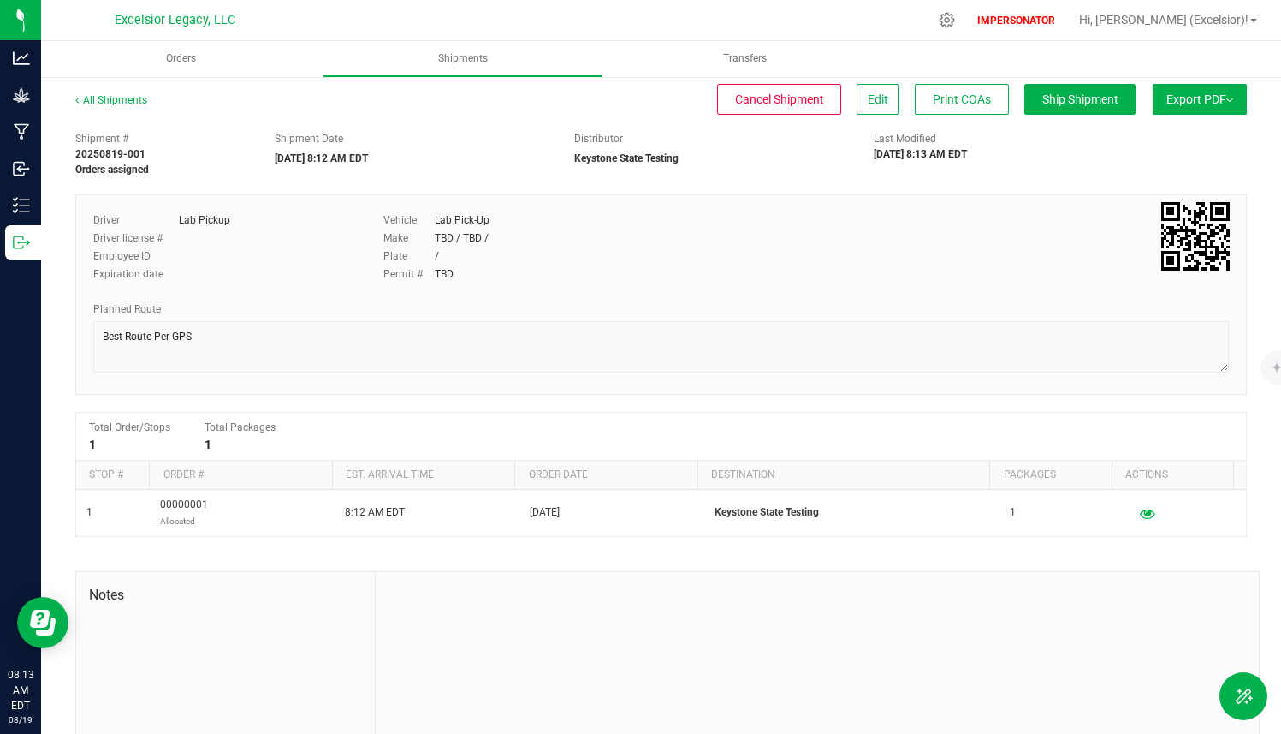
click at [1196, 100] on button "Export PDF" at bounding box center [1200, 99] width 94 height 31
click at [1172, 136] on span "Manifest by Package ID" at bounding box center [1174, 137] width 109 height 12
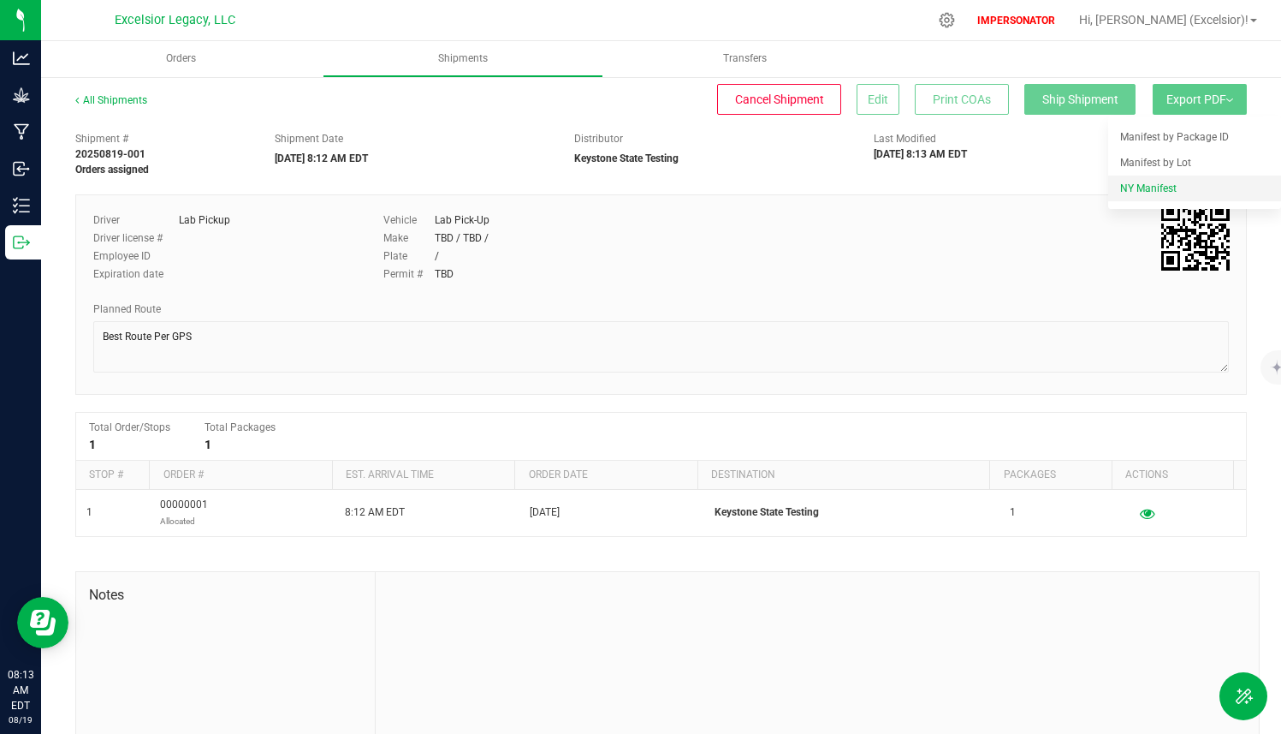
click at [1156, 185] on span "NY Manifest" at bounding box center [1148, 188] width 56 height 12
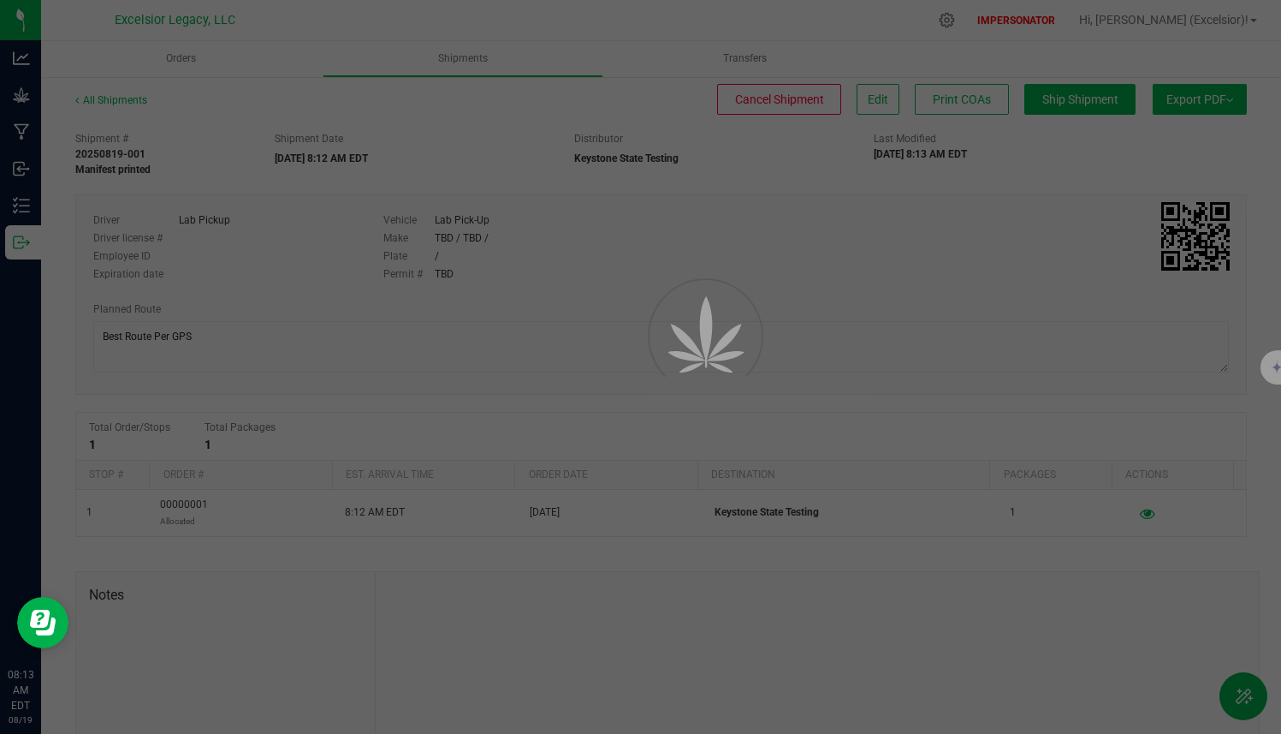
click at [1197, 92] on div at bounding box center [640, 367] width 1281 height 734
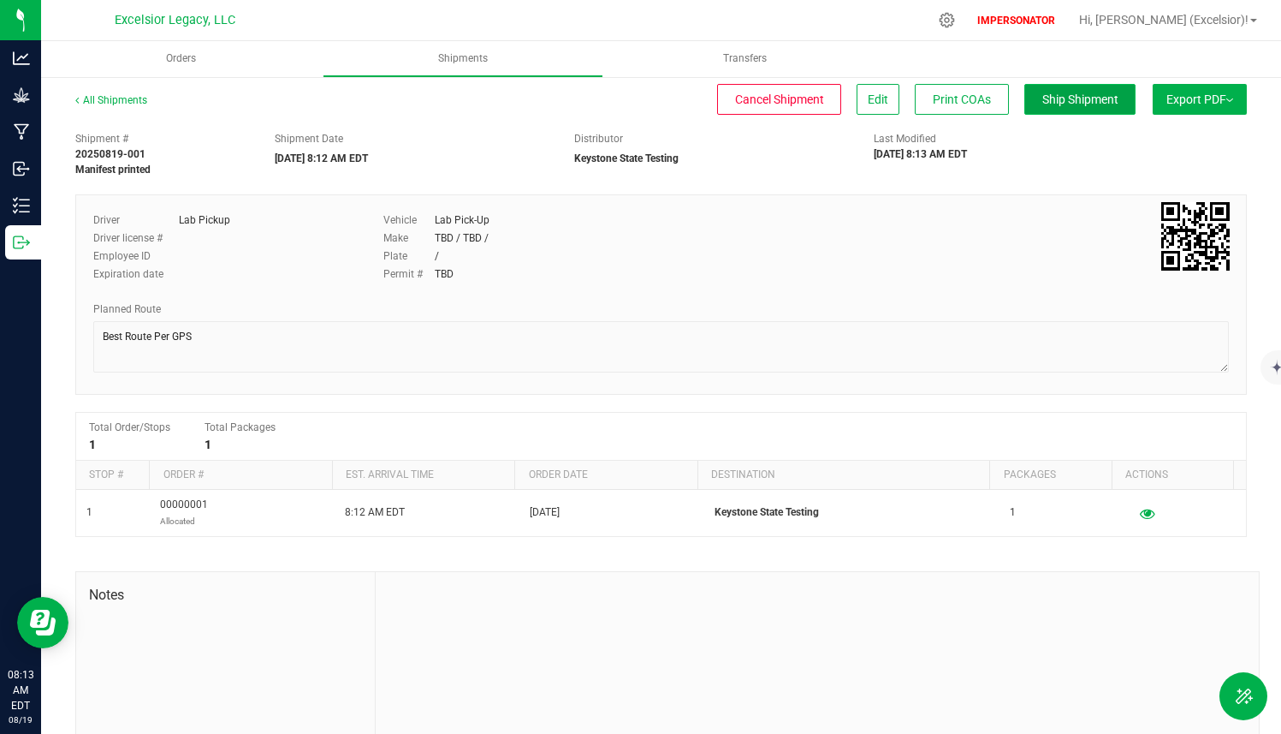
click at [1071, 86] on button "Ship Shipment" at bounding box center [1080, 99] width 111 height 31
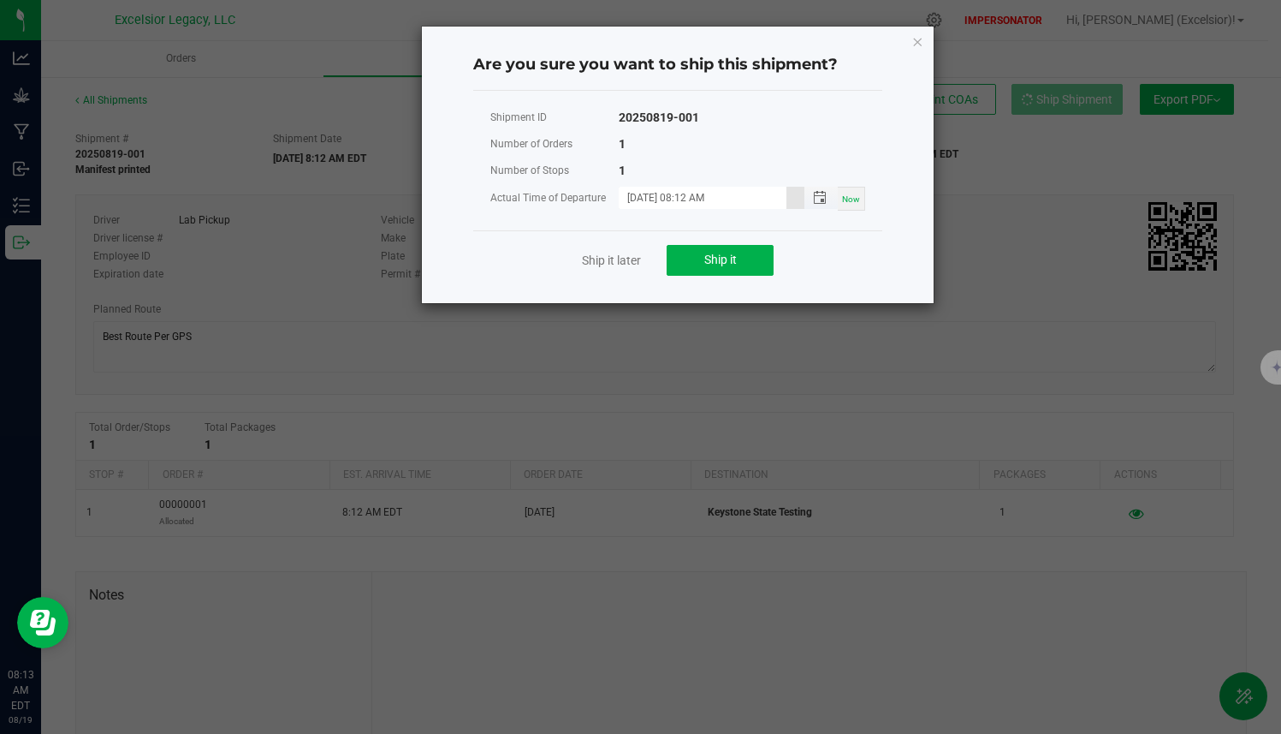
click at [687, 199] on input "[DATE] 08:12 AM" at bounding box center [703, 197] width 168 height 21
type input "[DATE] 12:02 PM"
click at [697, 227] on div "Shipment ID 20250819-001 Number of Orders 1 Number of Stops 1 Actual Time of De…" at bounding box center [677, 167] width 409 height 126
click at [702, 258] on button "Ship it" at bounding box center [720, 260] width 107 height 31
